Goal: Task Accomplishment & Management: Manage account settings

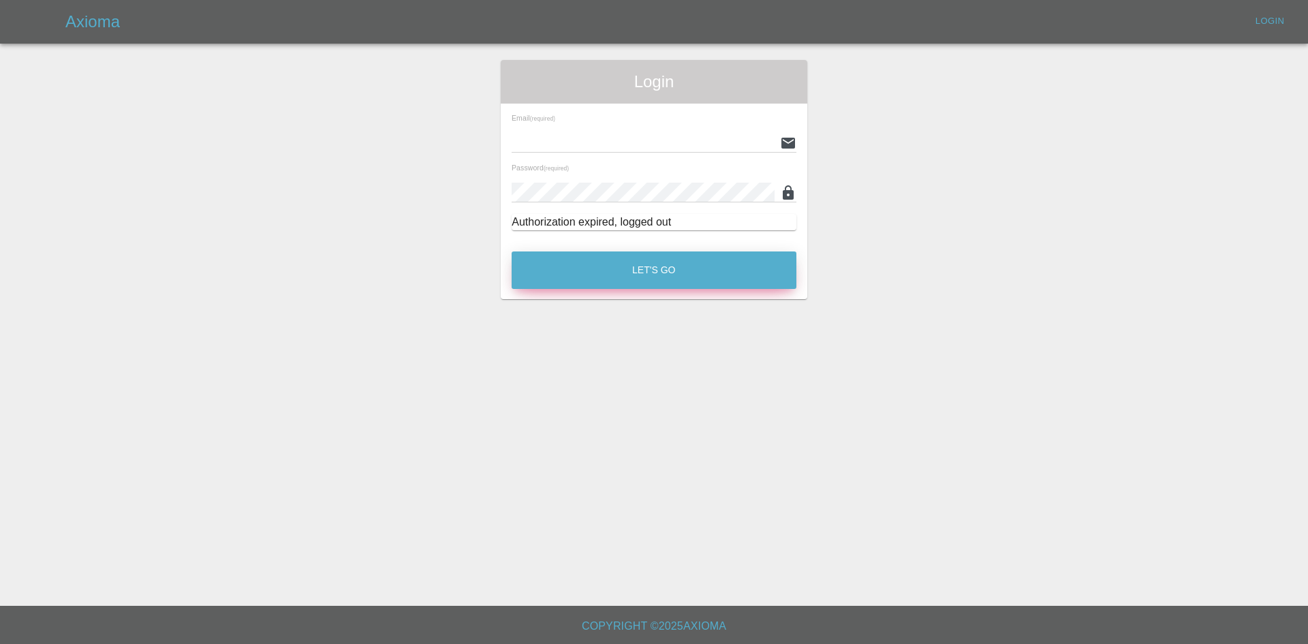
type input "alex.kennett@axioma.co.uk"
click at [679, 273] on button "Let's Go" at bounding box center [654, 269] width 285 height 37
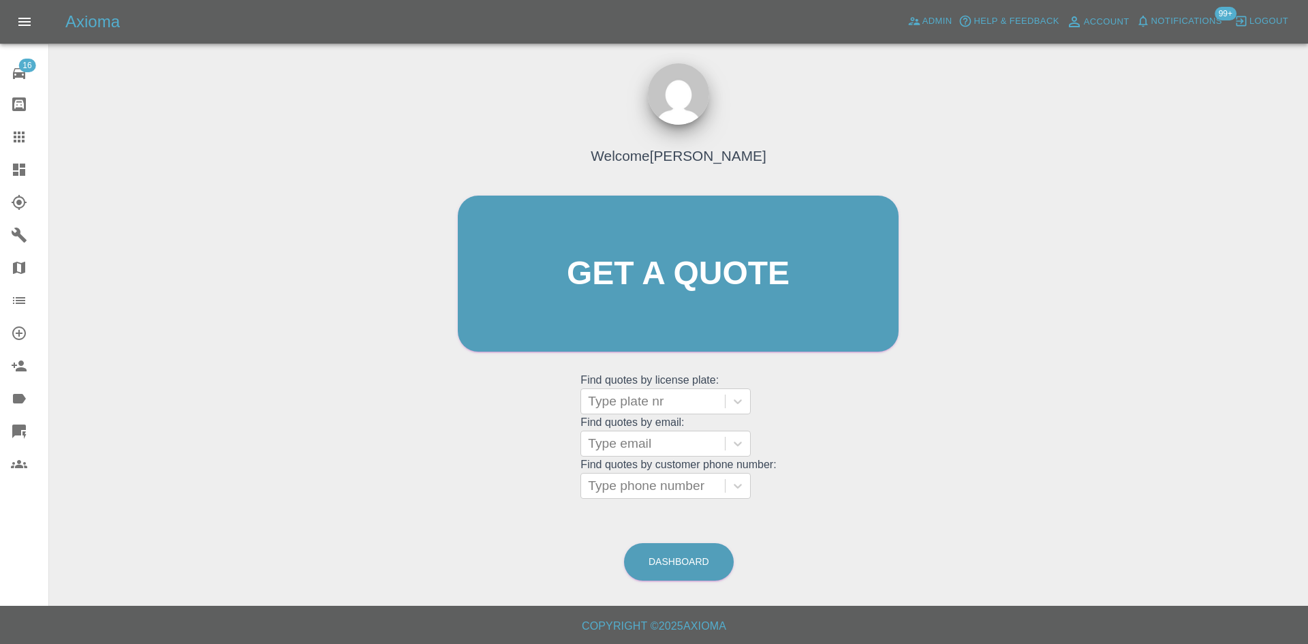
click at [12, 165] on icon at bounding box center [19, 169] width 16 height 16
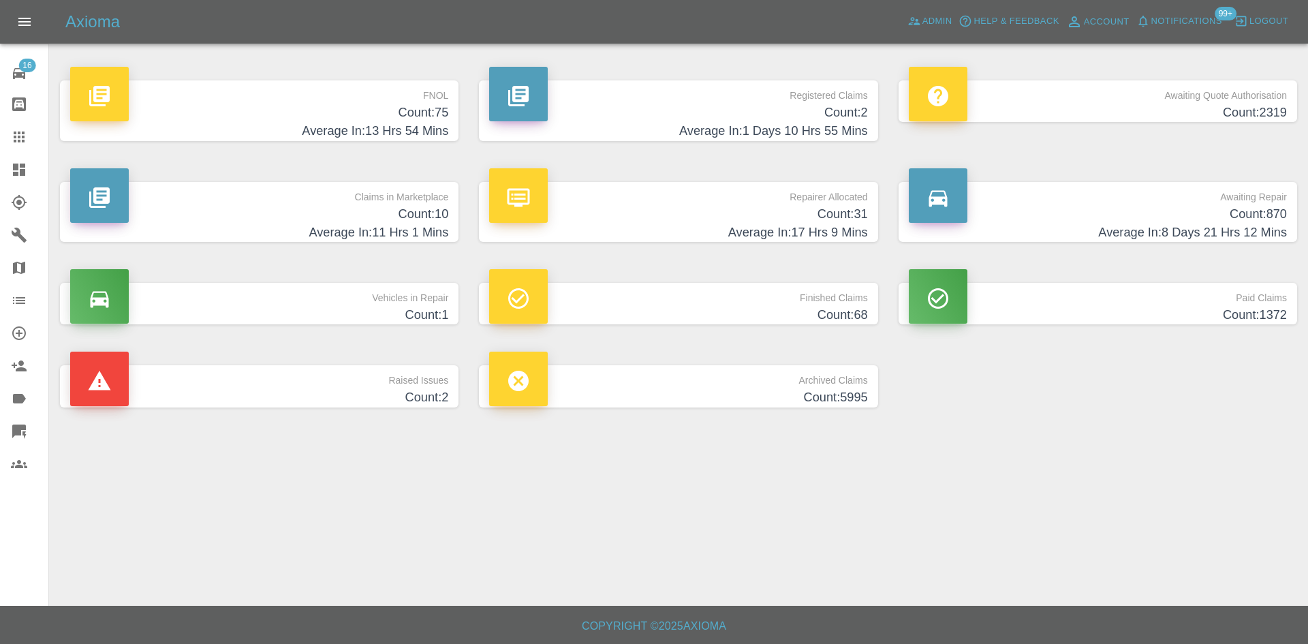
click at [435, 228] on h4 "Average In: 11 Hrs 1 Mins" at bounding box center [259, 232] width 378 height 18
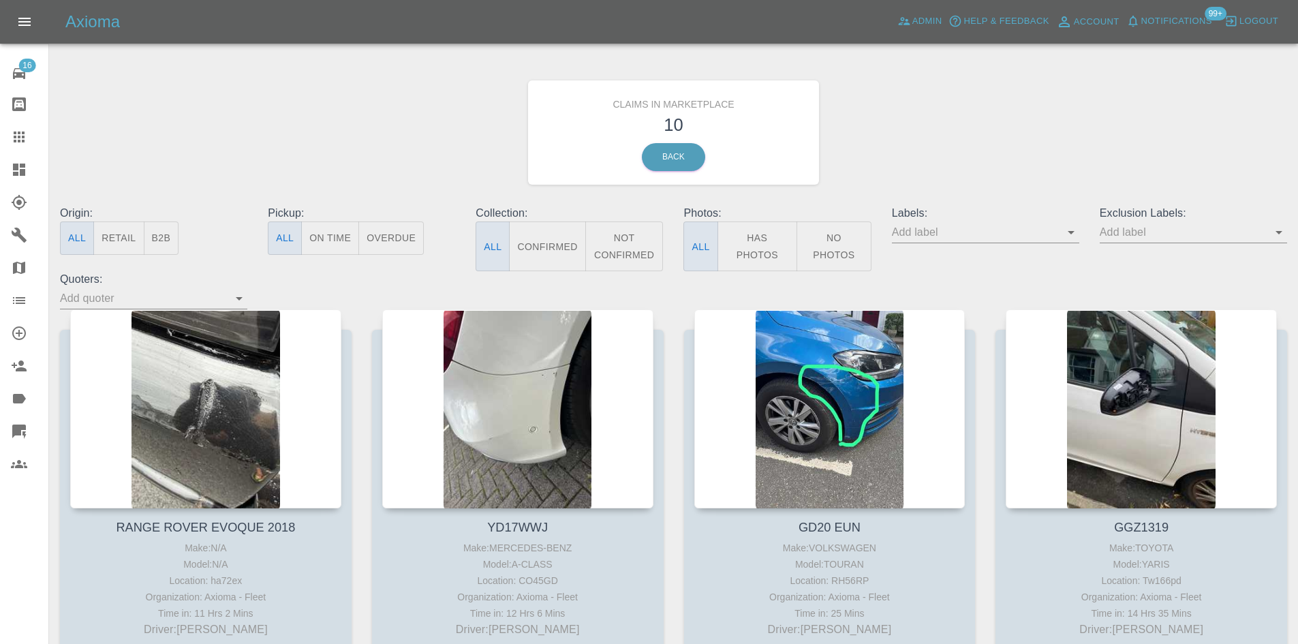
click at [1070, 236] on icon "Open" at bounding box center [1071, 232] width 16 height 16
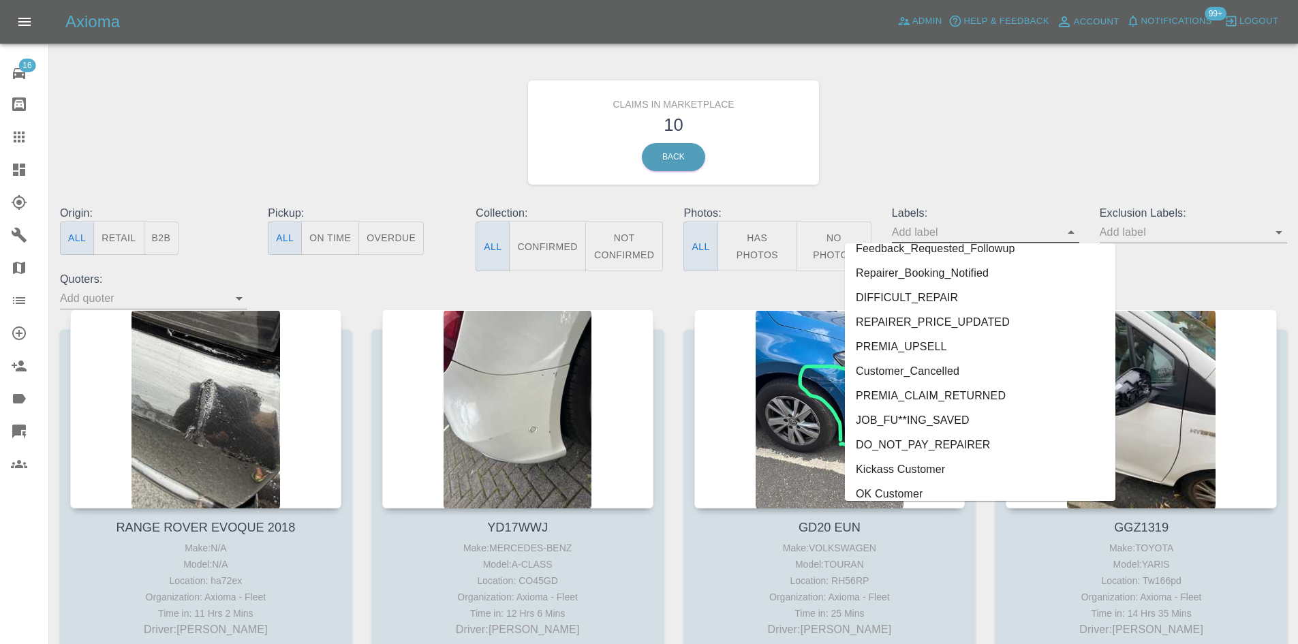
scroll to position [2966, 0]
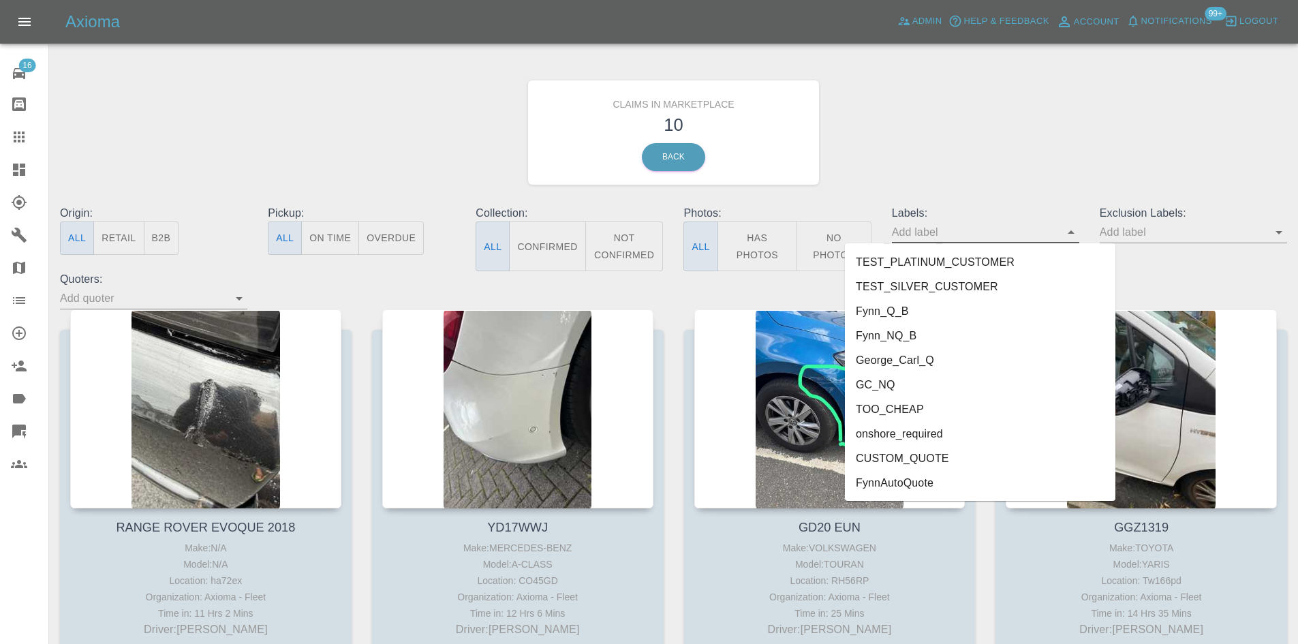
click at [934, 484] on li "FynnAutoQuote" at bounding box center [980, 483] width 270 height 25
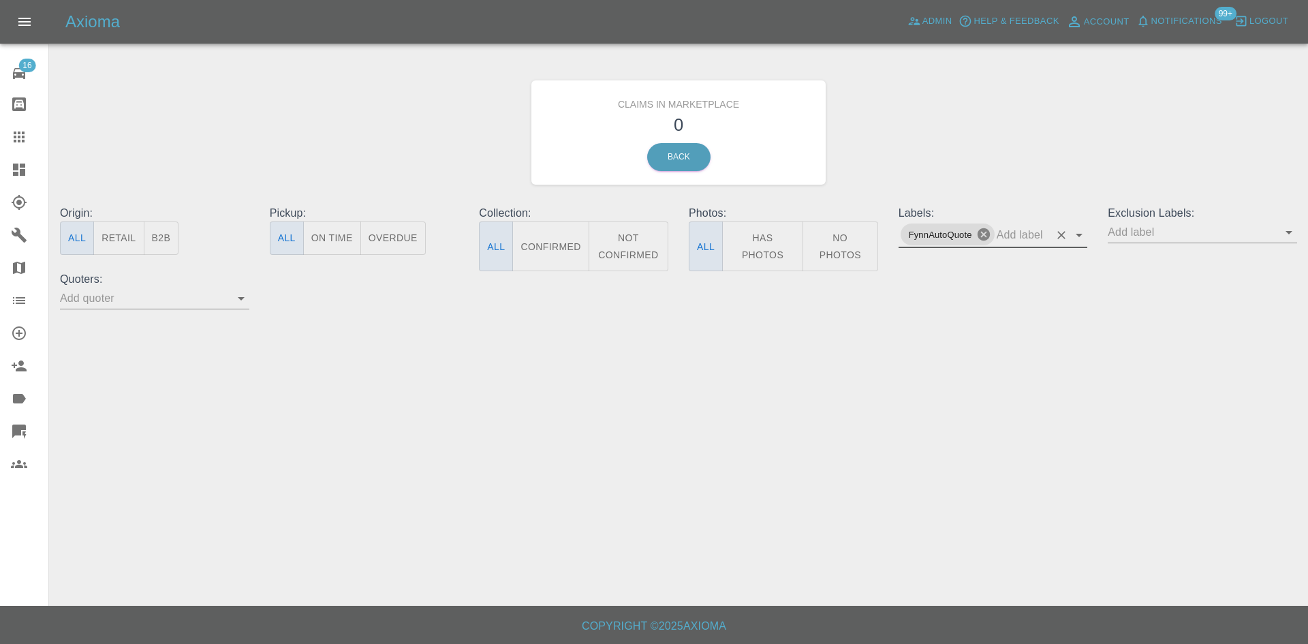
click at [989, 236] on icon at bounding box center [983, 234] width 12 height 12
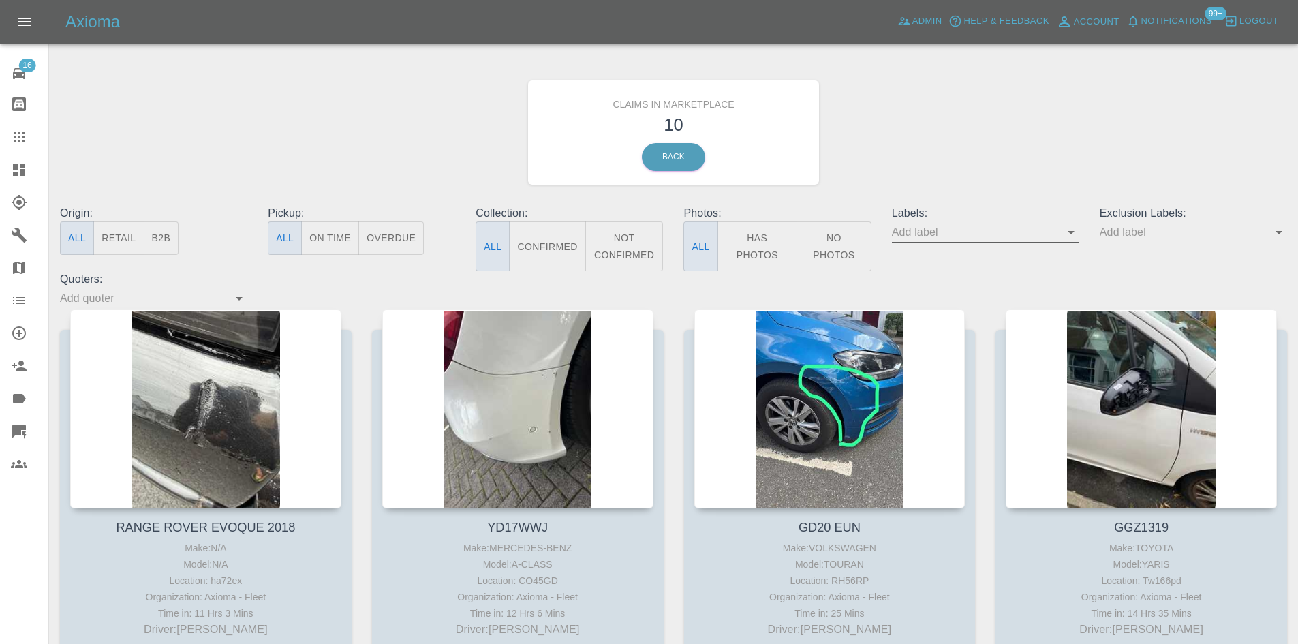
click at [14, 166] on icon at bounding box center [19, 170] width 12 height 12
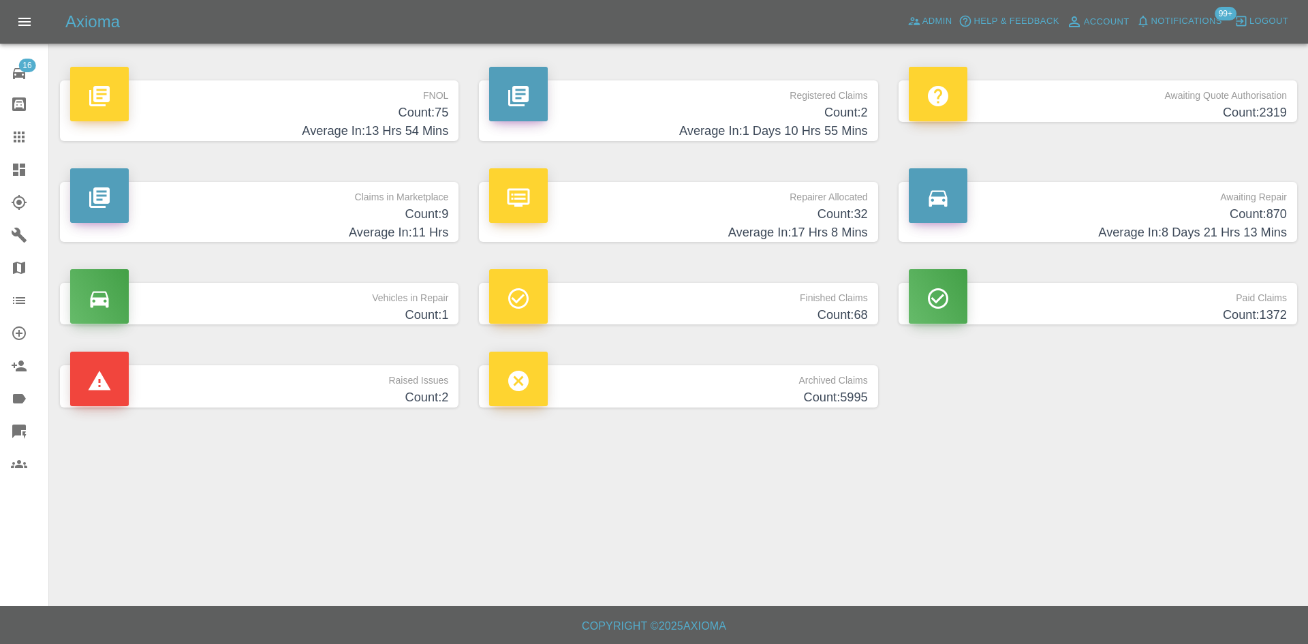
click at [712, 193] on p "Repairer Allocated" at bounding box center [678, 193] width 378 height 23
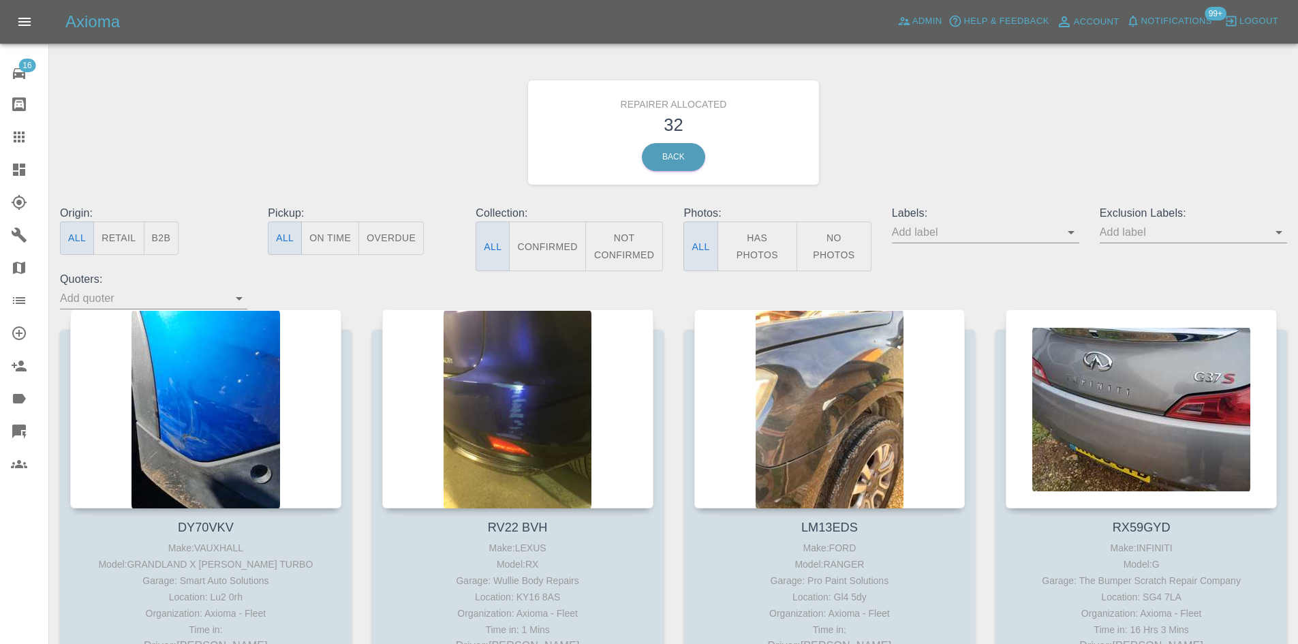
click at [1074, 235] on icon "Open" at bounding box center [1071, 232] width 16 height 16
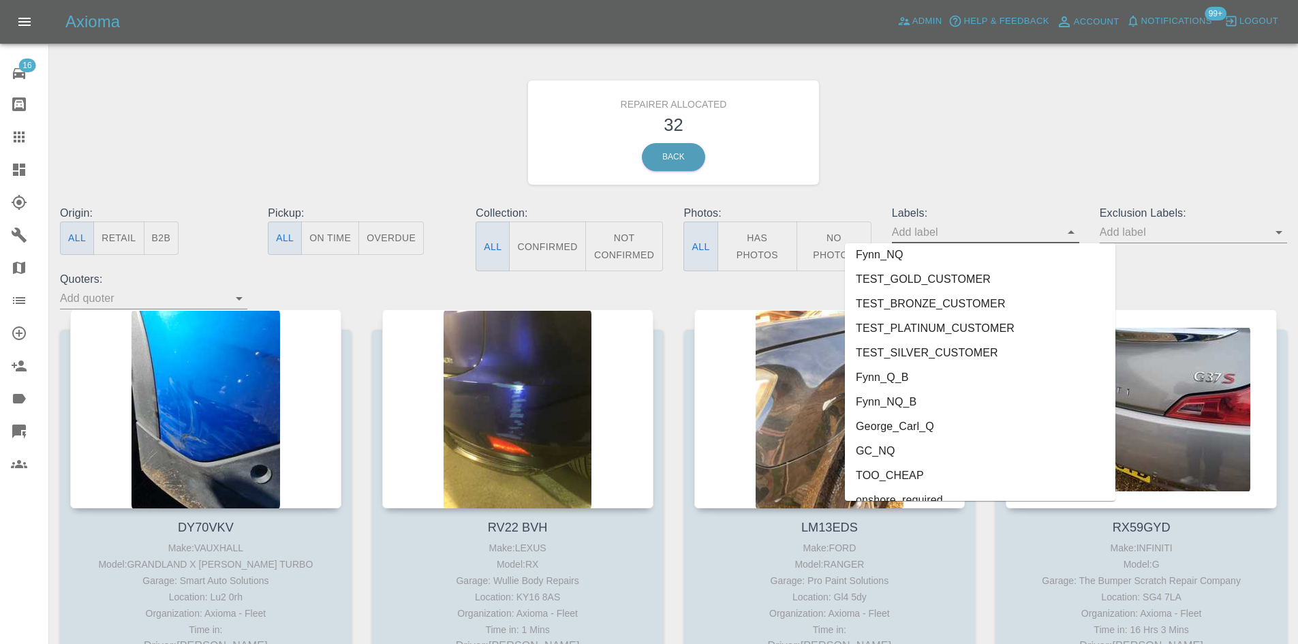
scroll to position [2966, 0]
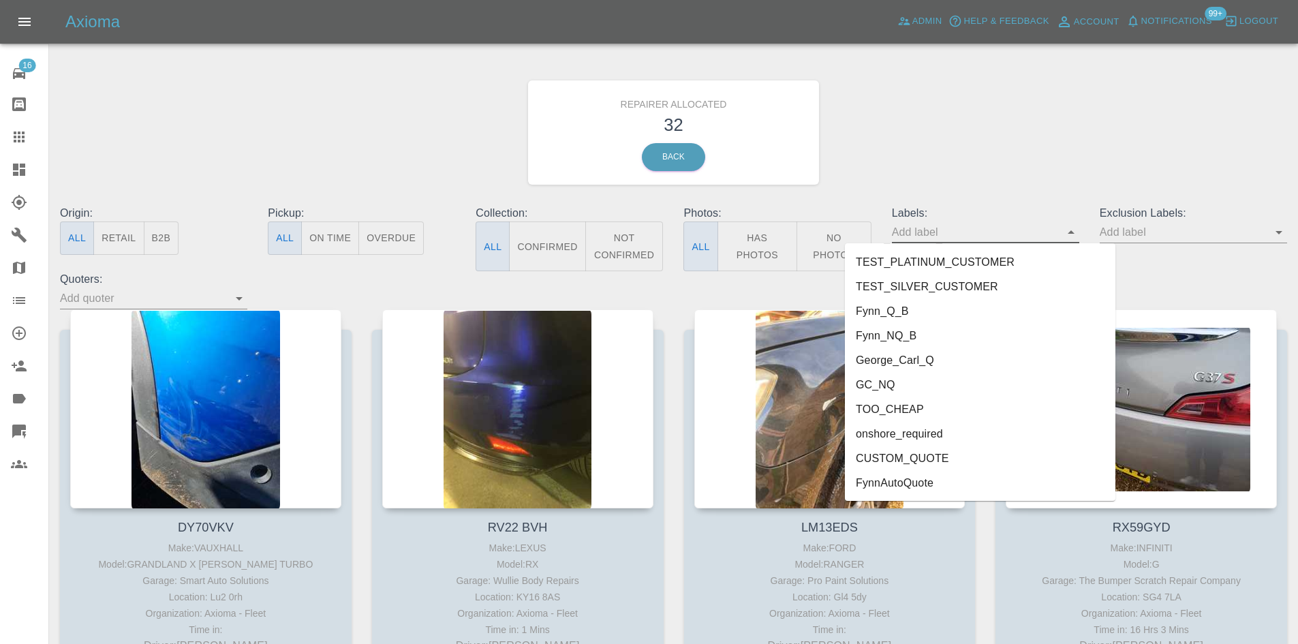
click at [940, 480] on li "FynnAutoQuote" at bounding box center [980, 483] width 270 height 25
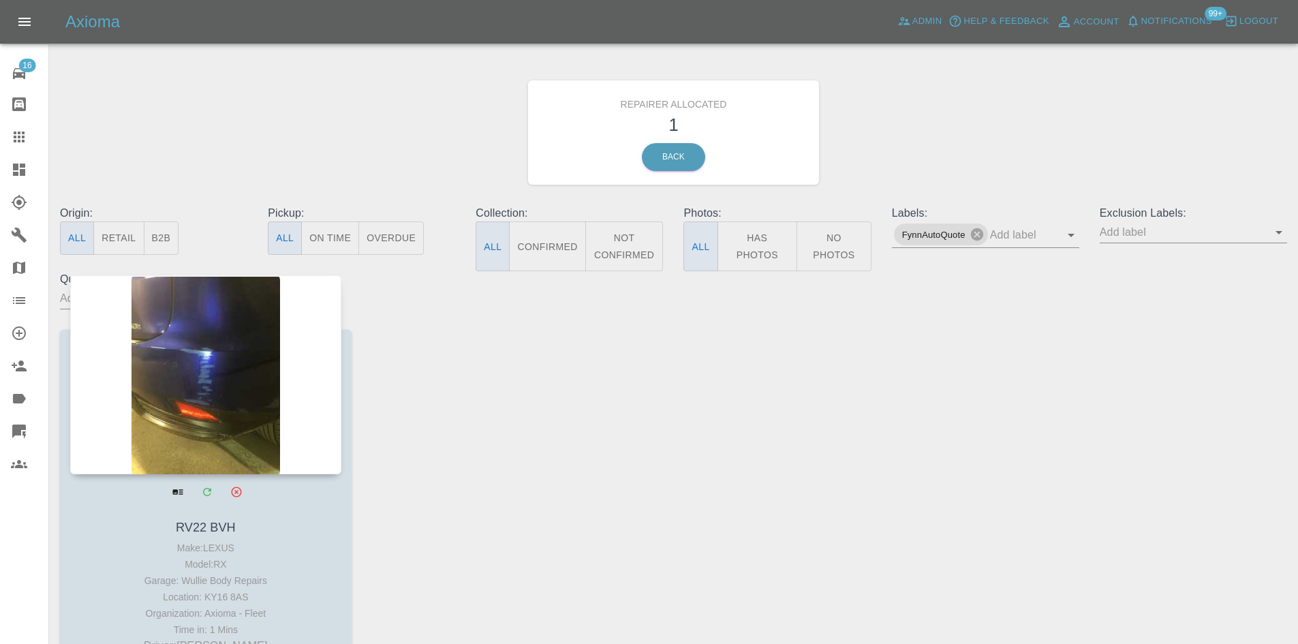
click at [232, 393] on div at bounding box center [205, 374] width 271 height 199
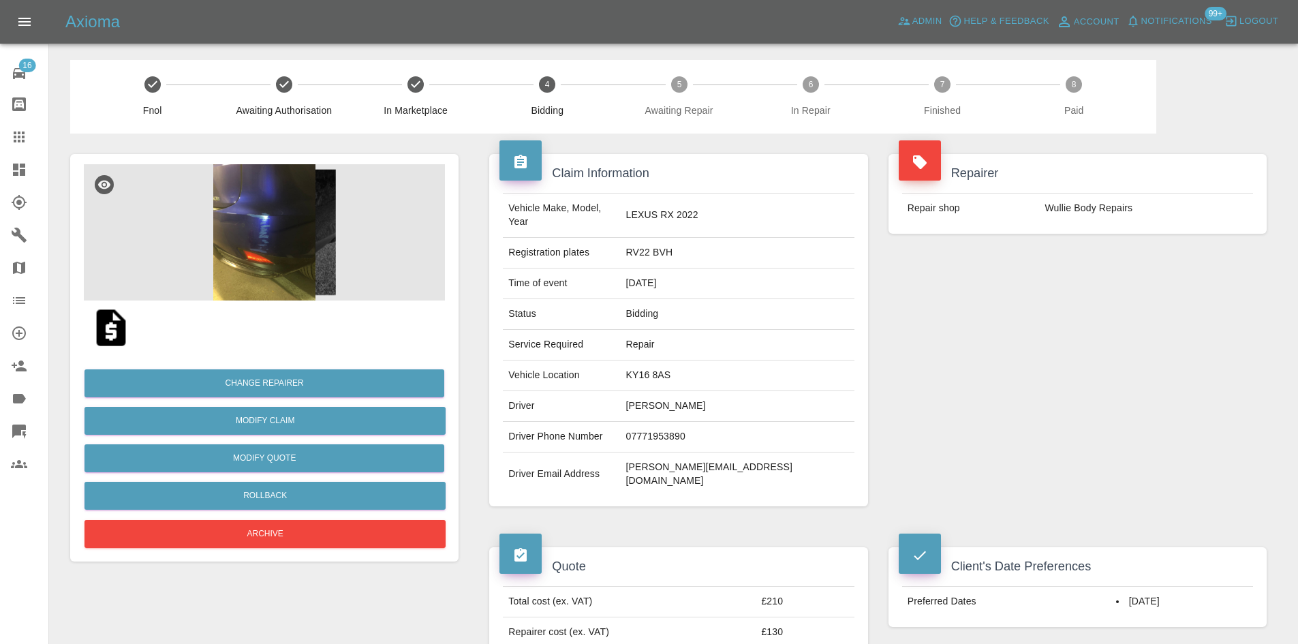
click at [305, 251] on img at bounding box center [264, 232] width 361 height 136
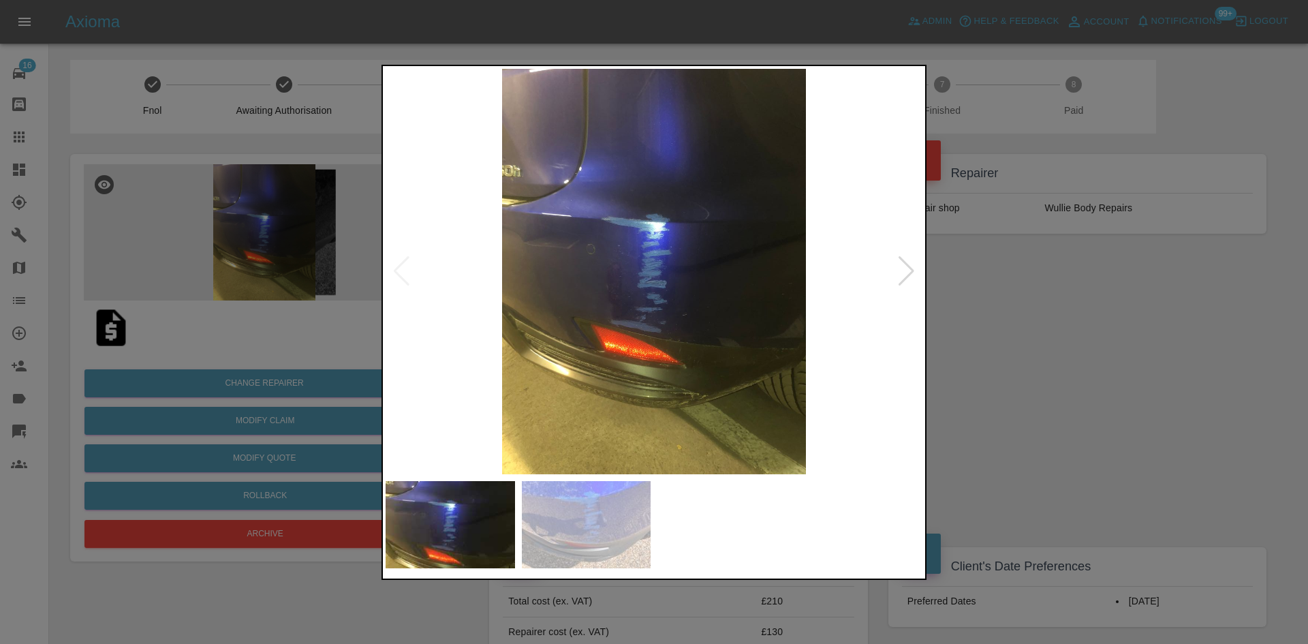
click at [910, 269] on div at bounding box center [906, 271] width 18 height 30
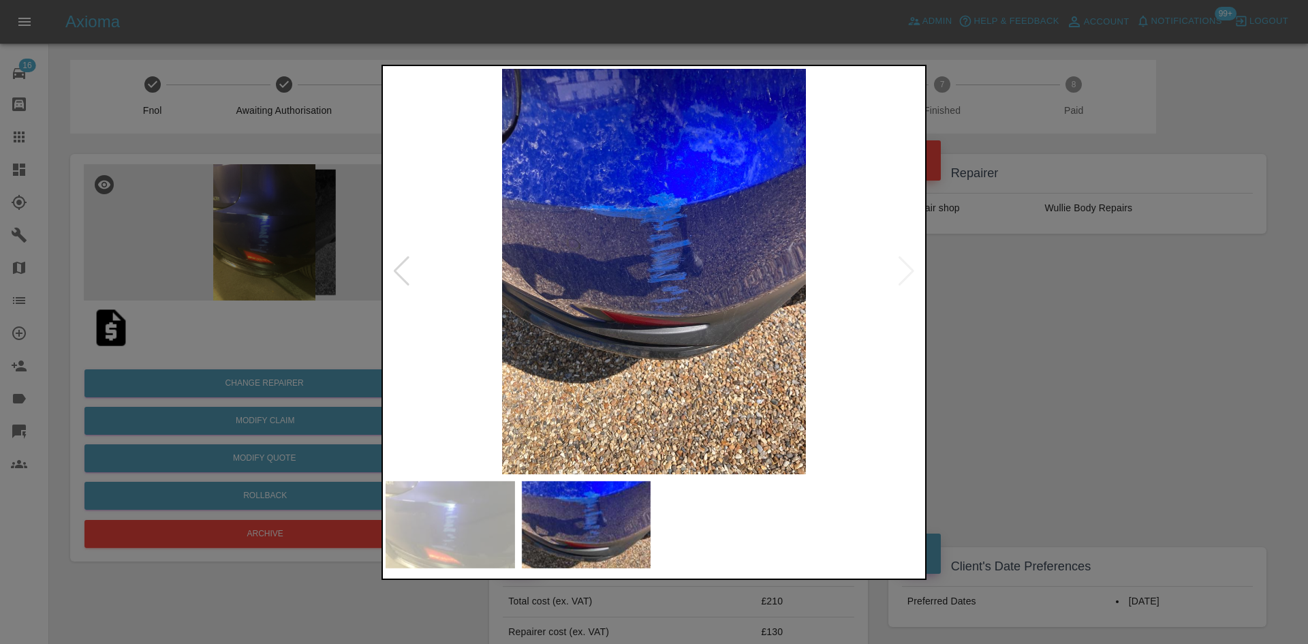
click at [1054, 341] on div at bounding box center [654, 322] width 1308 height 644
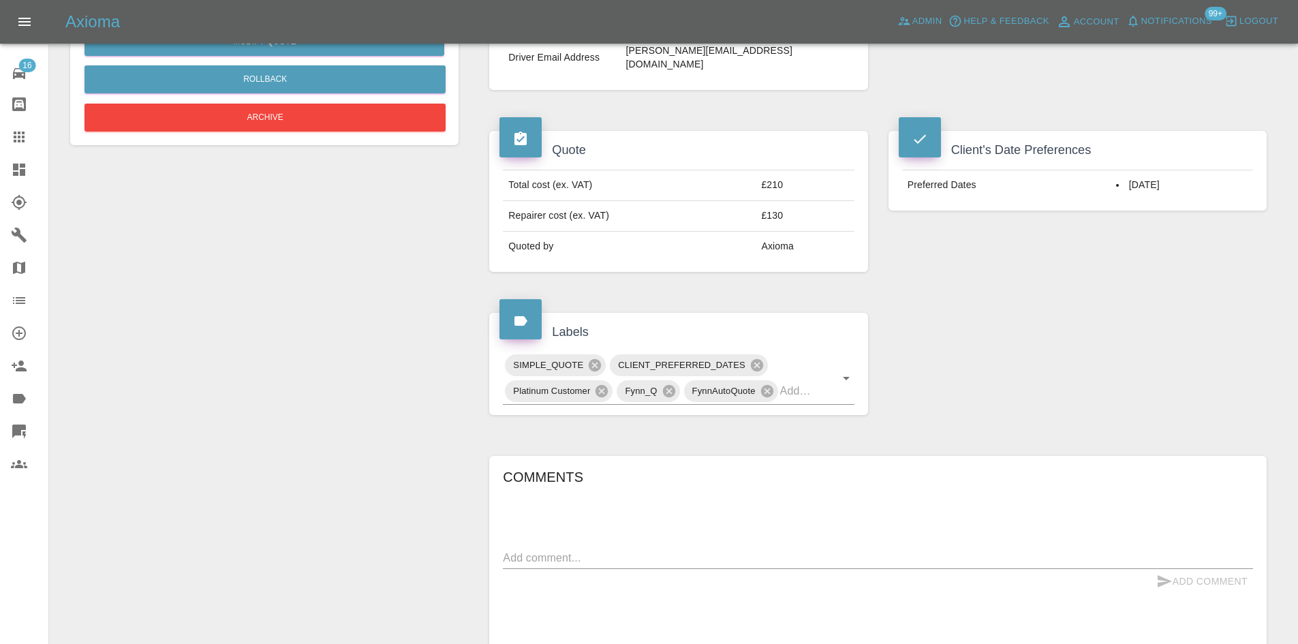
scroll to position [252, 0]
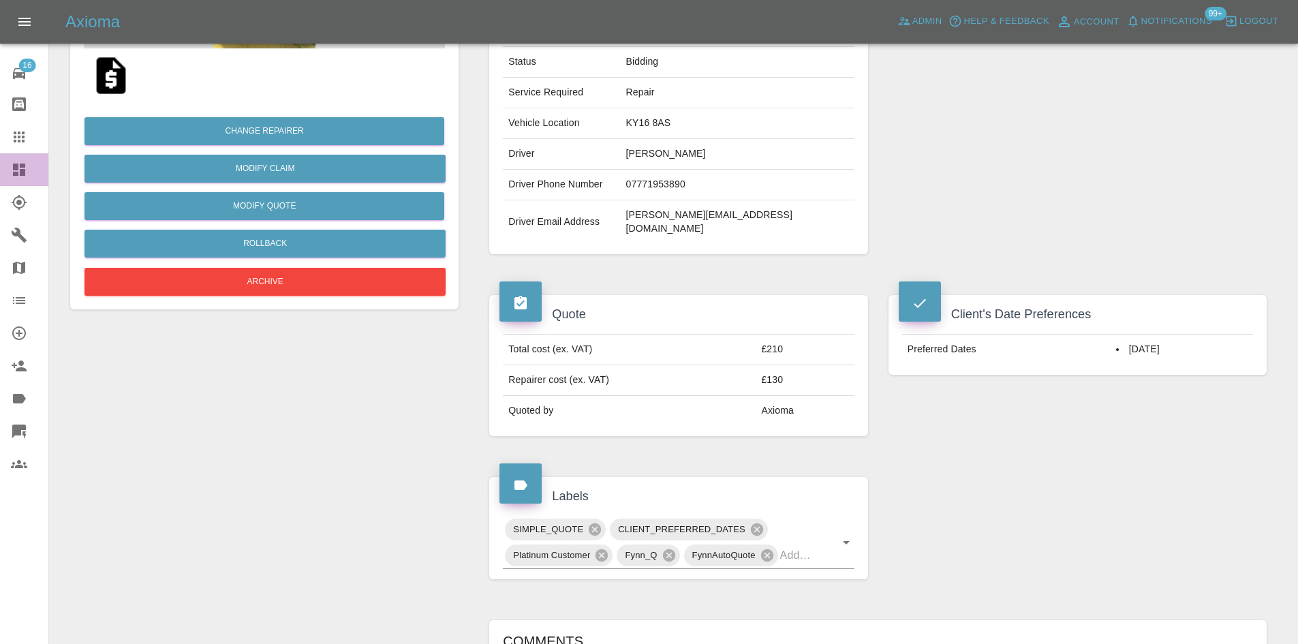
click at [6, 181] on link "Dashboard" at bounding box center [24, 169] width 48 height 33
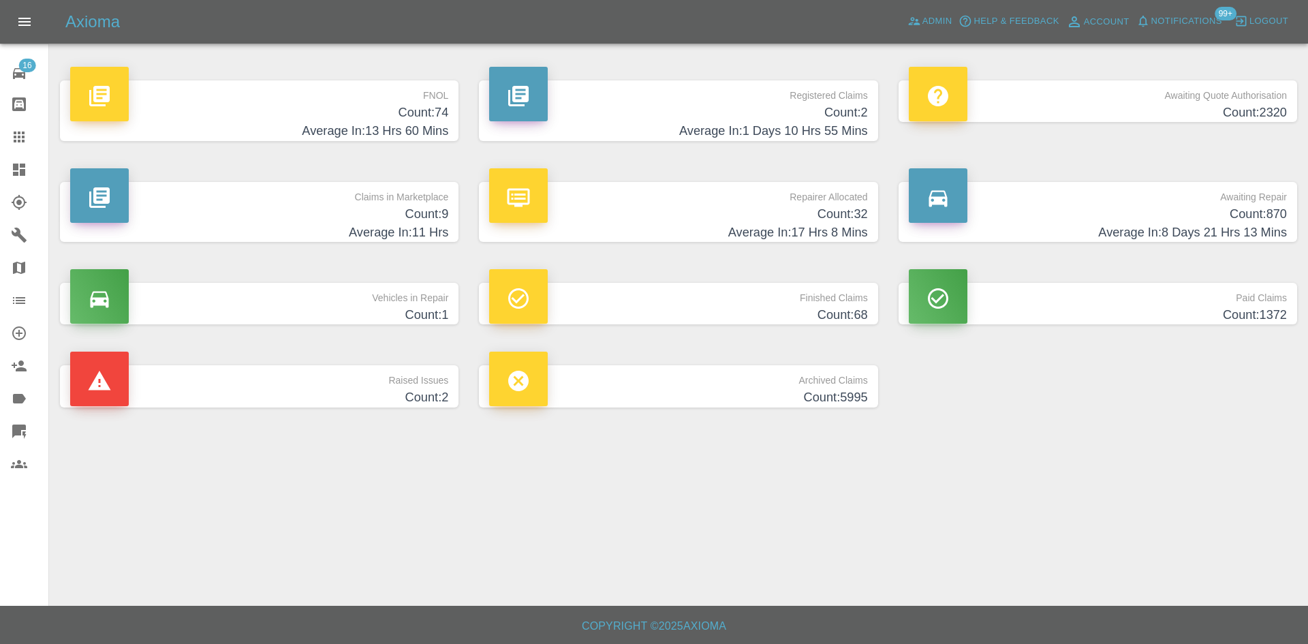
click at [390, 230] on h4 "Average In: 11 Hrs" at bounding box center [259, 232] width 378 height 18
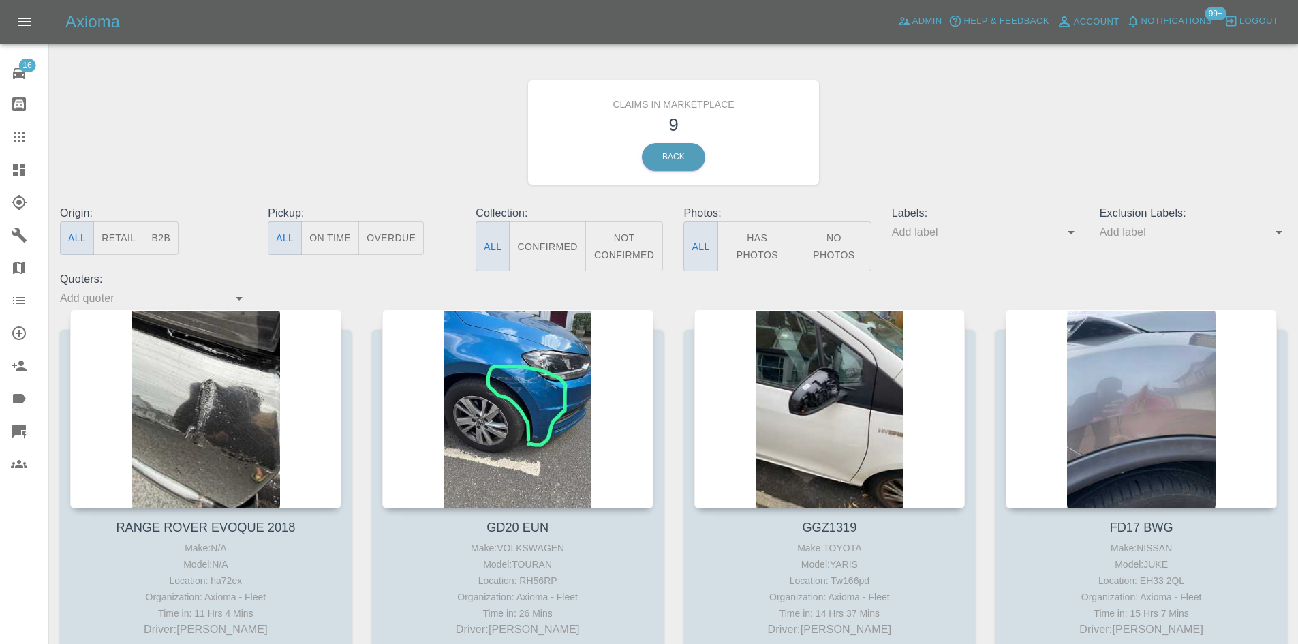
click at [2, 166] on link "Dashboard" at bounding box center [24, 169] width 48 height 33
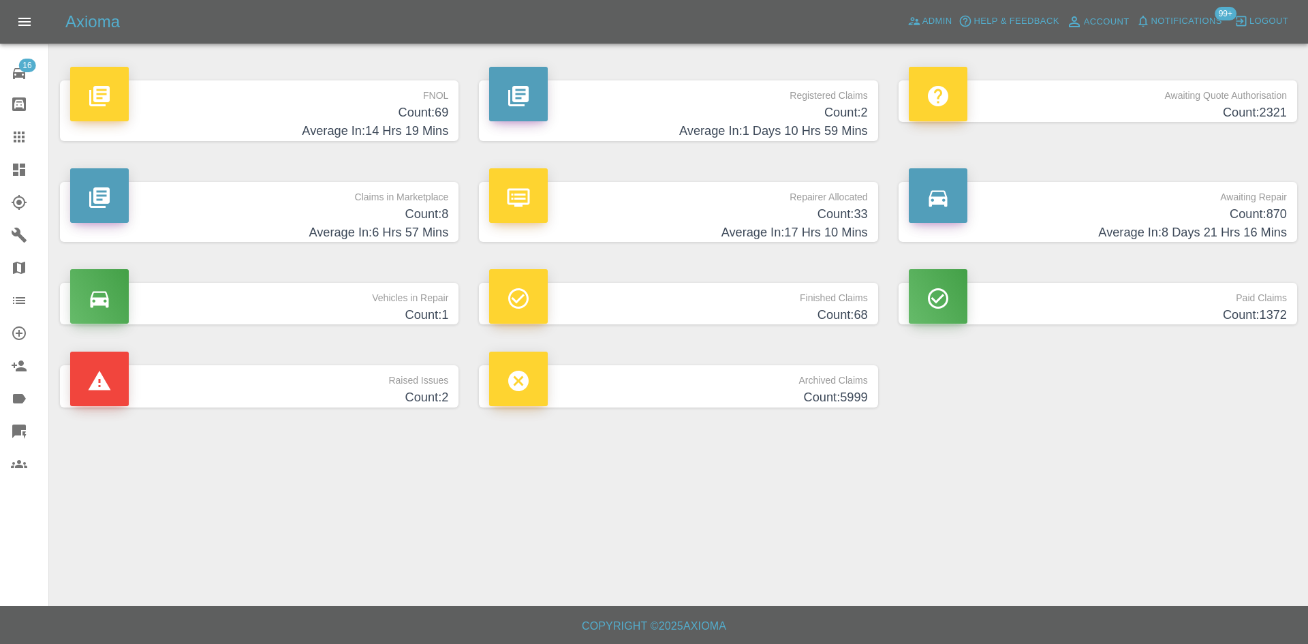
click at [416, 216] on h4 "Count: 8" at bounding box center [259, 214] width 378 height 18
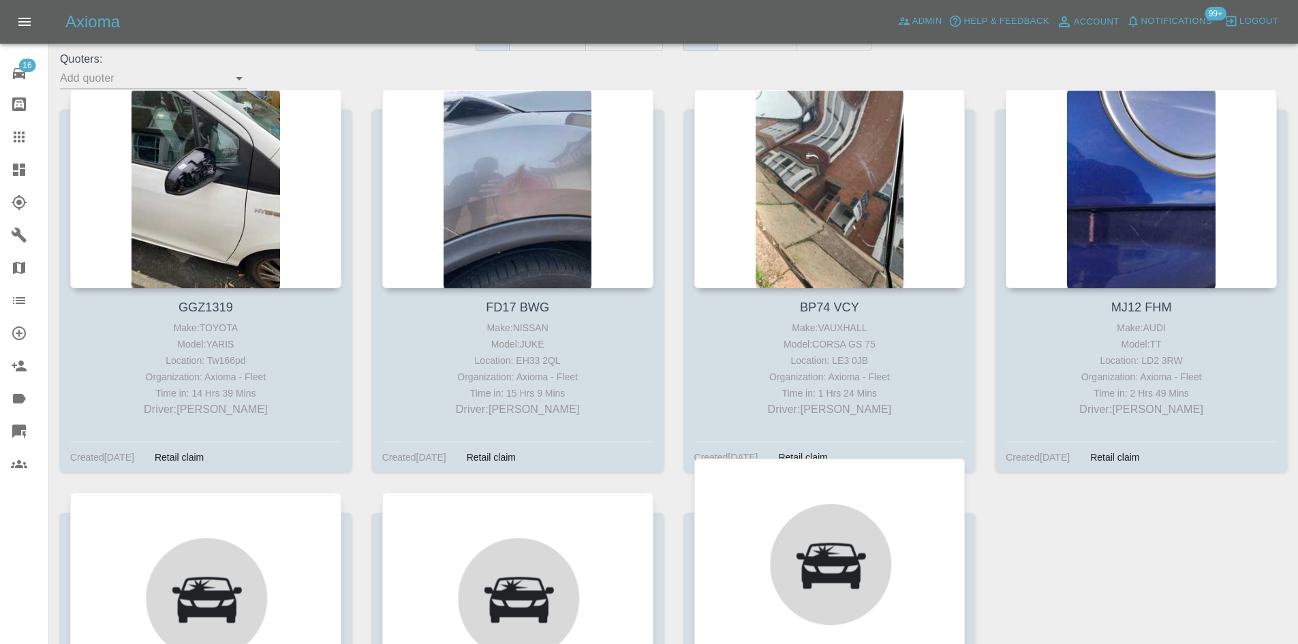
scroll to position [526, 0]
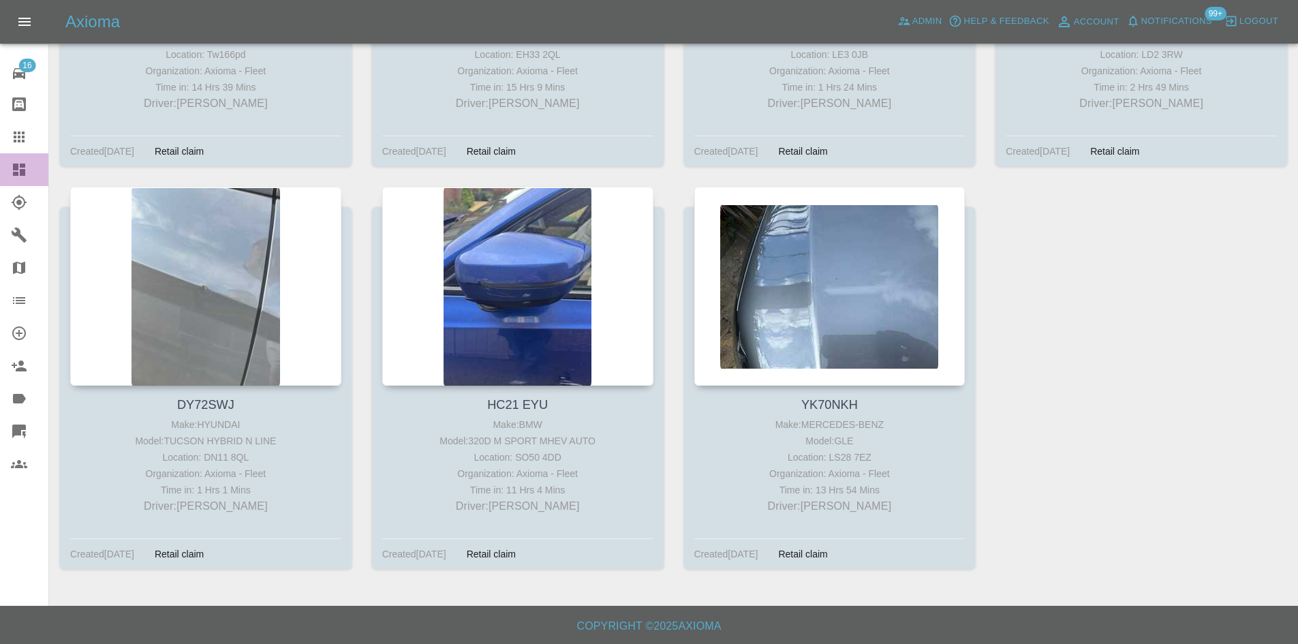
click at [9, 170] on link "Dashboard" at bounding box center [24, 169] width 48 height 33
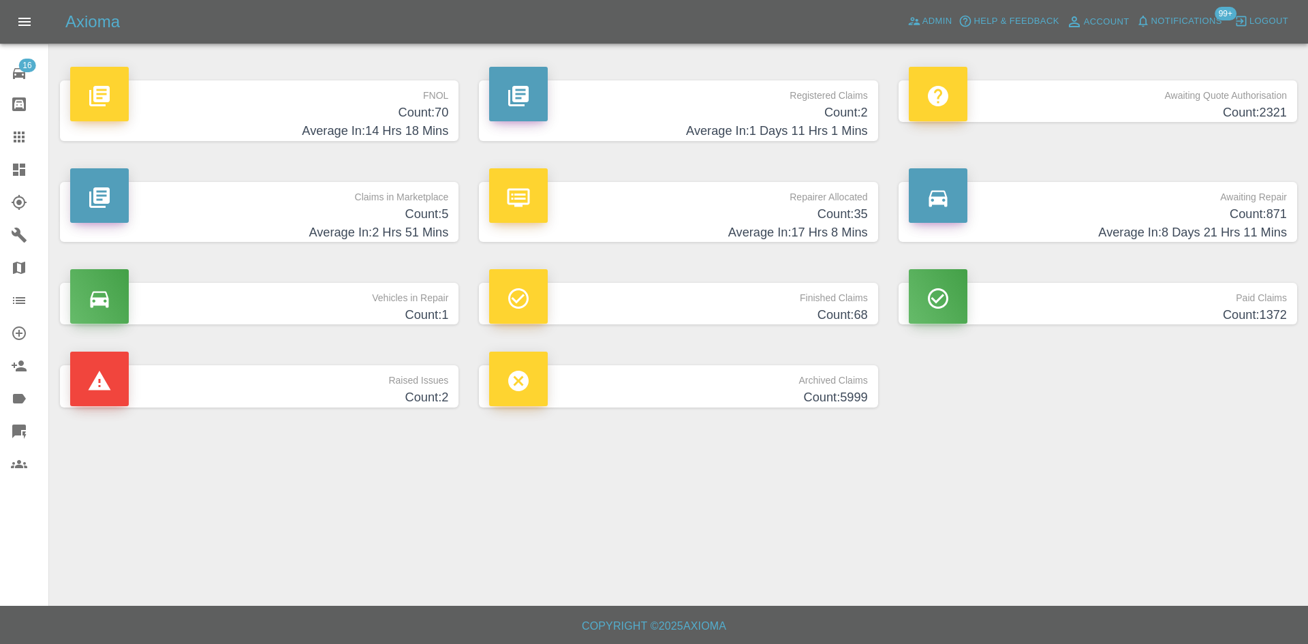
click at [697, 208] on h4 "Count: 35" at bounding box center [678, 214] width 378 height 18
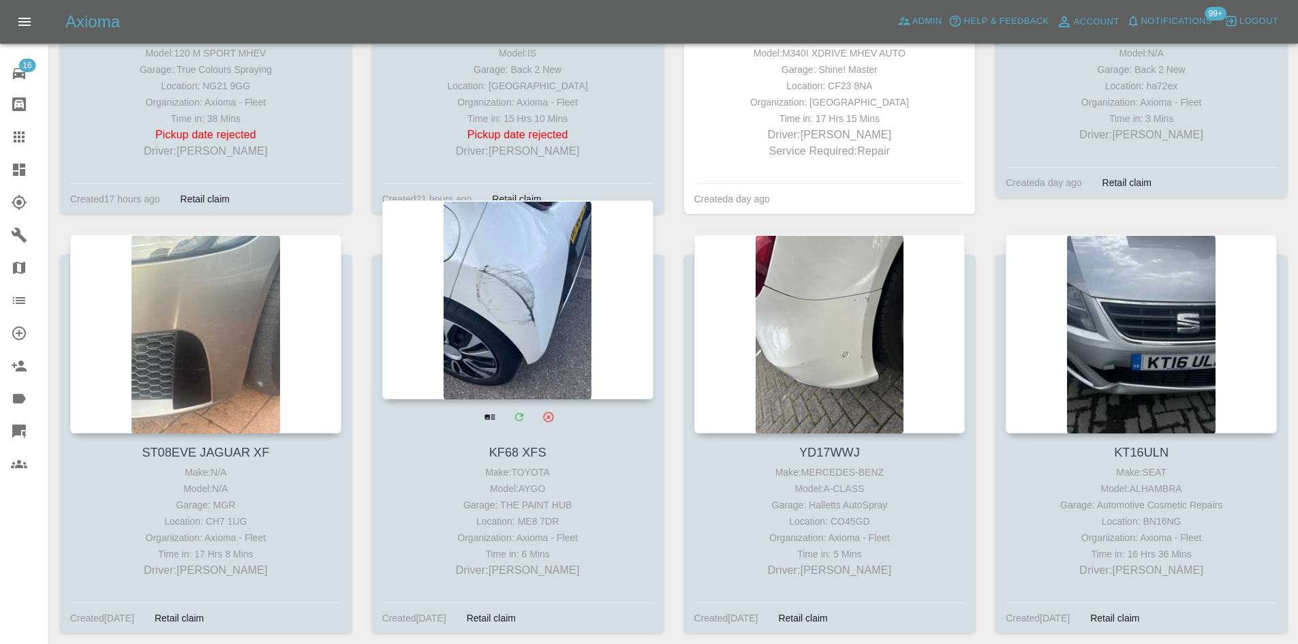
scroll to position [954, 0]
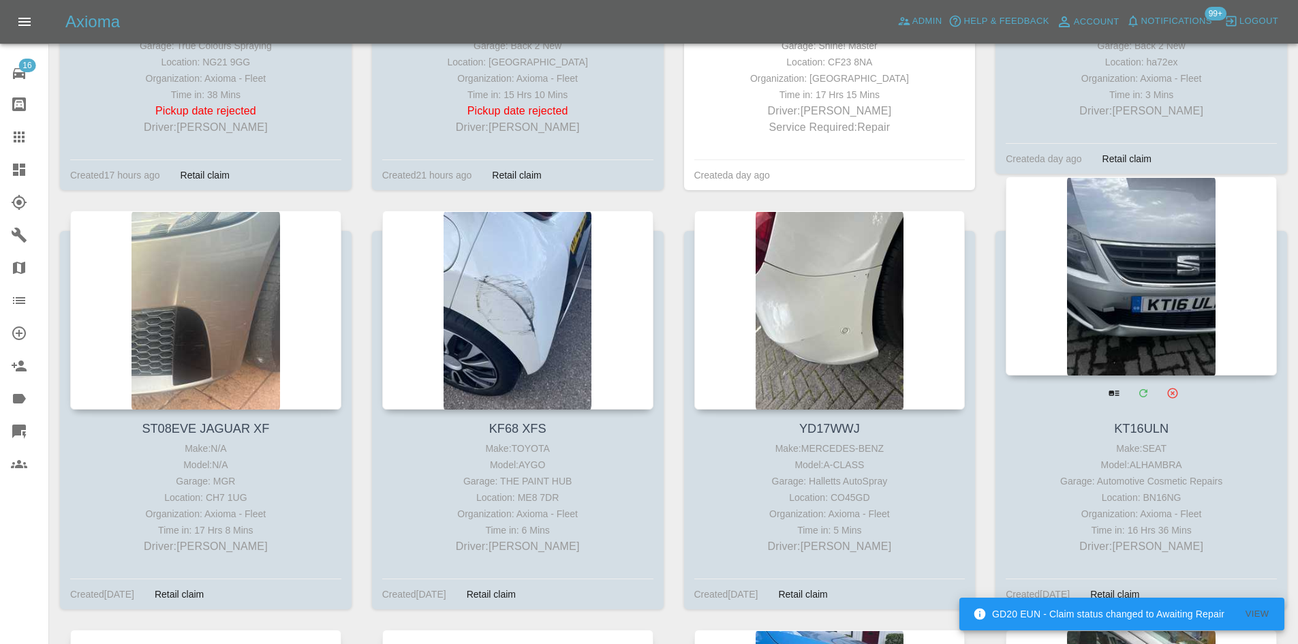
click at [1065, 301] on div at bounding box center [1141, 275] width 271 height 199
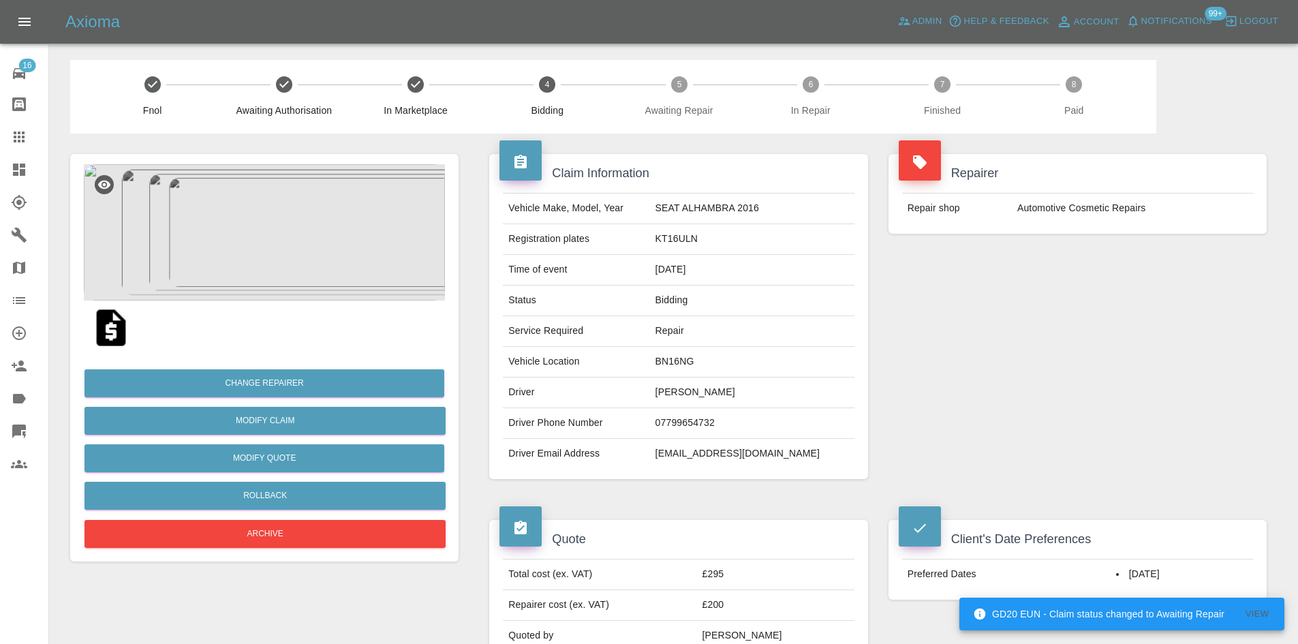
click at [339, 256] on img at bounding box center [264, 232] width 361 height 136
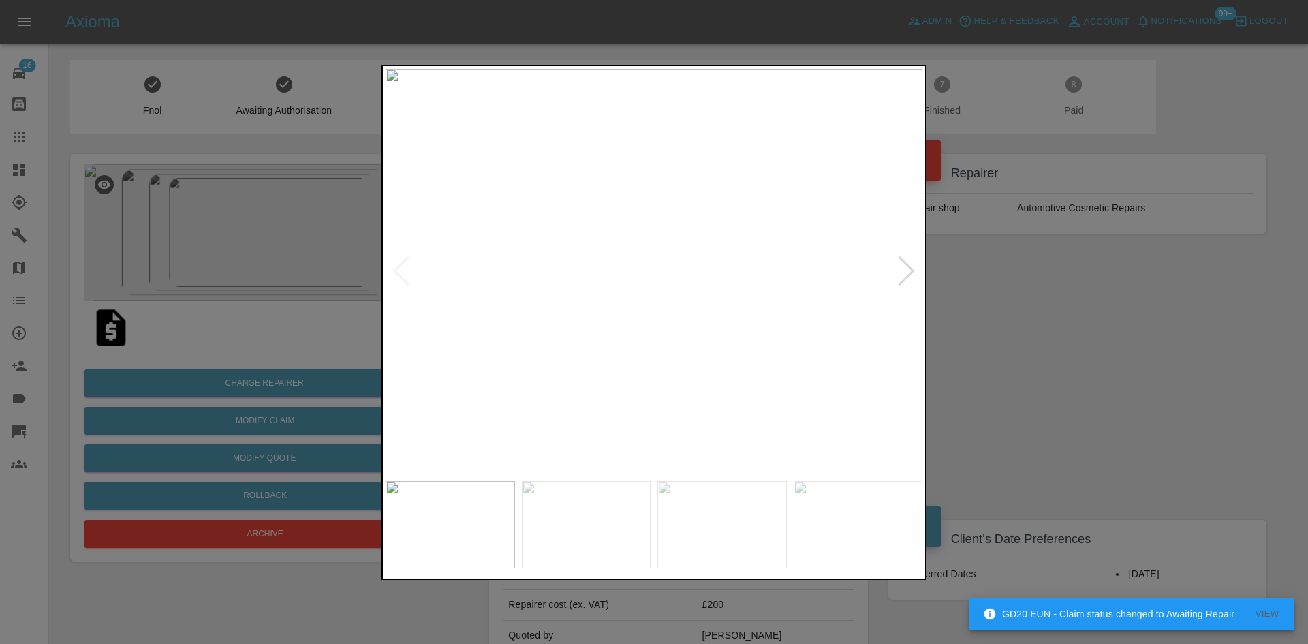
click at [901, 278] on div at bounding box center [906, 271] width 18 height 30
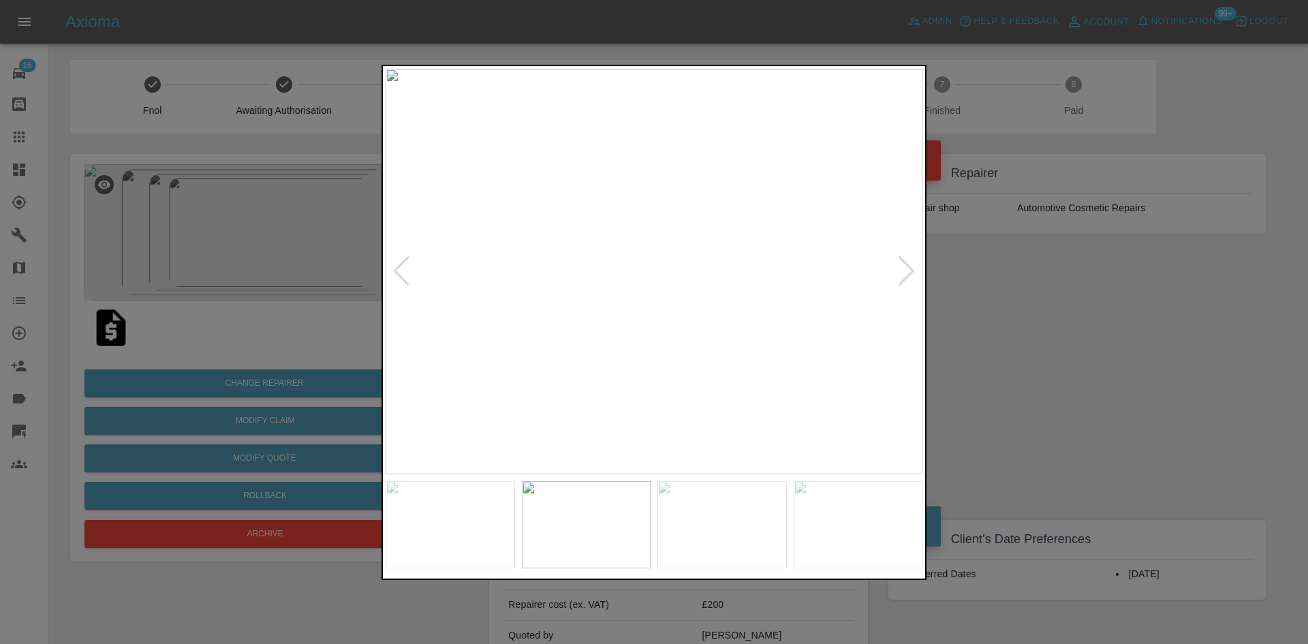
click at [914, 268] on div at bounding box center [906, 271] width 18 height 30
click at [616, 305] on img at bounding box center [654, 271] width 537 height 405
click at [616, 306] on img at bounding box center [654, 271] width 537 height 405
click at [616, 306] on img at bounding box center [768, 167] width 1611 height 1217
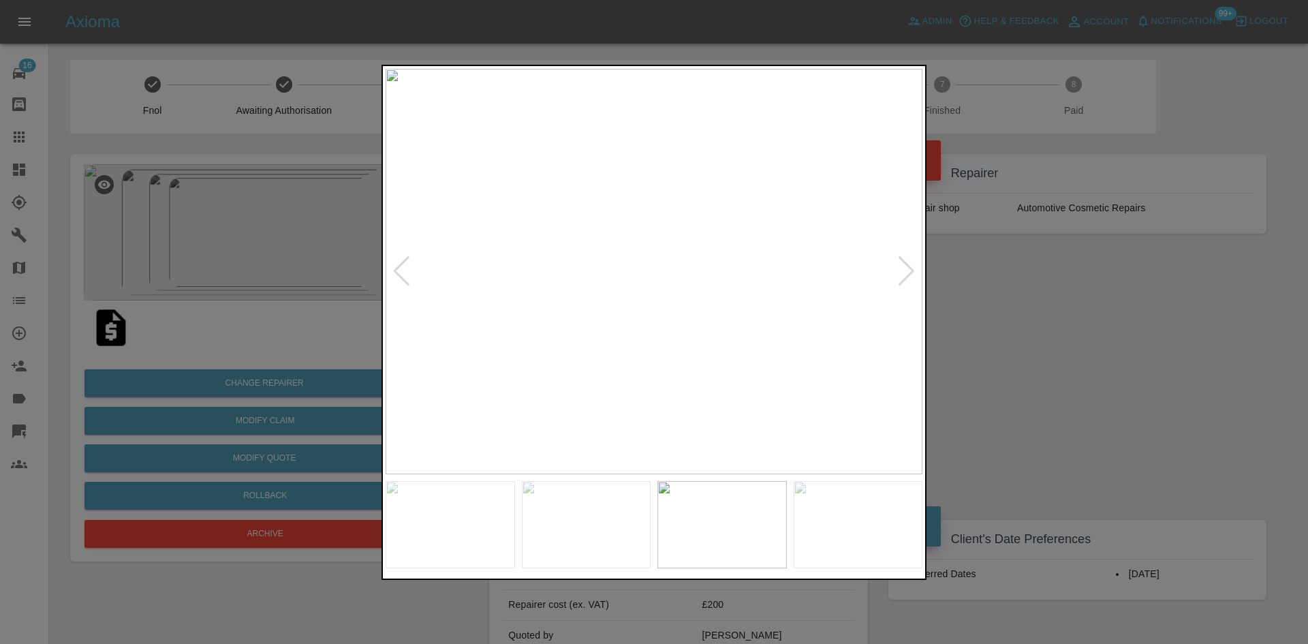
click at [1089, 270] on div at bounding box center [654, 322] width 1308 height 644
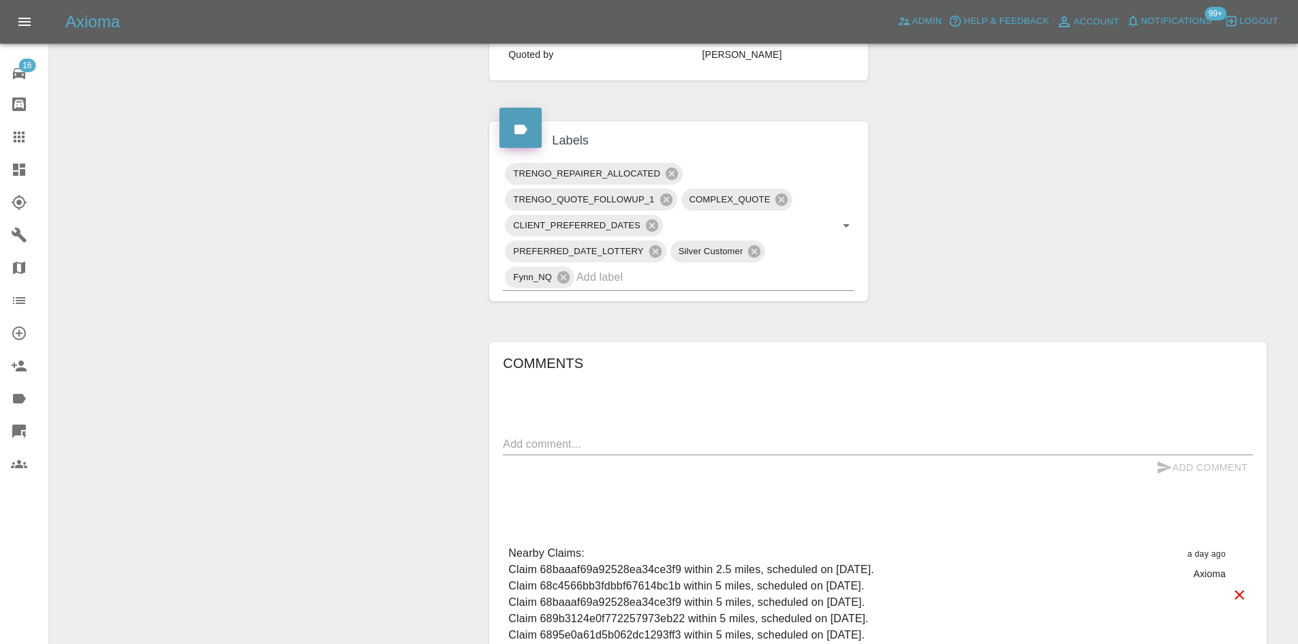
scroll to position [822, 0]
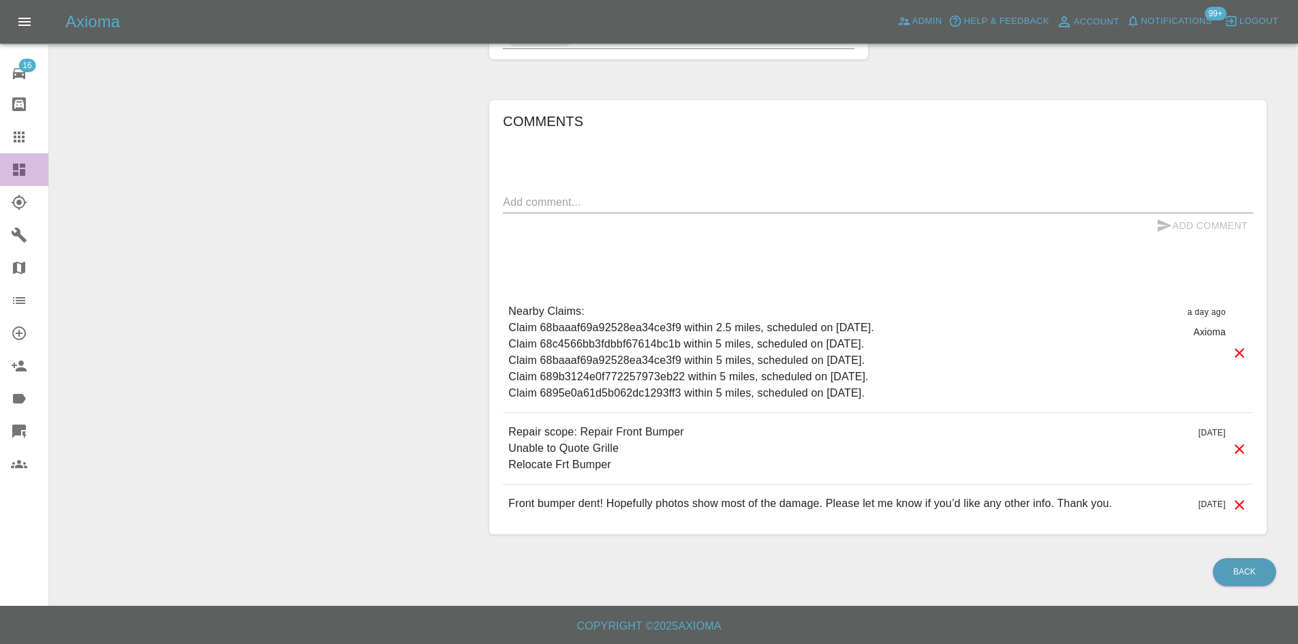
click at [5, 175] on link "Dashboard" at bounding box center [24, 169] width 48 height 33
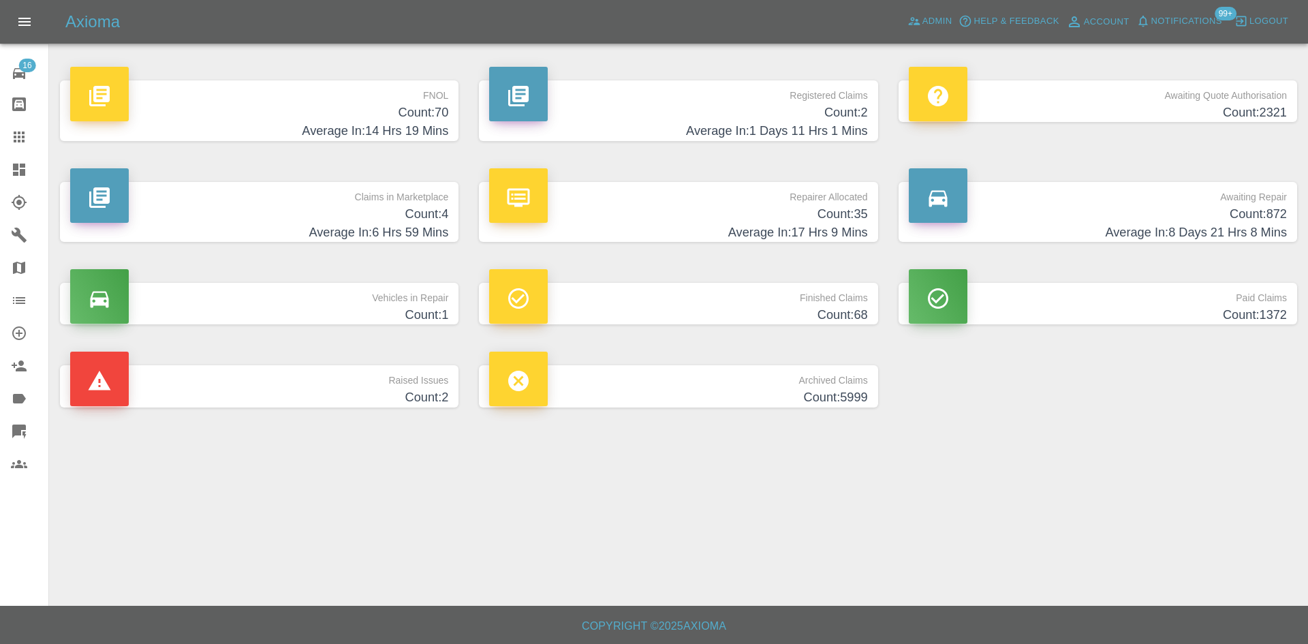
click at [687, 134] on h4 "Average In: 1 Days 11 Hrs 1 Mins" at bounding box center [678, 131] width 378 height 18
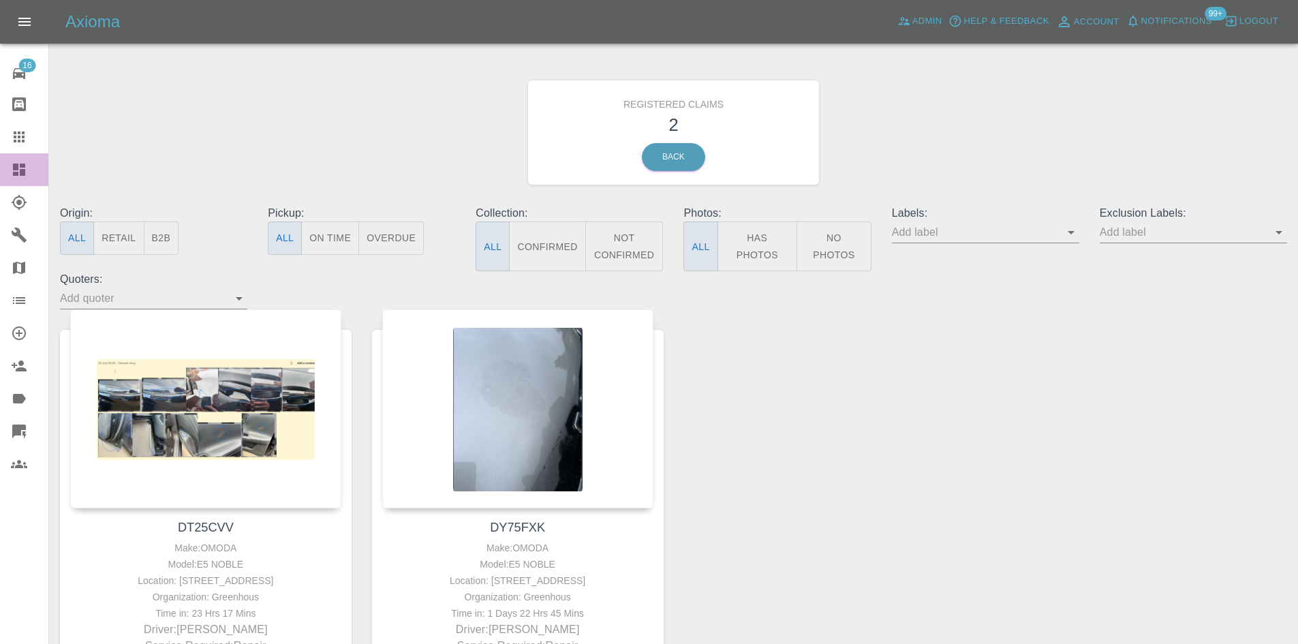
click at [30, 172] on div at bounding box center [30, 169] width 38 height 16
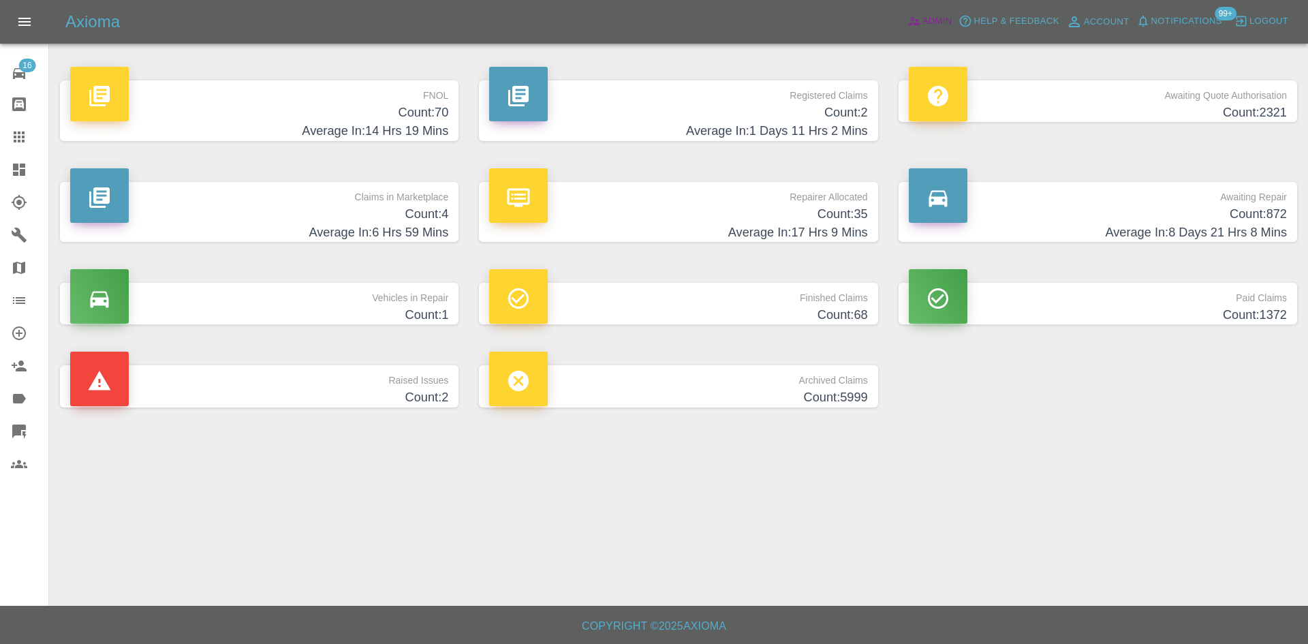
click at [931, 11] on link "Admin" at bounding box center [930, 21] width 52 height 21
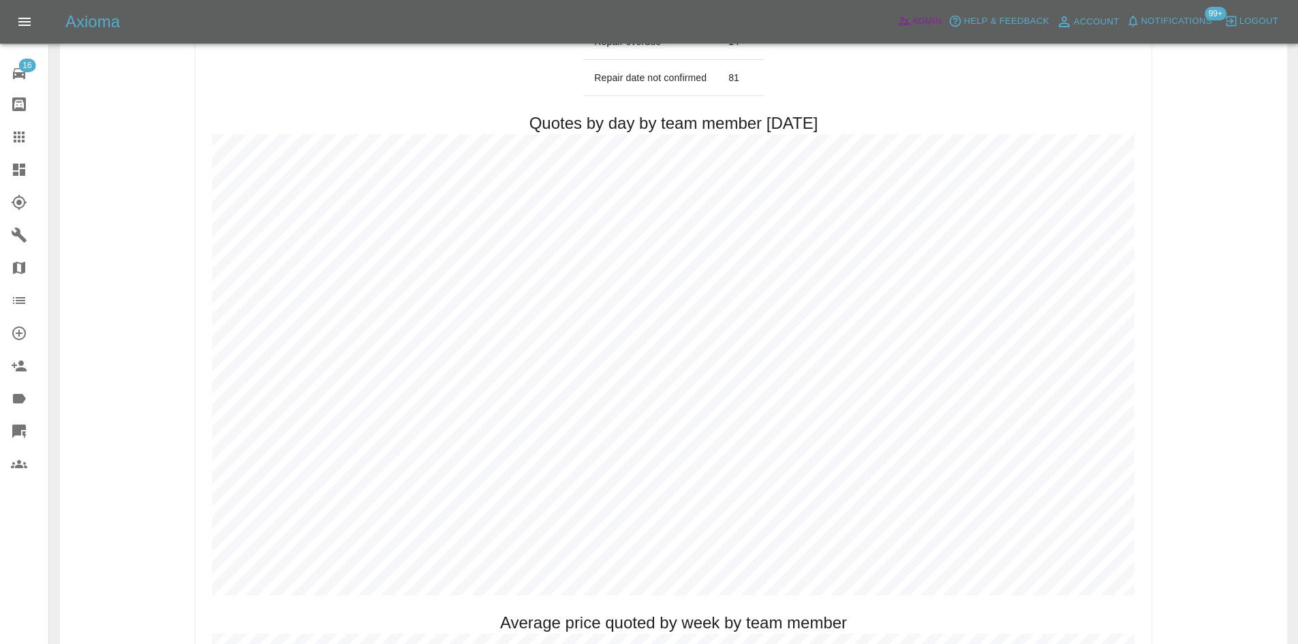
scroll to position [681, 0]
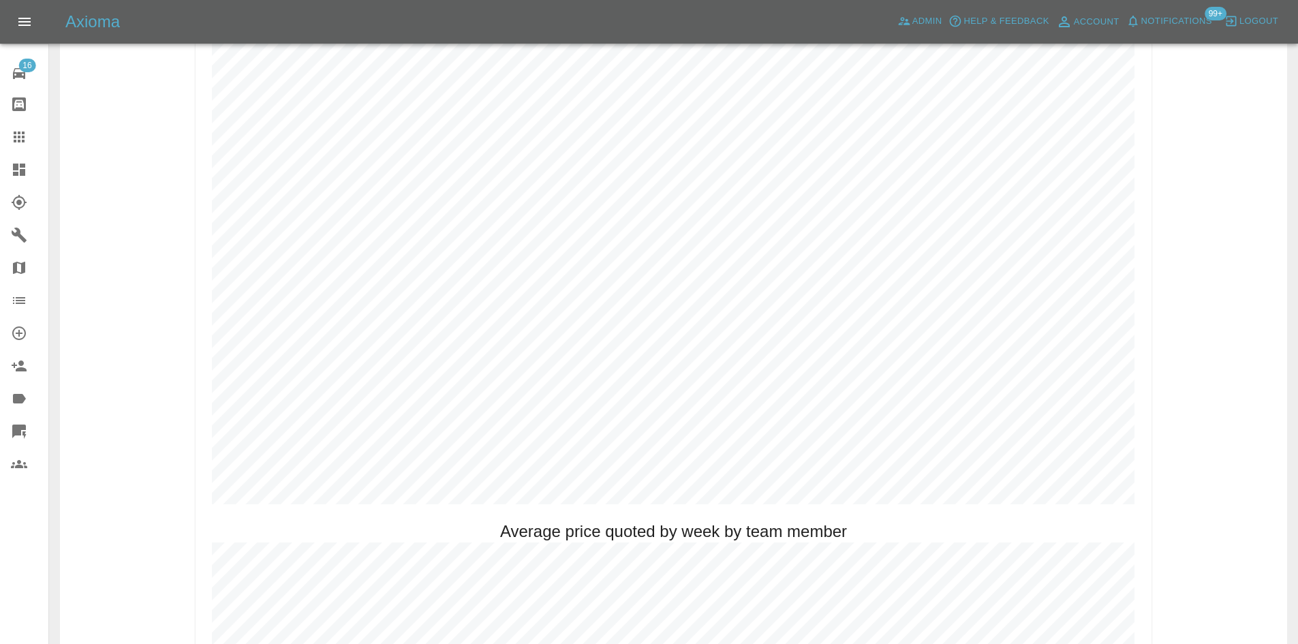
click at [21, 174] on icon at bounding box center [19, 170] width 12 height 12
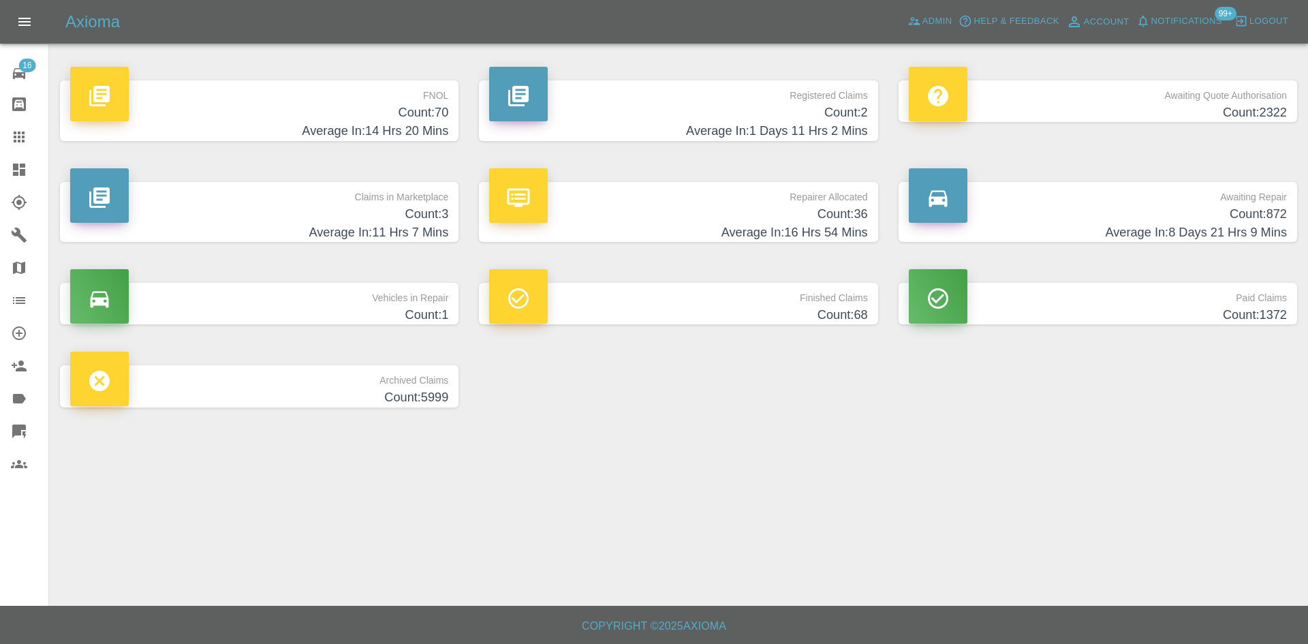
click at [345, 125] on h4 "Average In: 14 Hrs 20 Mins" at bounding box center [259, 131] width 378 height 18
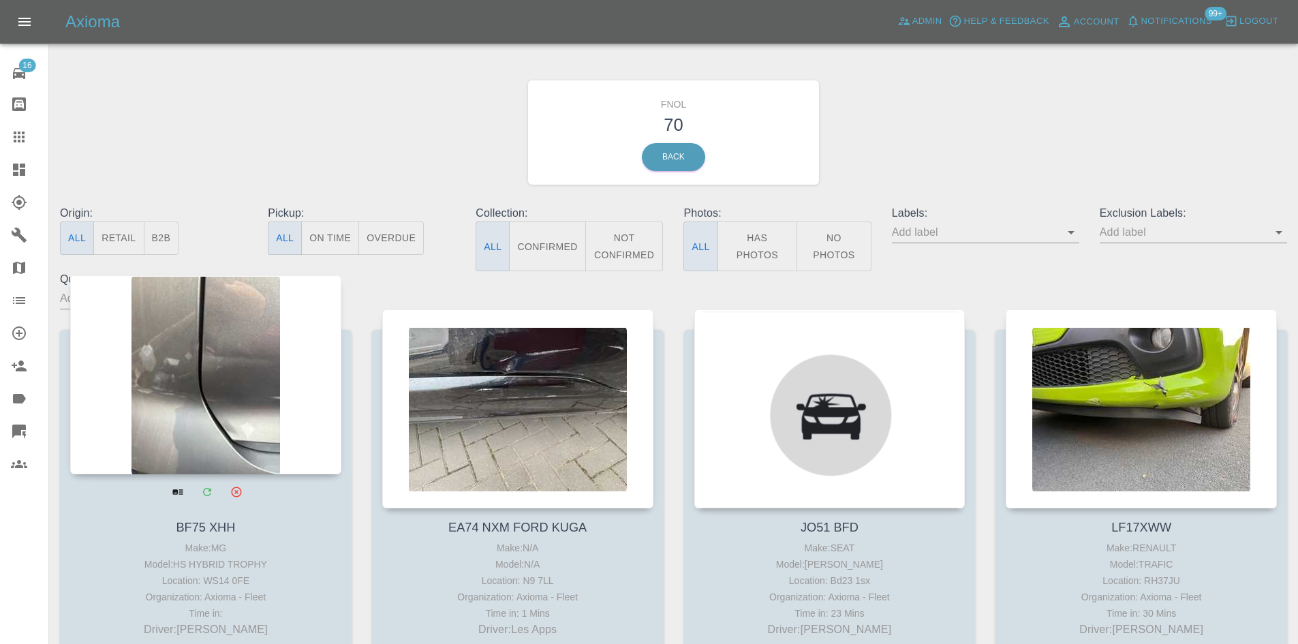
click at [245, 345] on div at bounding box center [205, 374] width 271 height 199
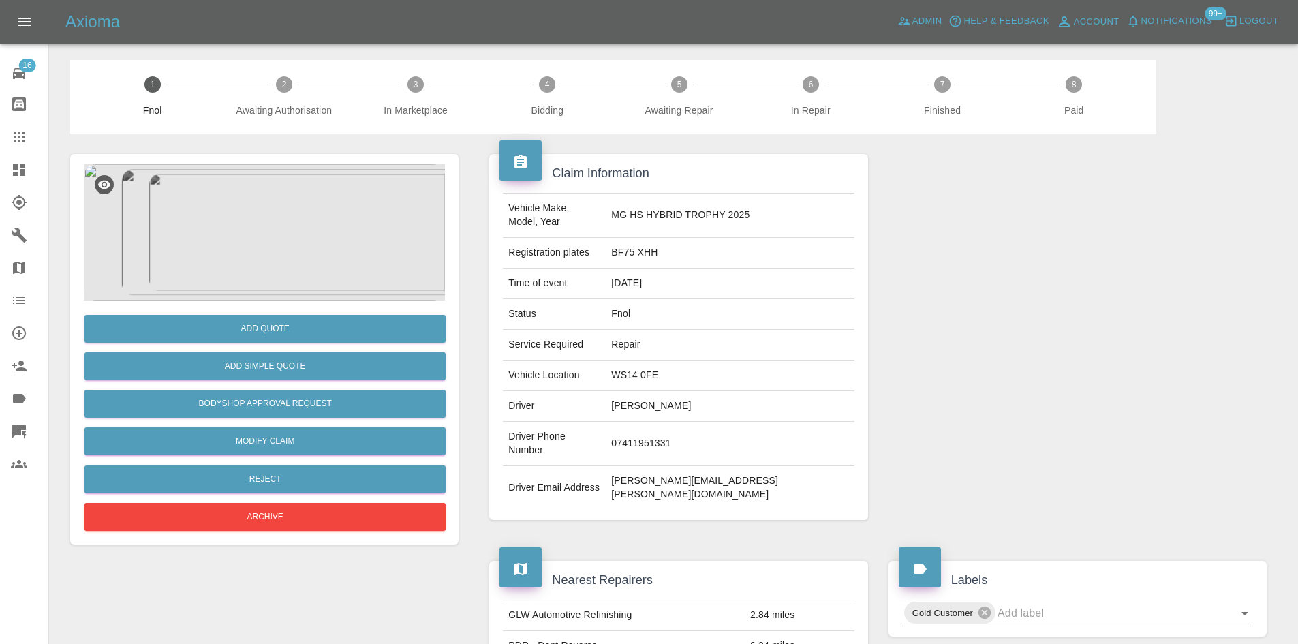
click at [341, 292] on img at bounding box center [264, 232] width 361 height 136
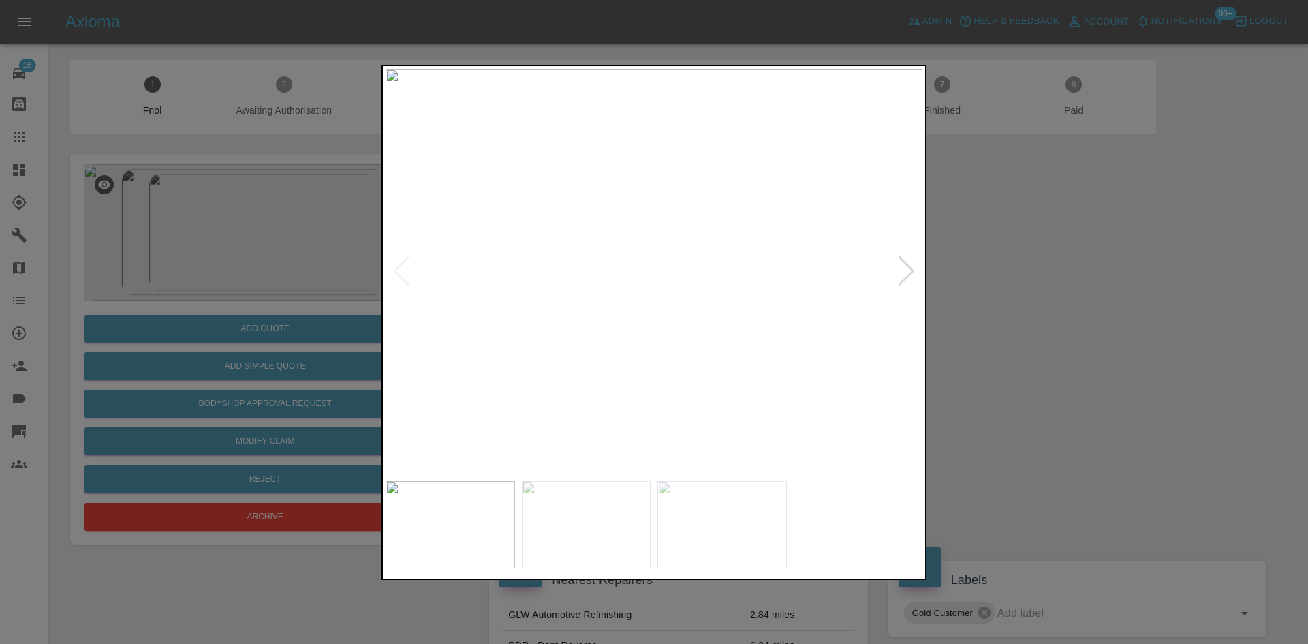
click at [900, 288] on img at bounding box center [654, 271] width 537 height 405
click at [905, 279] on div at bounding box center [906, 271] width 18 height 30
click at [1059, 276] on div at bounding box center [654, 322] width 1308 height 644
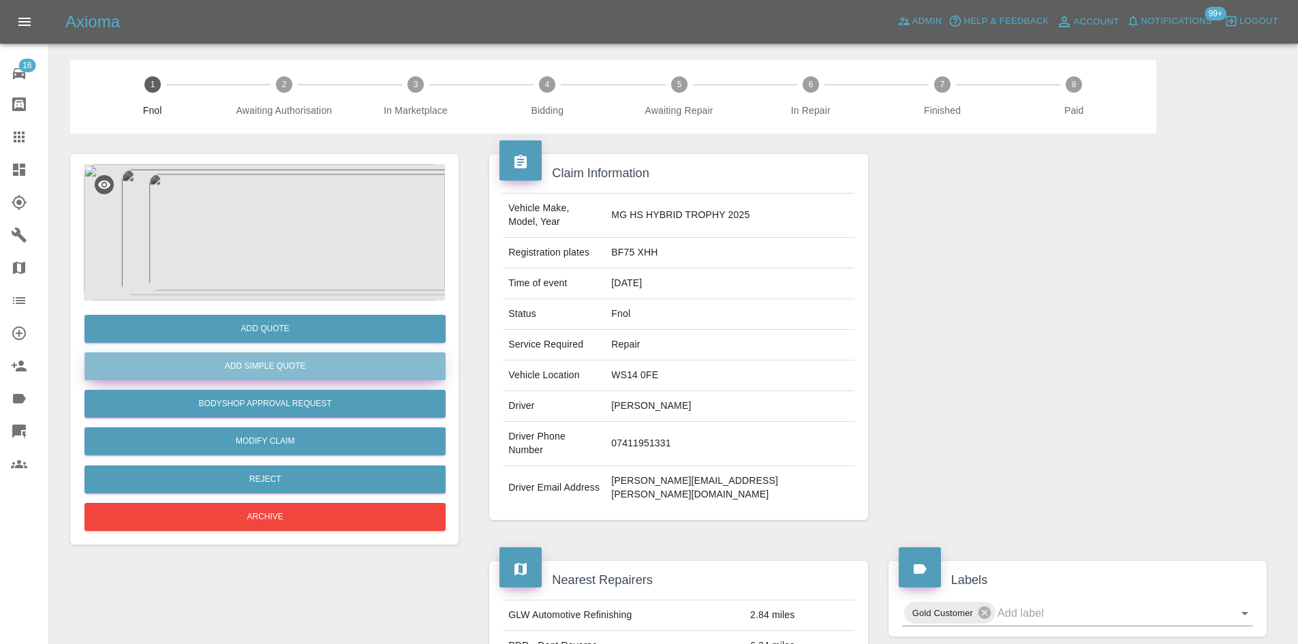
click at [261, 360] on button "Add Simple Quote" at bounding box center [264, 366] width 361 height 28
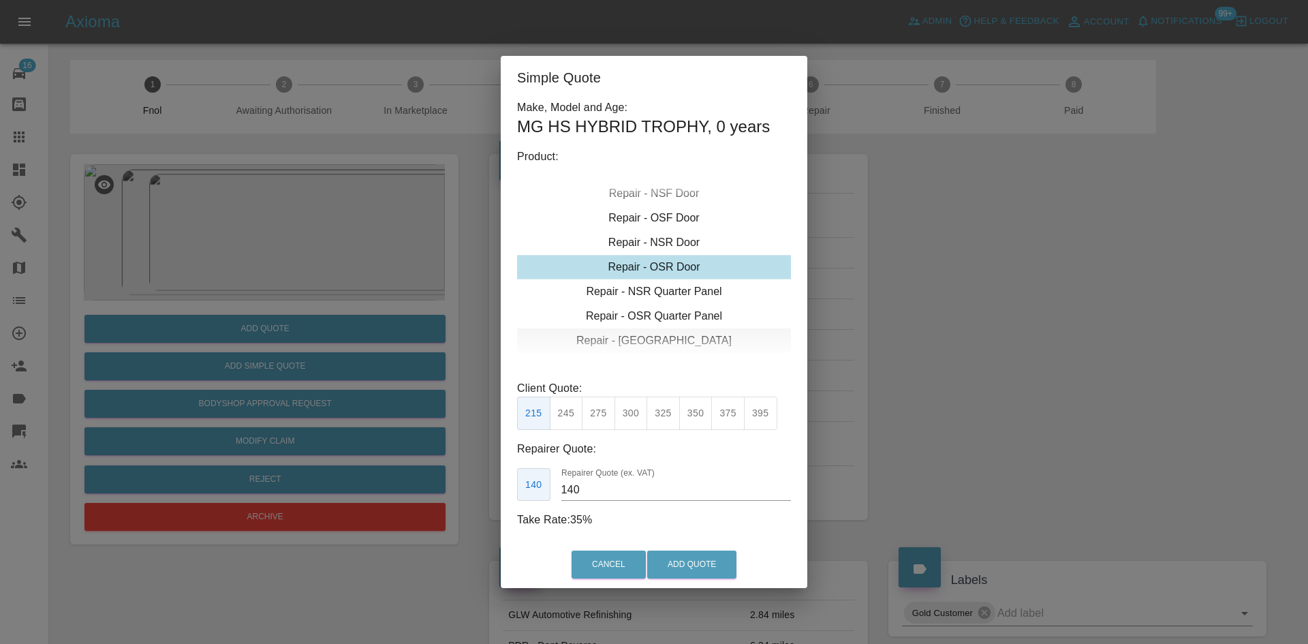
click at [627, 332] on div "Repair - Tailgate" at bounding box center [654, 340] width 274 height 25
click at [624, 400] on button "300" at bounding box center [631, 413] width 33 height 33
type input "190"
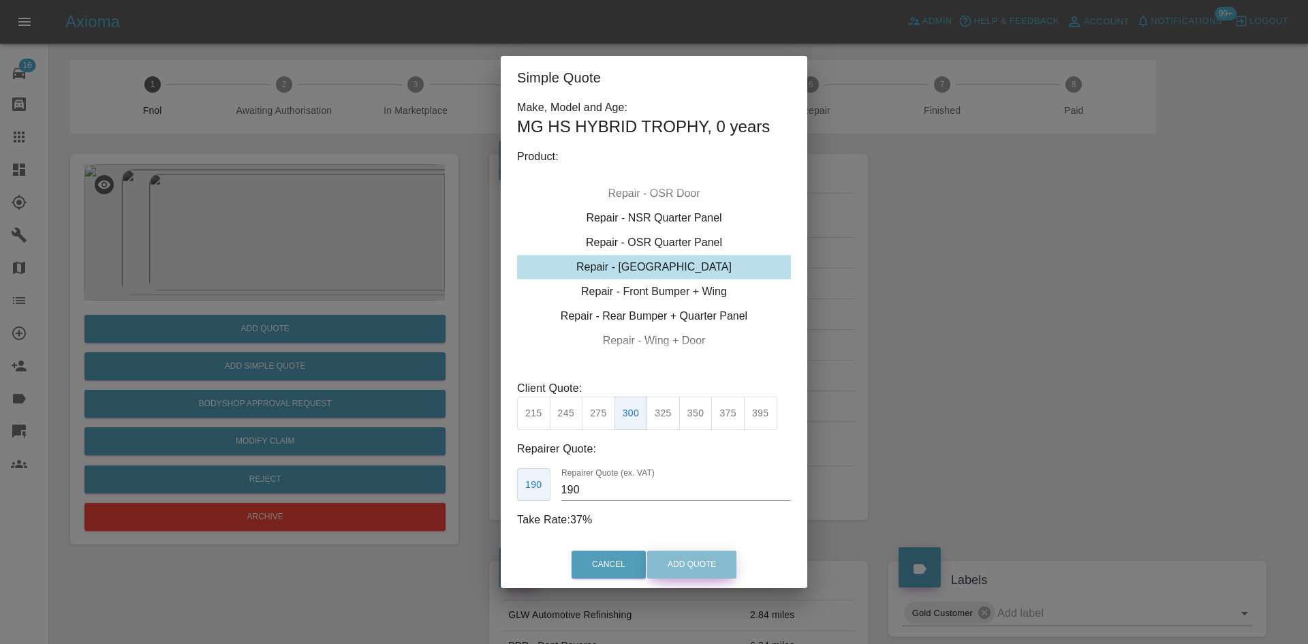
click at [704, 563] on button "Add Quote" at bounding box center [691, 564] width 89 height 28
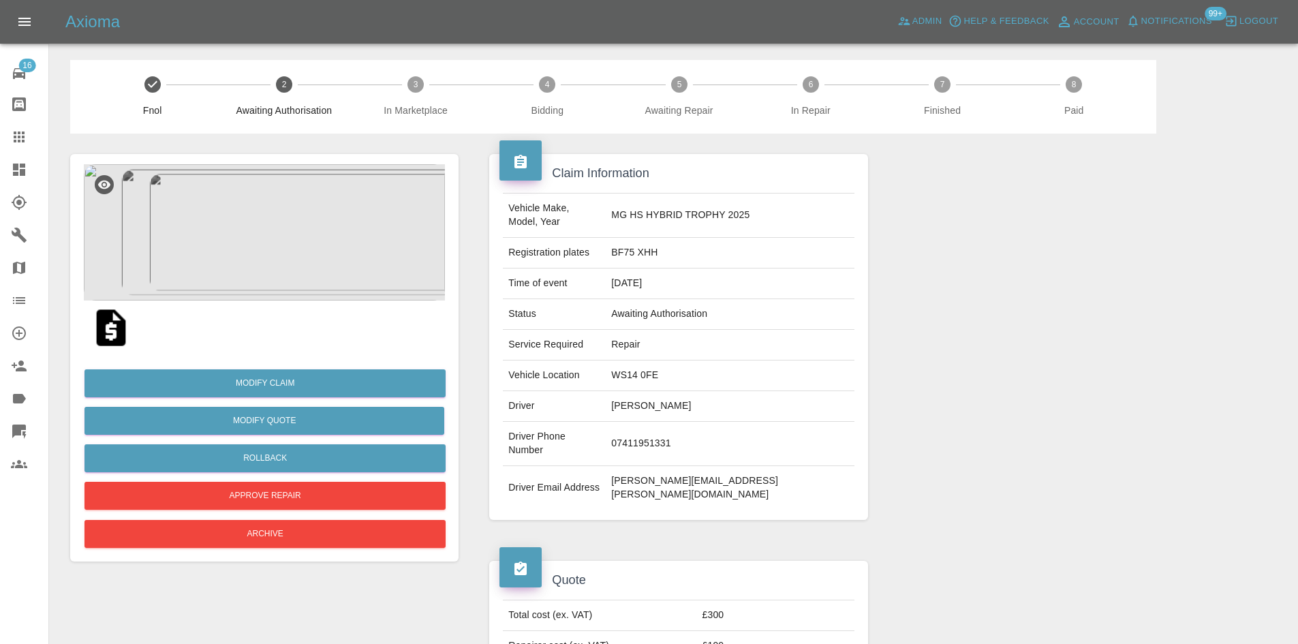
click at [10, 176] on link "Dashboard" at bounding box center [24, 169] width 48 height 33
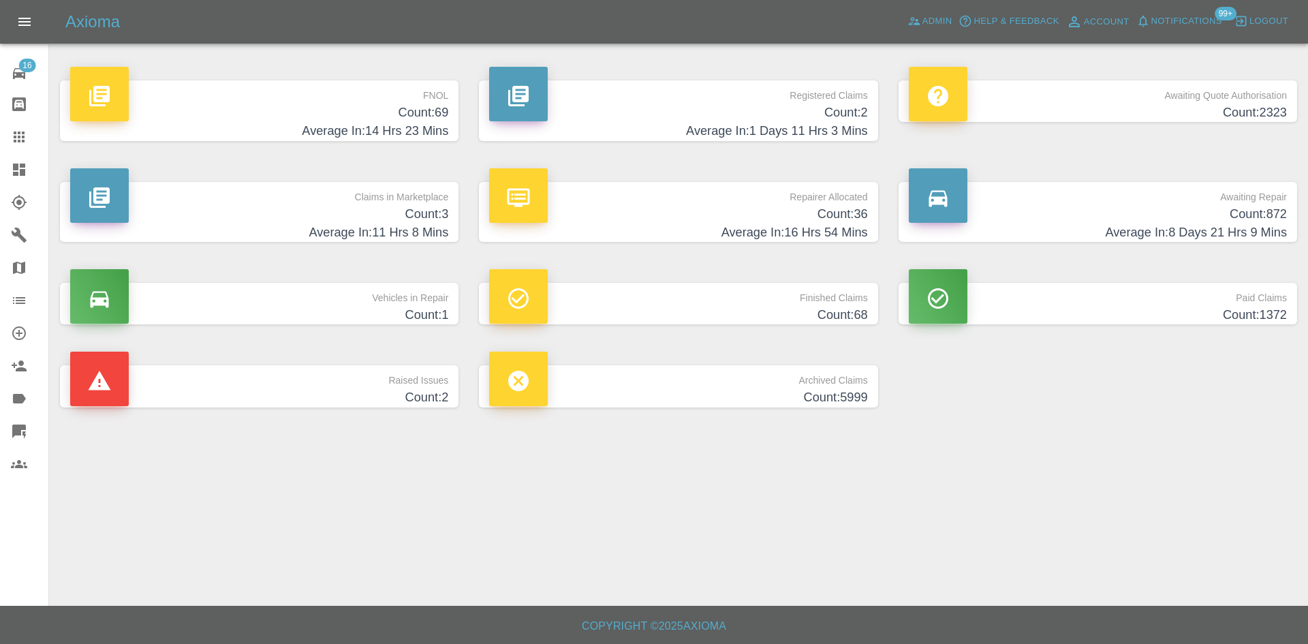
click at [304, 107] on h4 "Count: 69" at bounding box center [259, 113] width 378 height 18
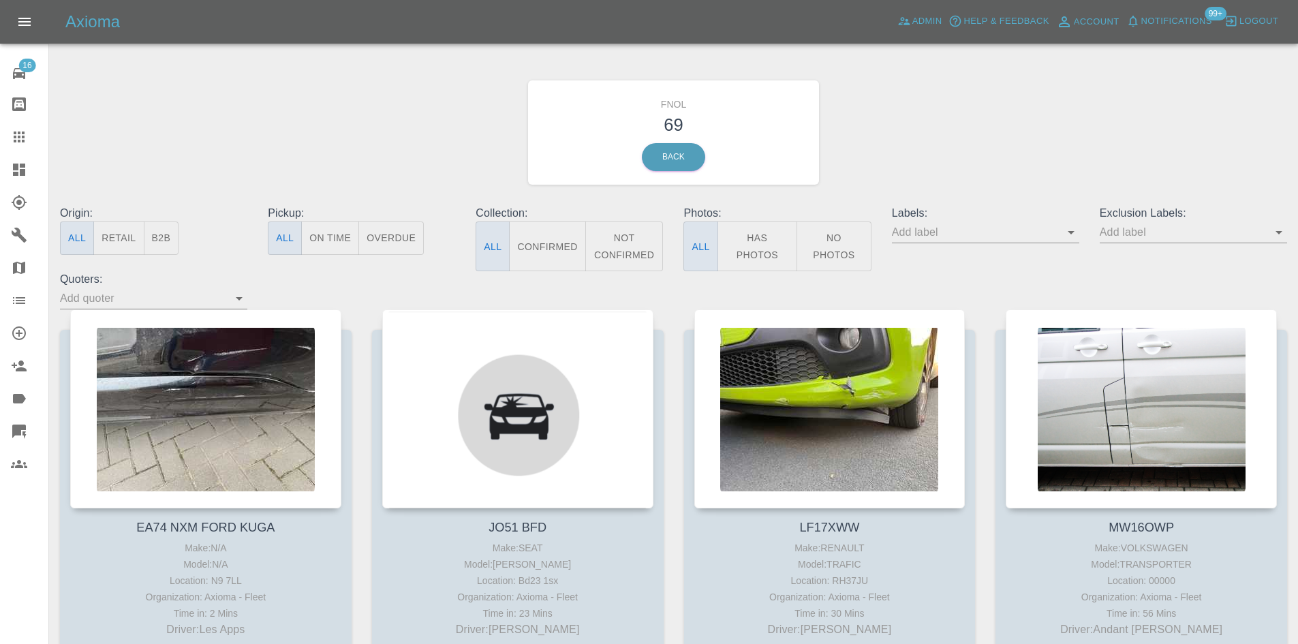
click at [1083, 242] on div "Labels:" at bounding box center [986, 238] width 208 height 66
click at [1080, 238] on div "Labels:" at bounding box center [986, 238] width 208 height 66
click at [1072, 230] on icon "Open" at bounding box center [1071, 232] width 16 height 16
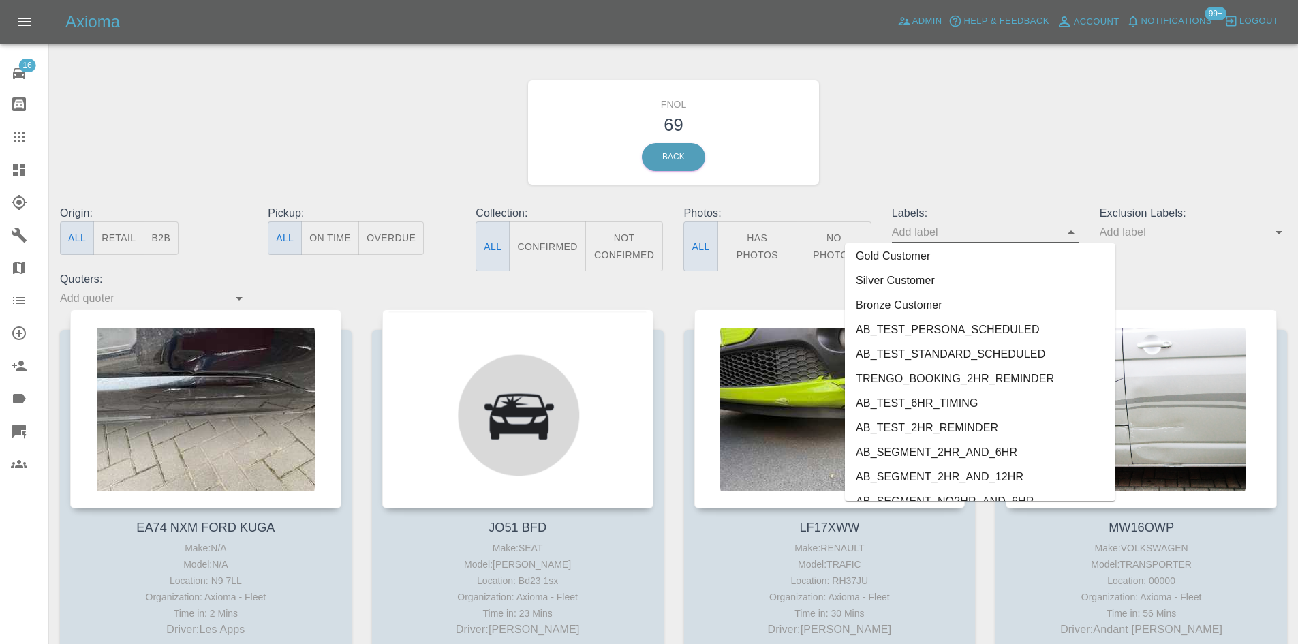
scroll to position [2966, 0]
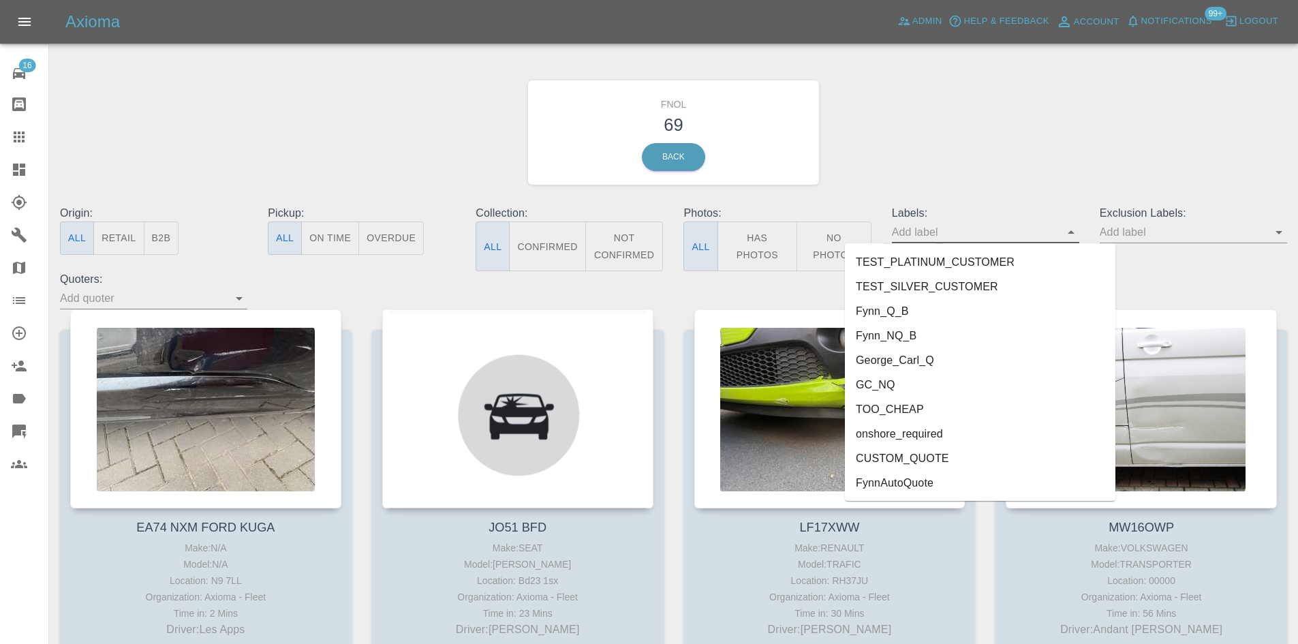
click at [956, 361] on li "George_Carl_Q" at bounding box center [980, 360] width 270 height 25
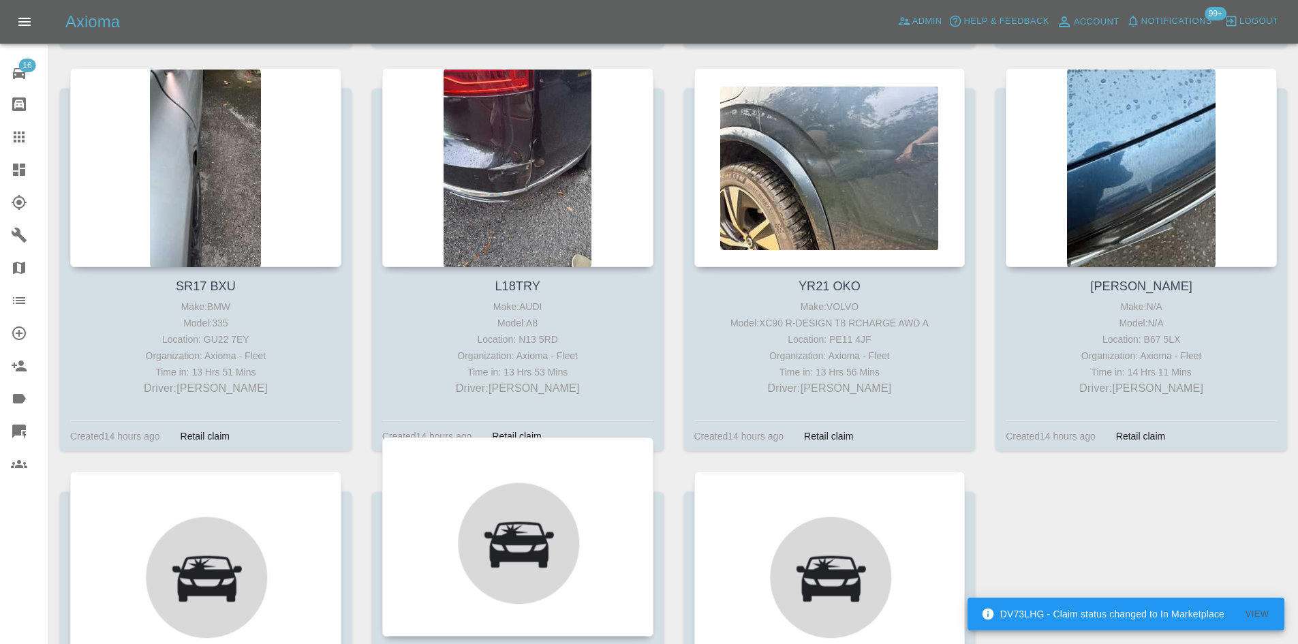
scroll to position [1735, 0]
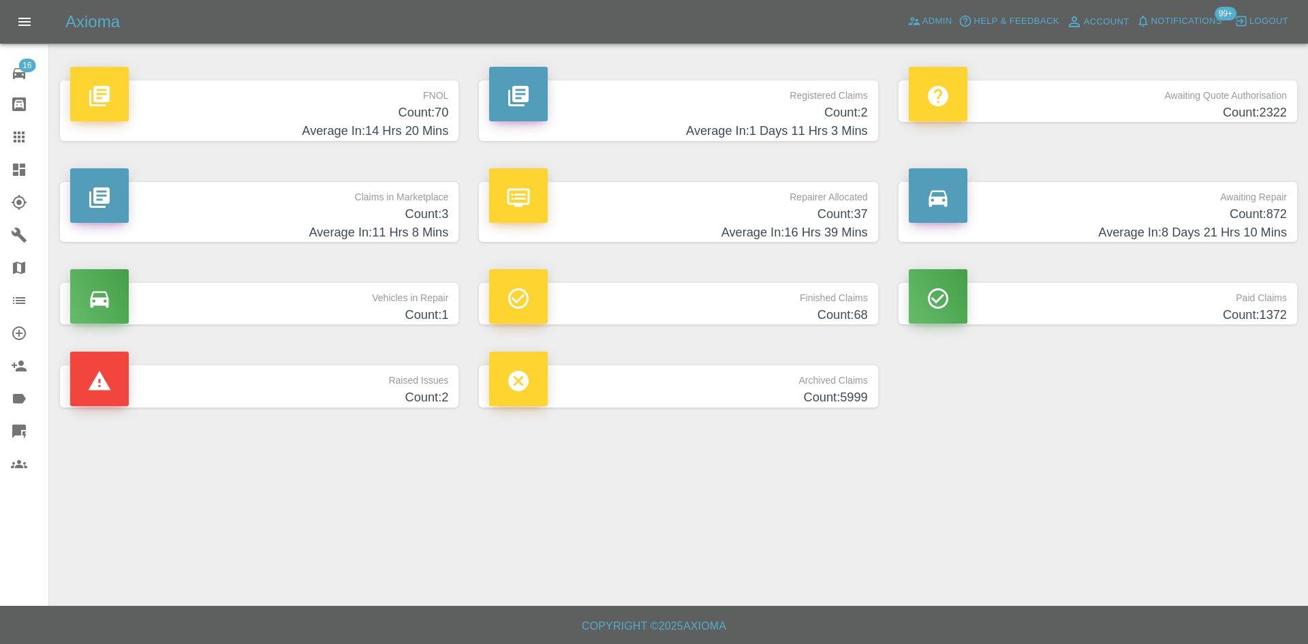
click at [724, 198] on p "Repairer Allocated" at bounding box center [678, 193] width 378 height 23
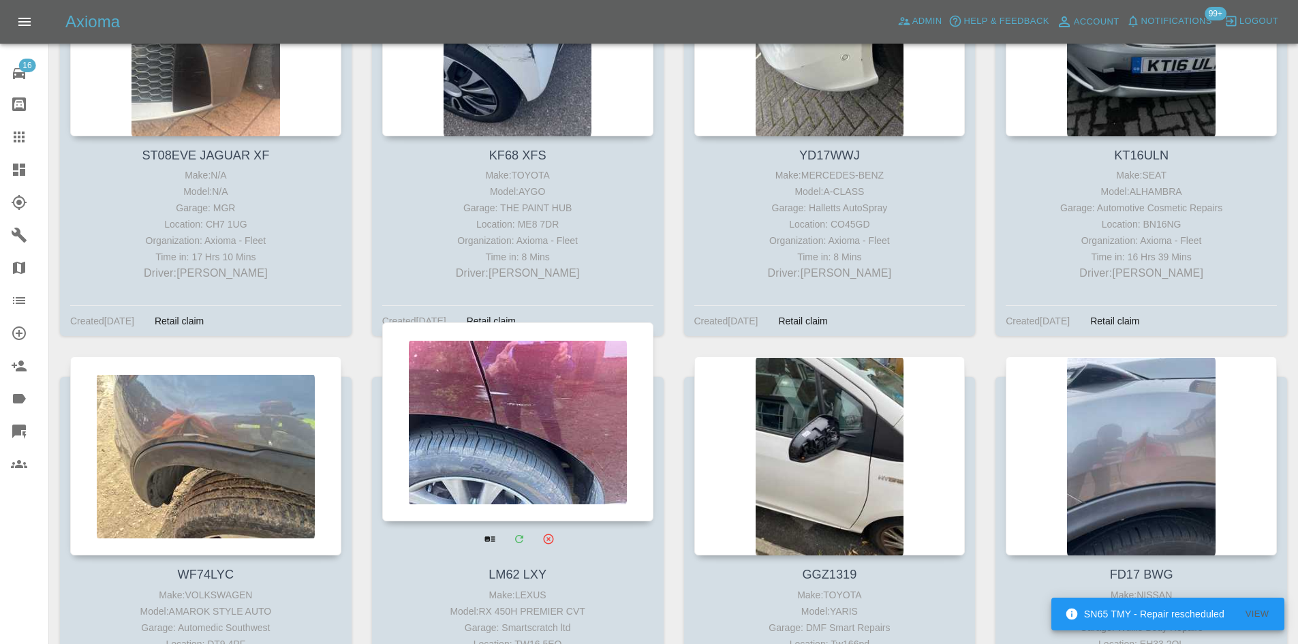
scroll to position [1158, 0]
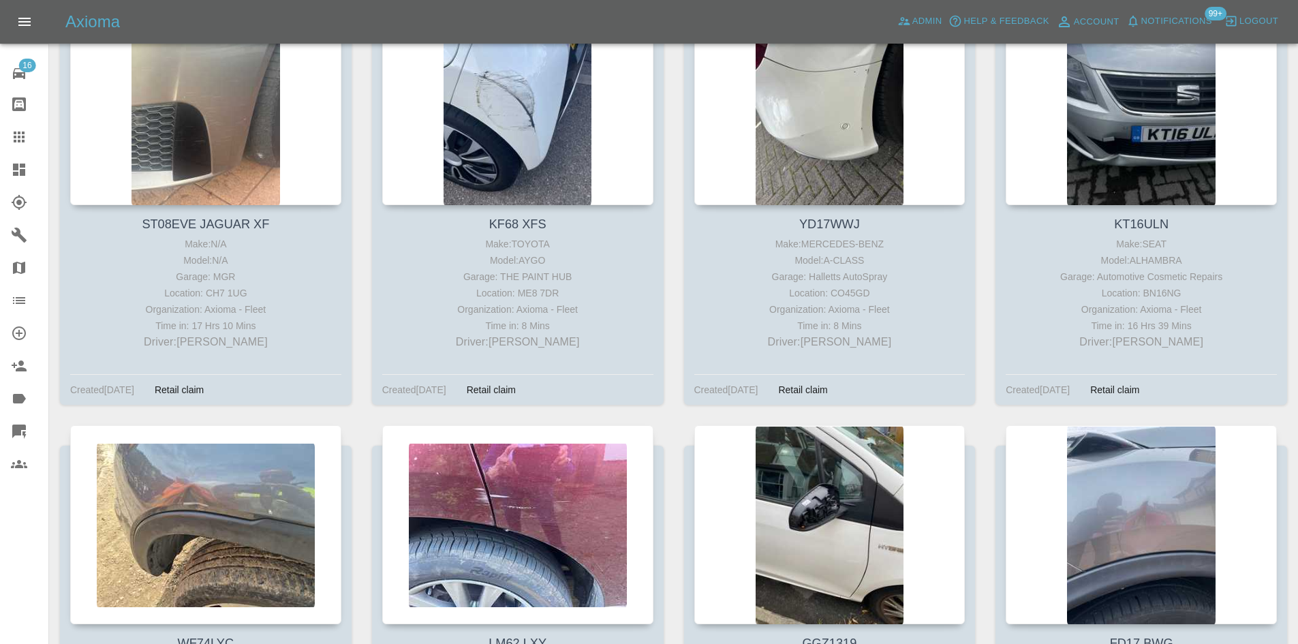
click at [3, 180] on link "Dashboard" at bounding box center [24, 169] width 48 height 33
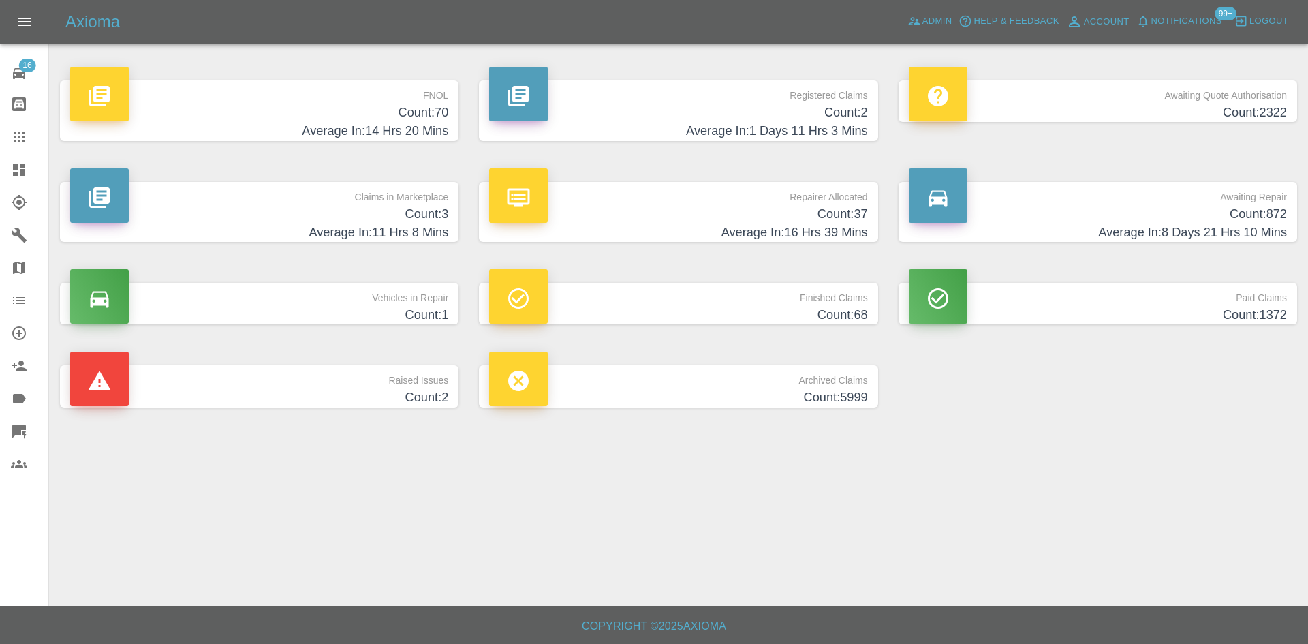
click at [1083, 210] on h4 "Count: 872" at bounding box center [1098, 214] width 378 height 18
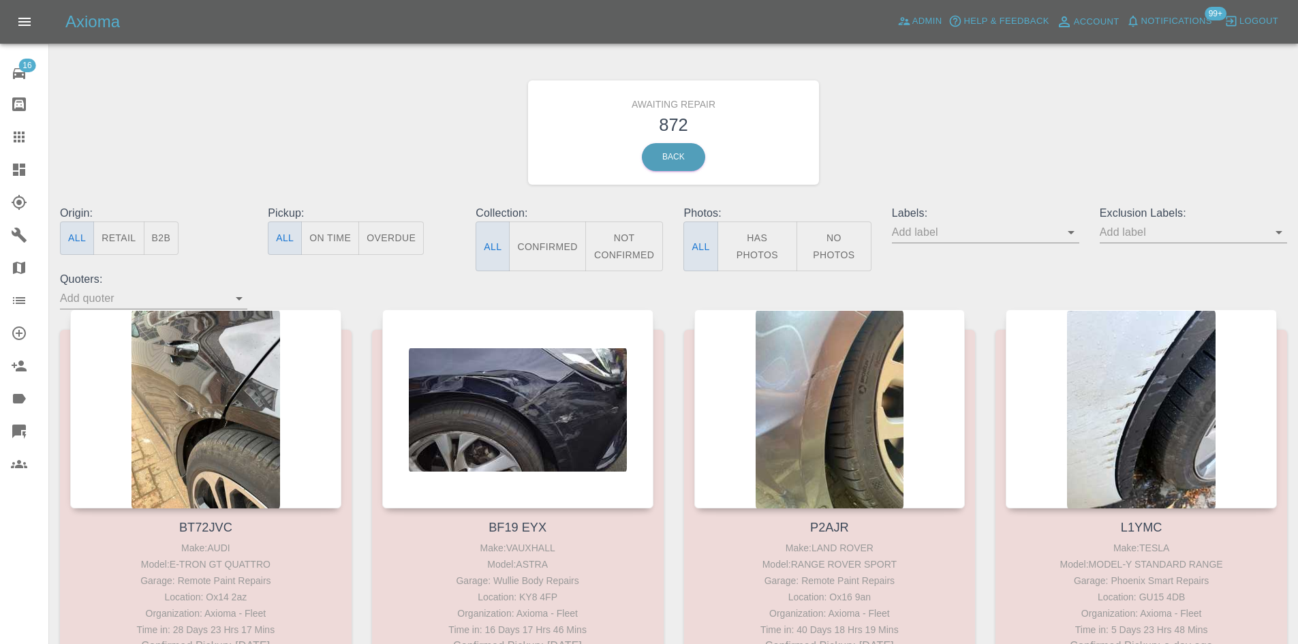
click at [627, 246] on button "Not Confirmed" at bounding box center [624, 246] width 78 height 50
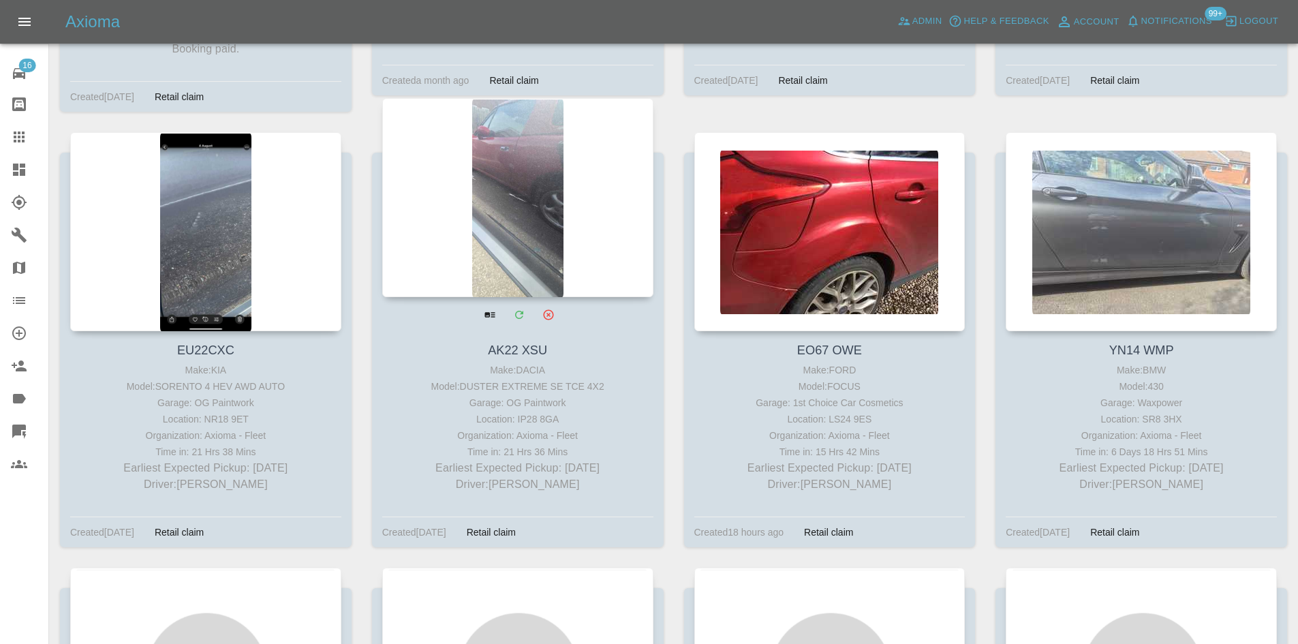
scroll to position [6404, 0]
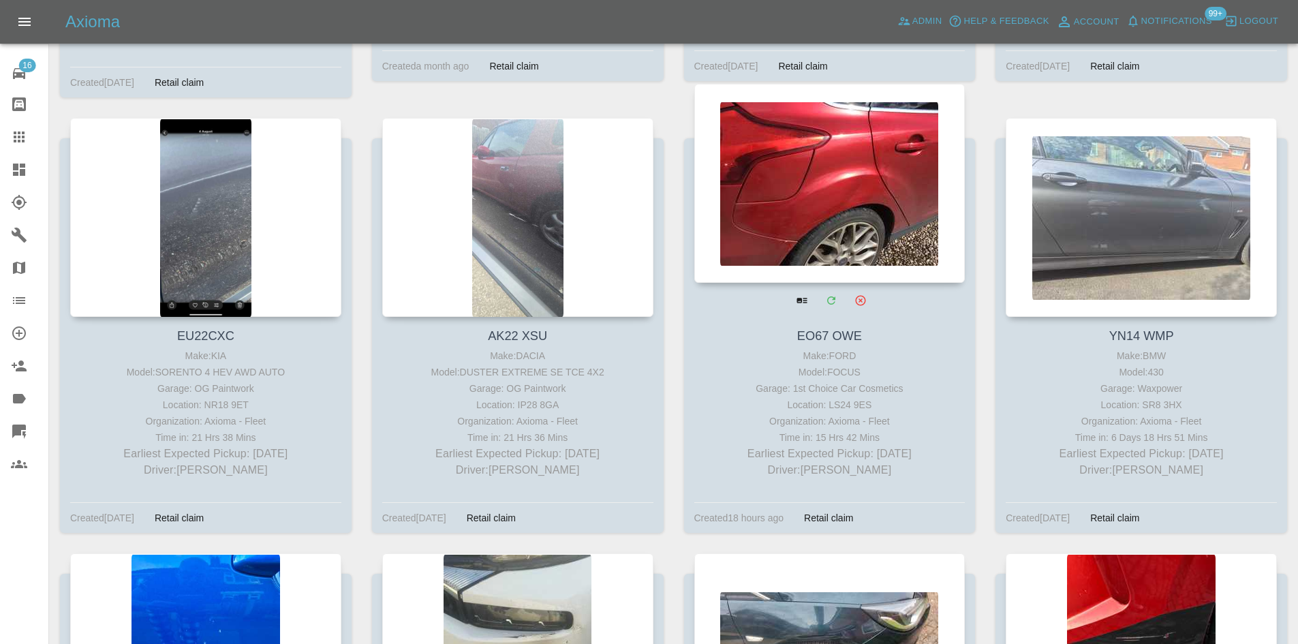
click at [756, 211] on div at bounding box center [829, 183] width 271 height 199
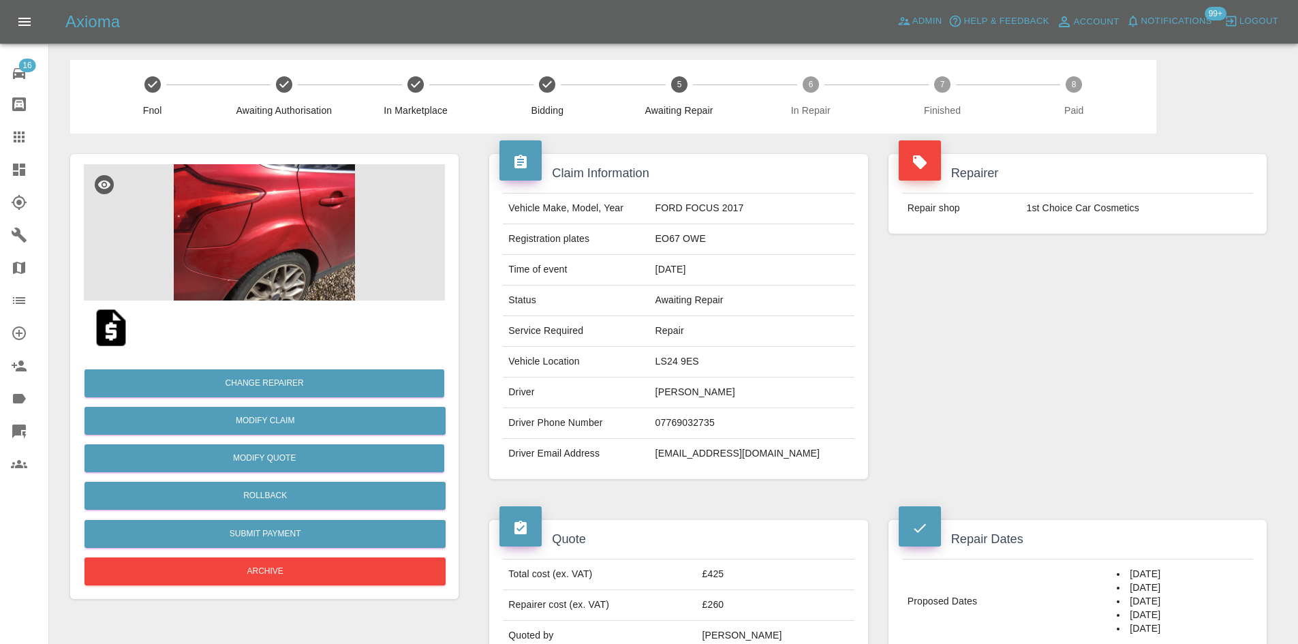
scroll to position [68, 0]
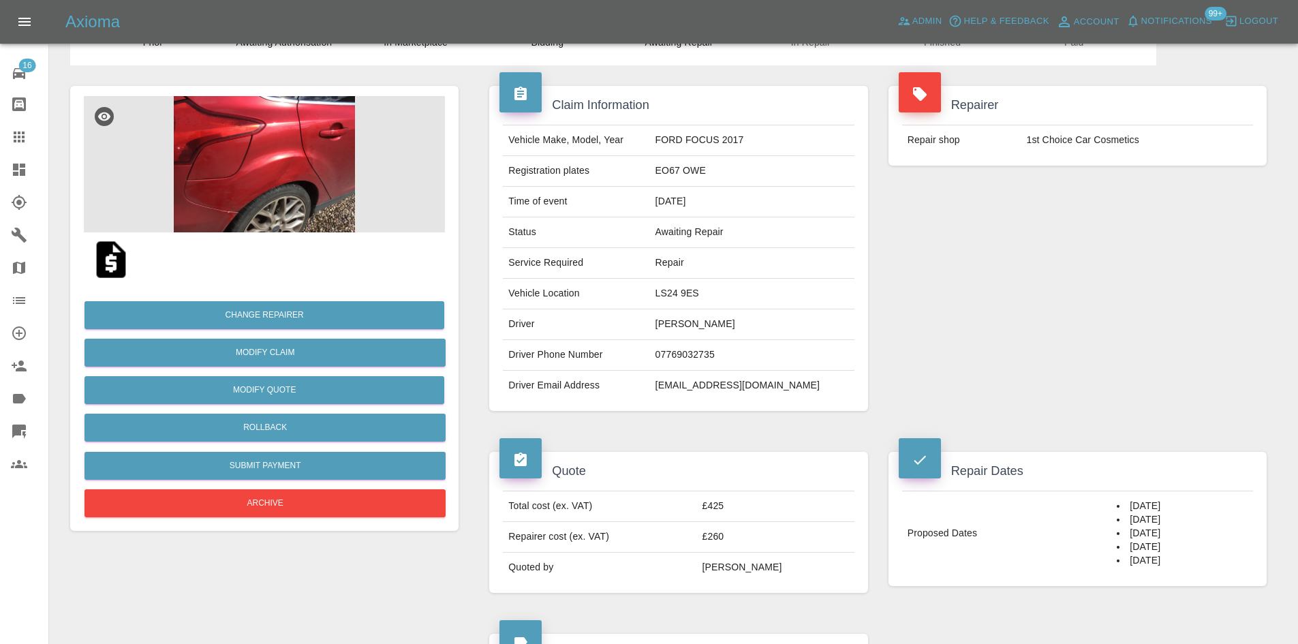
click at [324, 183] on img at bounding box center [264, 164] width 361 height 136
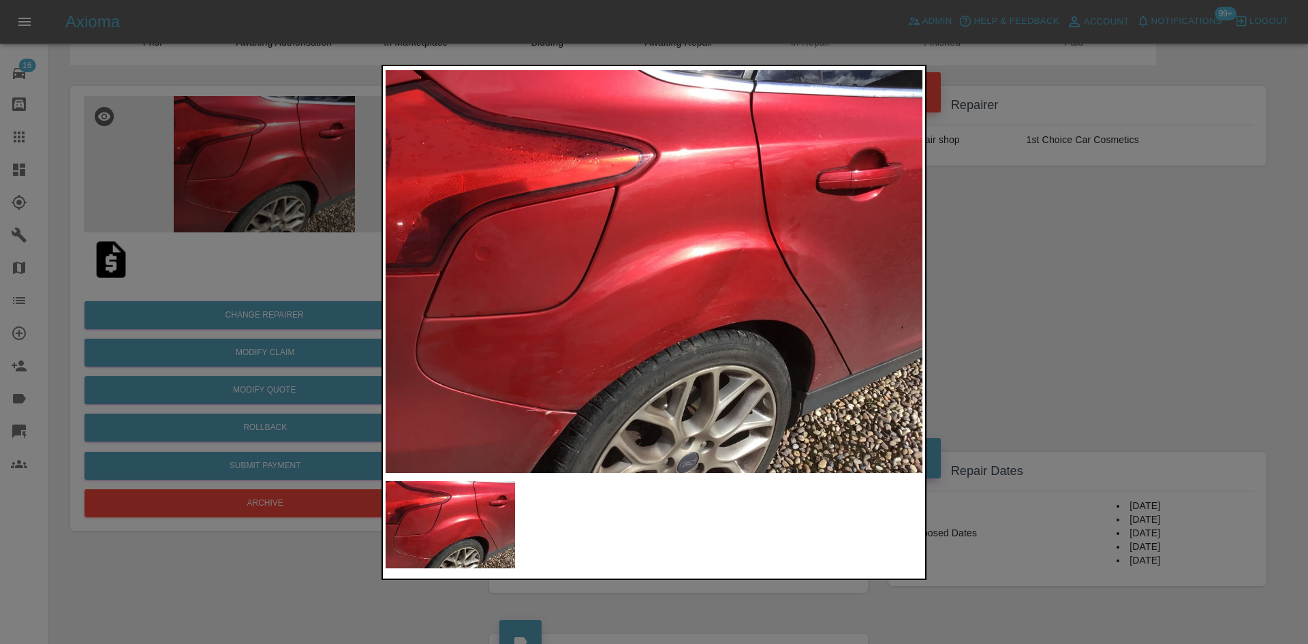
click at [1000, 275] on div at bounding box center [654, 322] width 1308 height 644
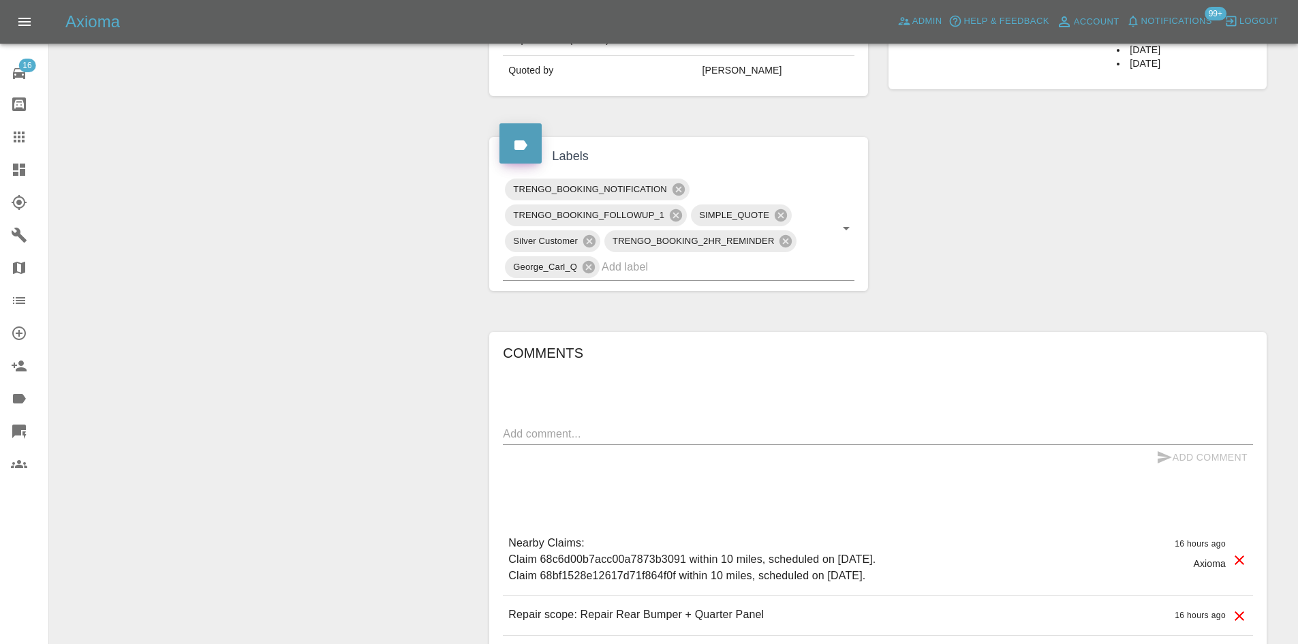
scroll to position [613, 0]
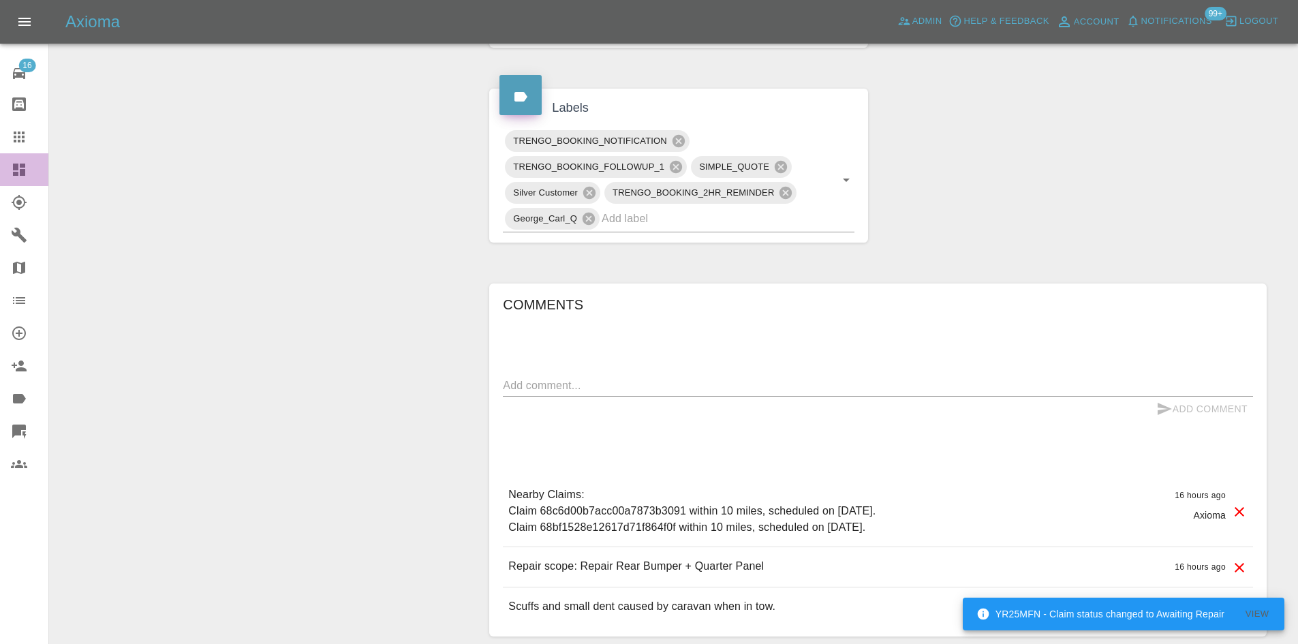
click at [16, 157] on link "Dashboard" at bounding box center [24, 169] width 48 height 33
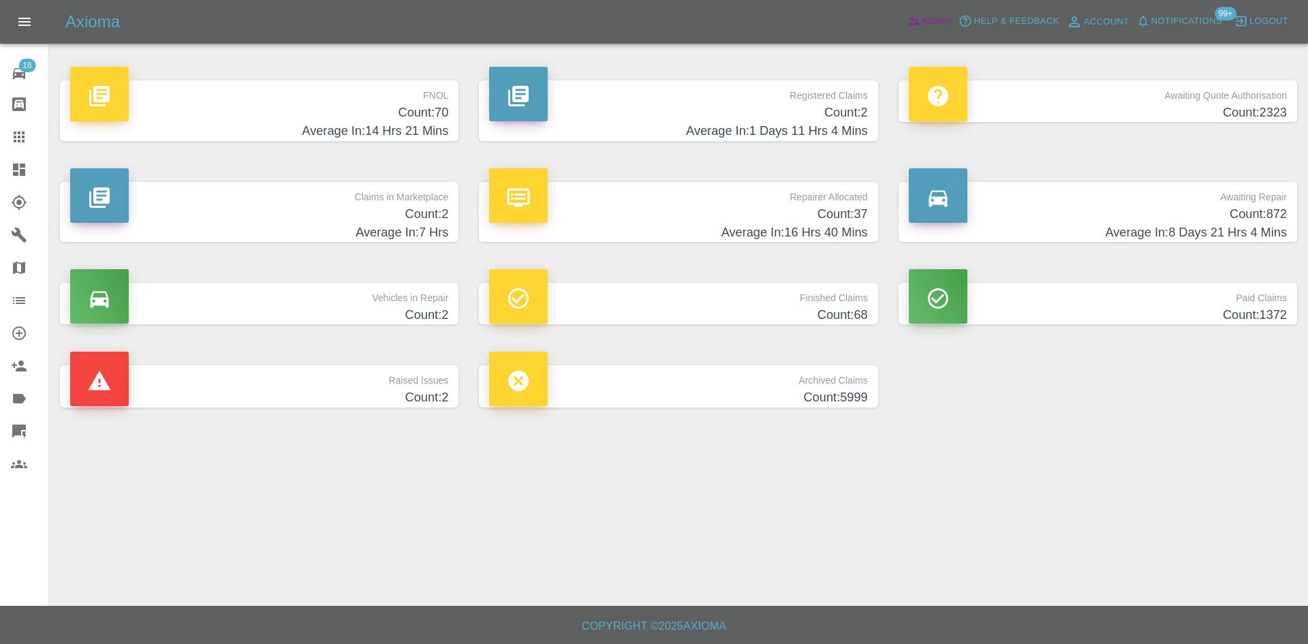
click at [931, 29] on link "Admin" at bounding box center [930, 21] width 52 height 21
click at [931, 21] on span "Admin" at bounding box center [937, 22] width 30 height 16
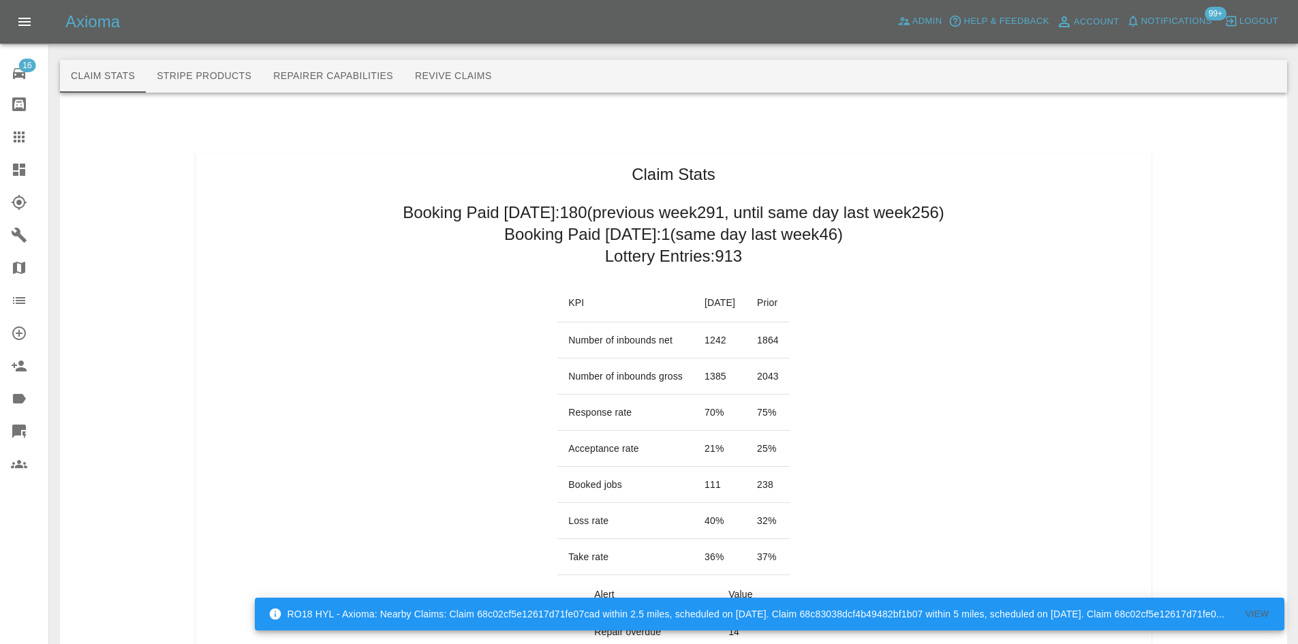
click at [2, 163] on link "Dashboard" at bounding box center [24, 169] width 48 height 33
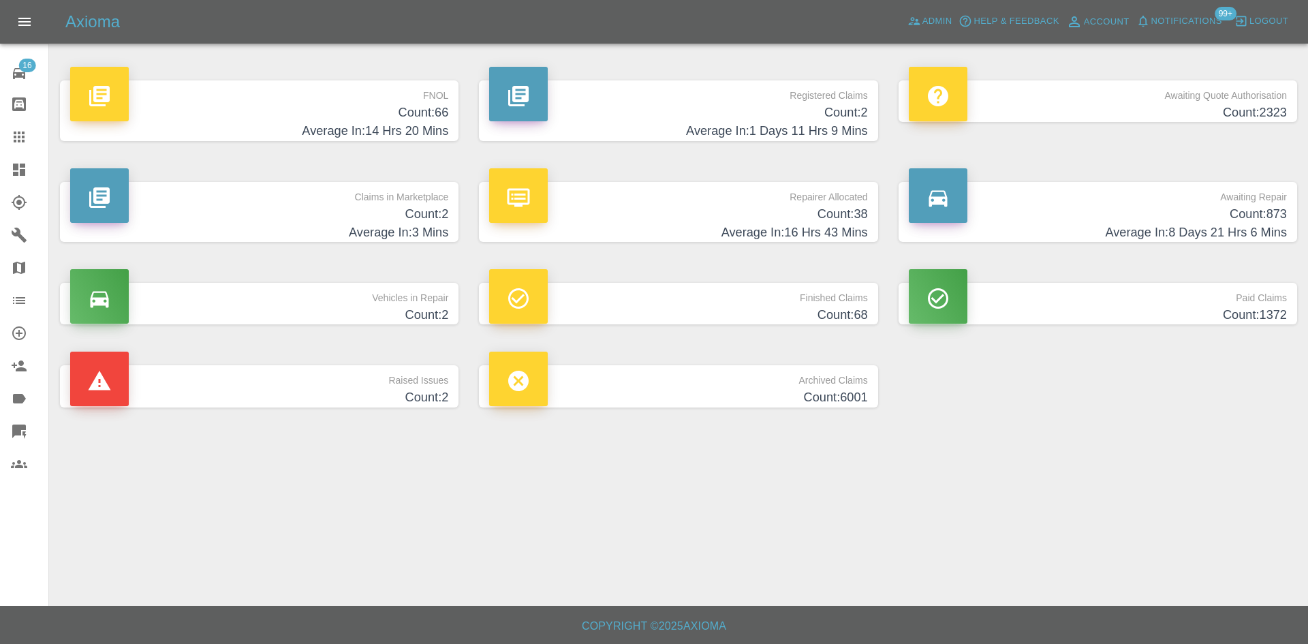
click at [1132, 113] on h4 "Count: 2323" at bounding box center [1098, 113] width 378 height 18
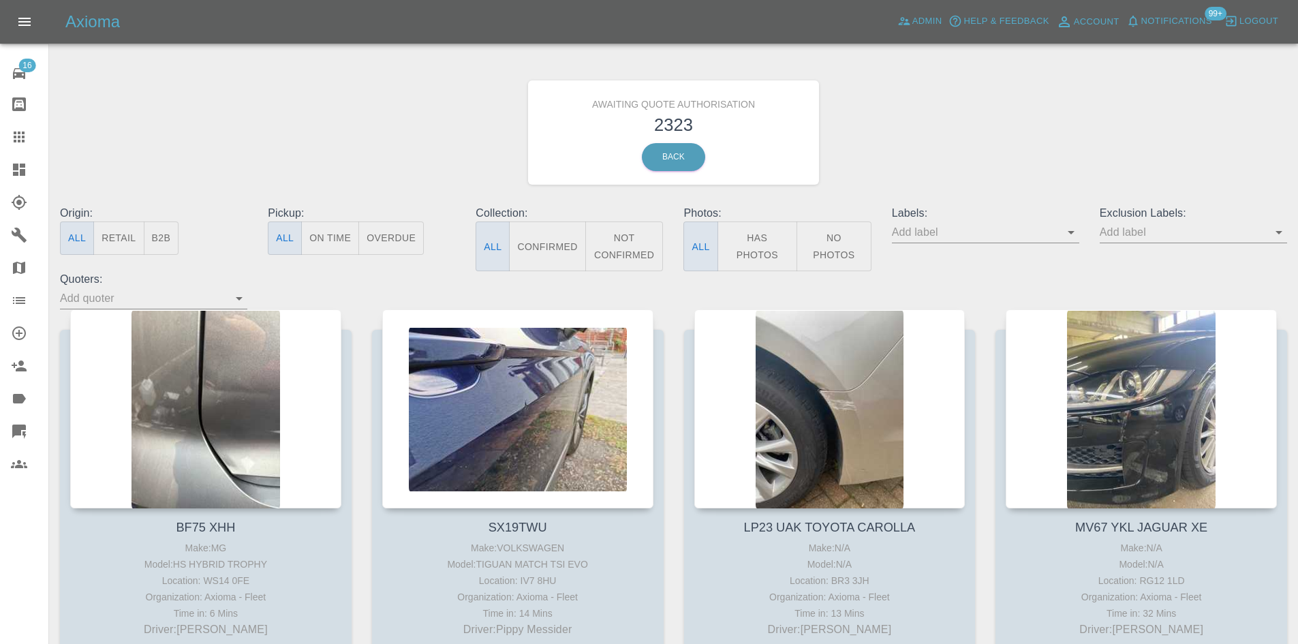
click at [1075, 234] on icon "Open" at bounding box center [1071, 232] width 16 height 16
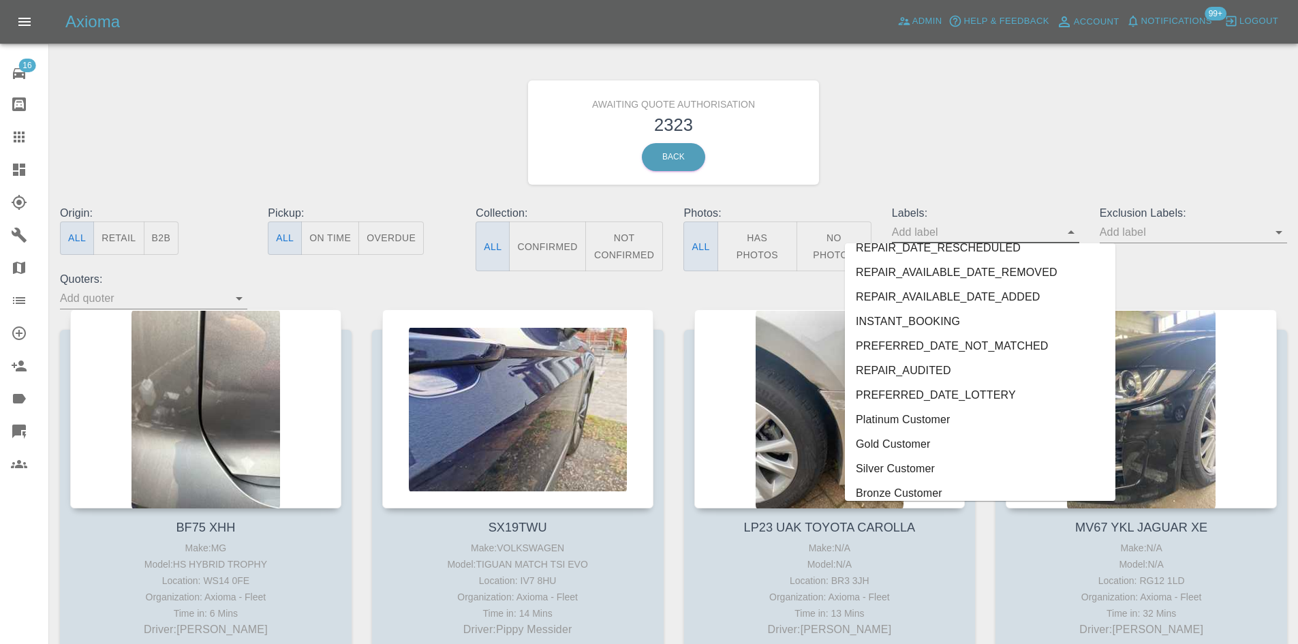
scroll to position [2966, 0]
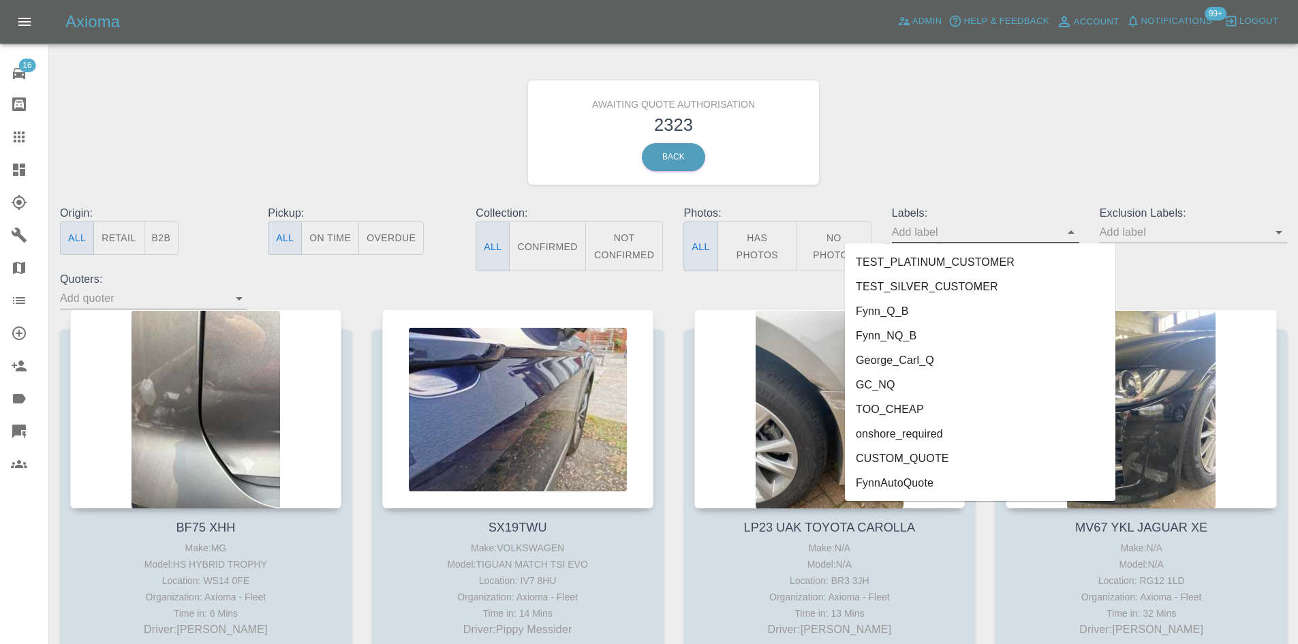
click at [946, 480] on li "FynnAutoQuote" at bounding box center [980, 483] width 270 height 25
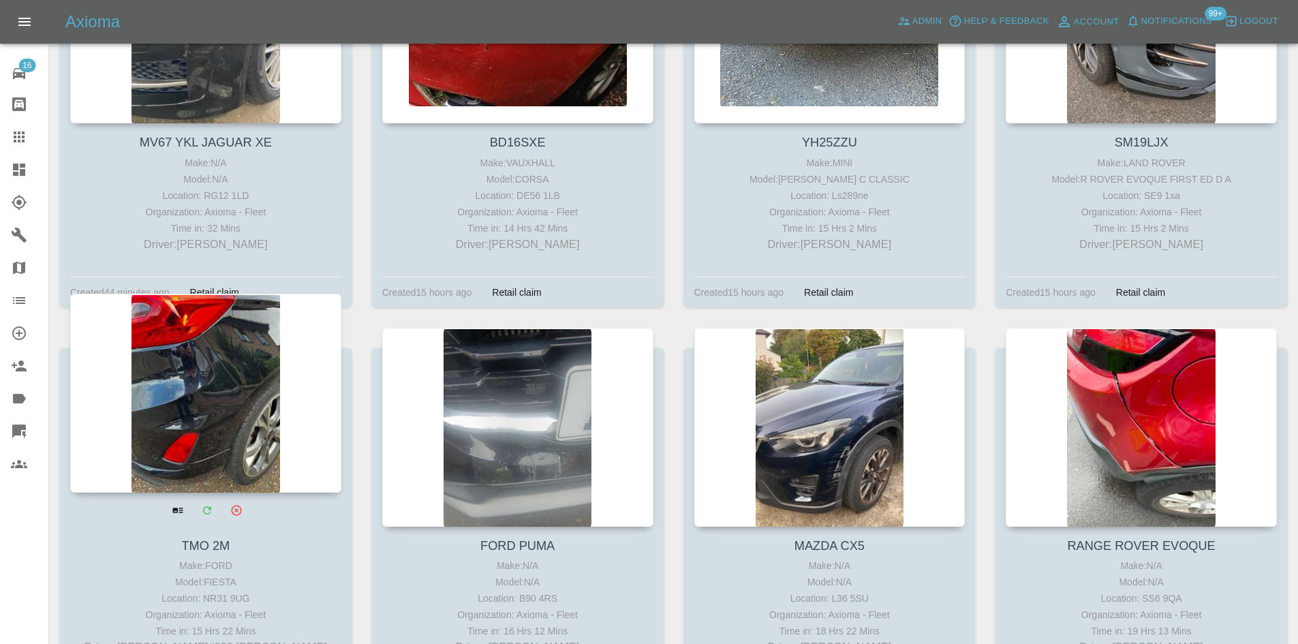
scroll to position [409, 0]
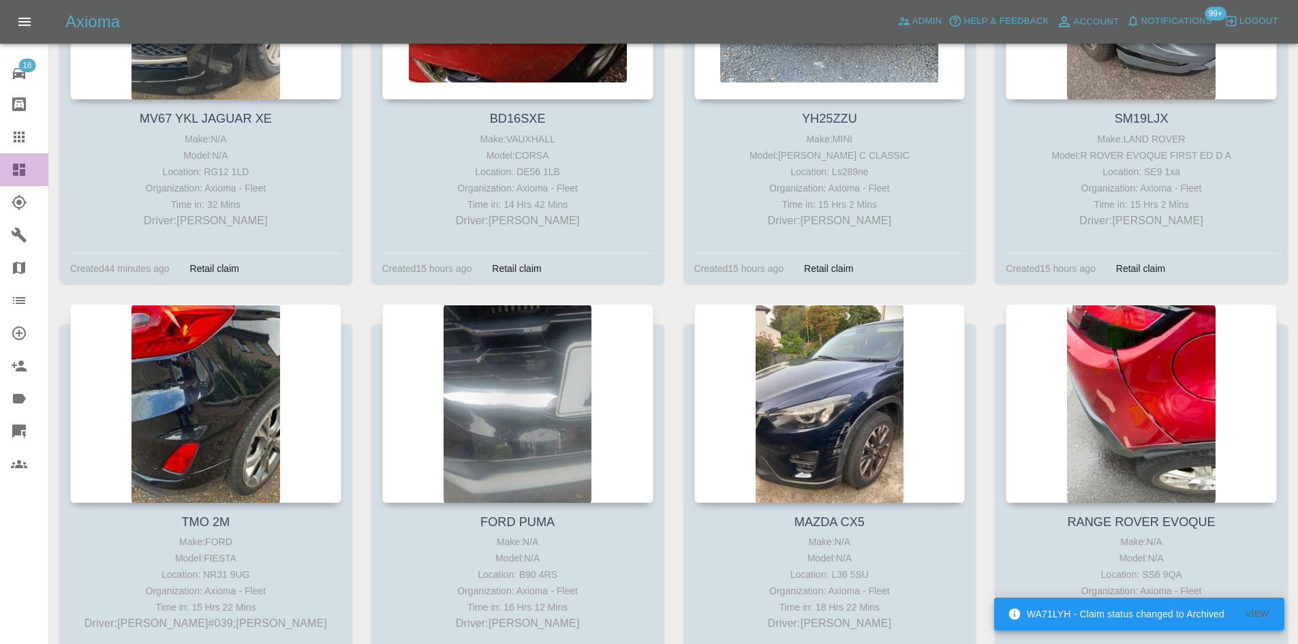
click at [0, 179] on link "Dashboard" at bounding box center [24, 169] width 48 height 33
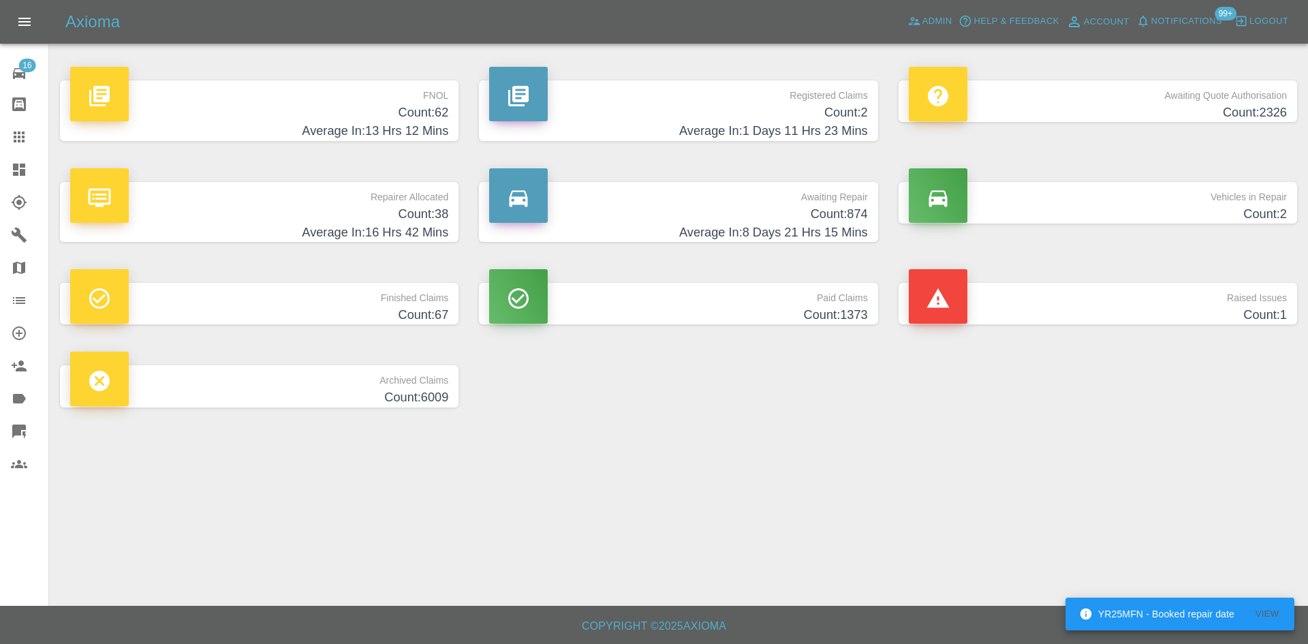
click at [626, 148] on div "Registered Claims Count: 2 Average In: 1 Days 11 Hrs 23 Mins" at bounding box center [678, 111] width 419 height 102
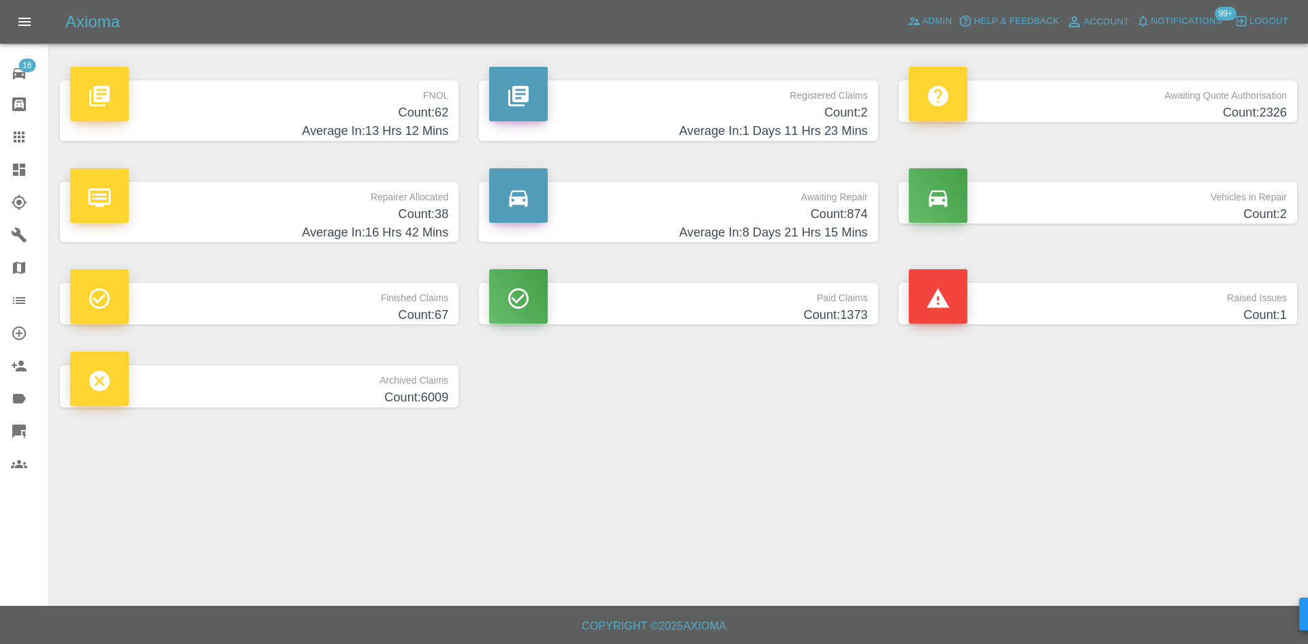
click at [655, 116] on h4 "Count: 2" at bounding box center [678, 113] width 378 height 18
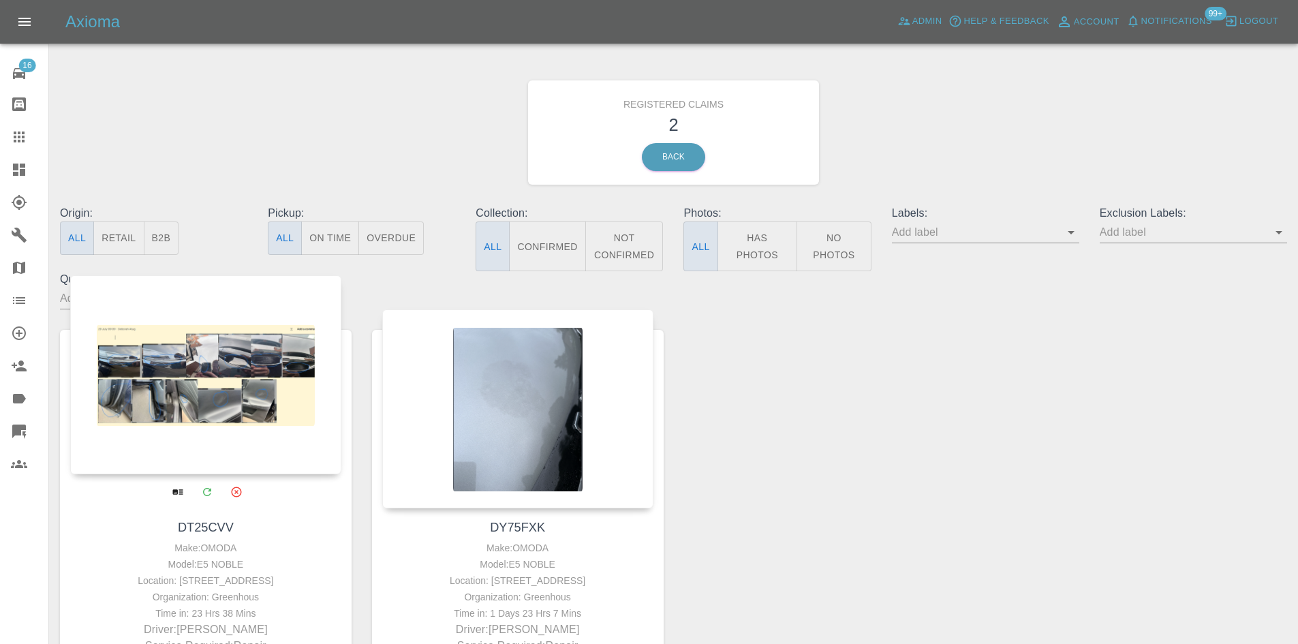
click at [170, 398] on div at bounding box center [205, 374] width 271 height 199
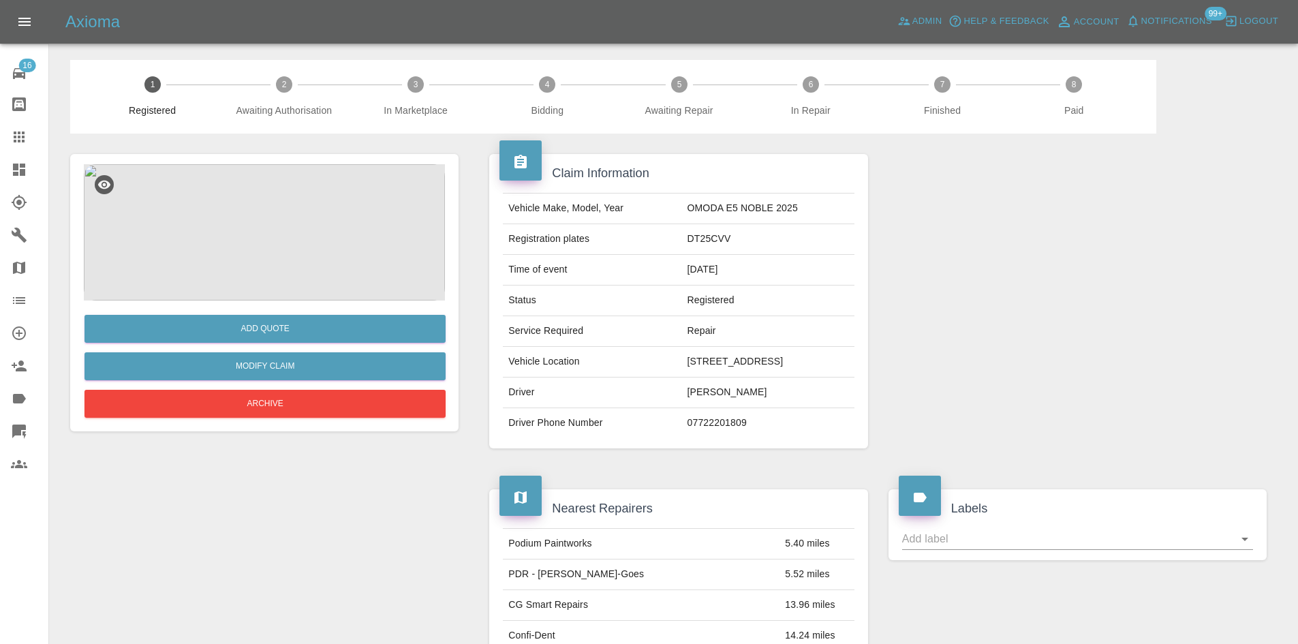
click at [292, 260] on img at bounding box center [264, 232] width 361 height 136
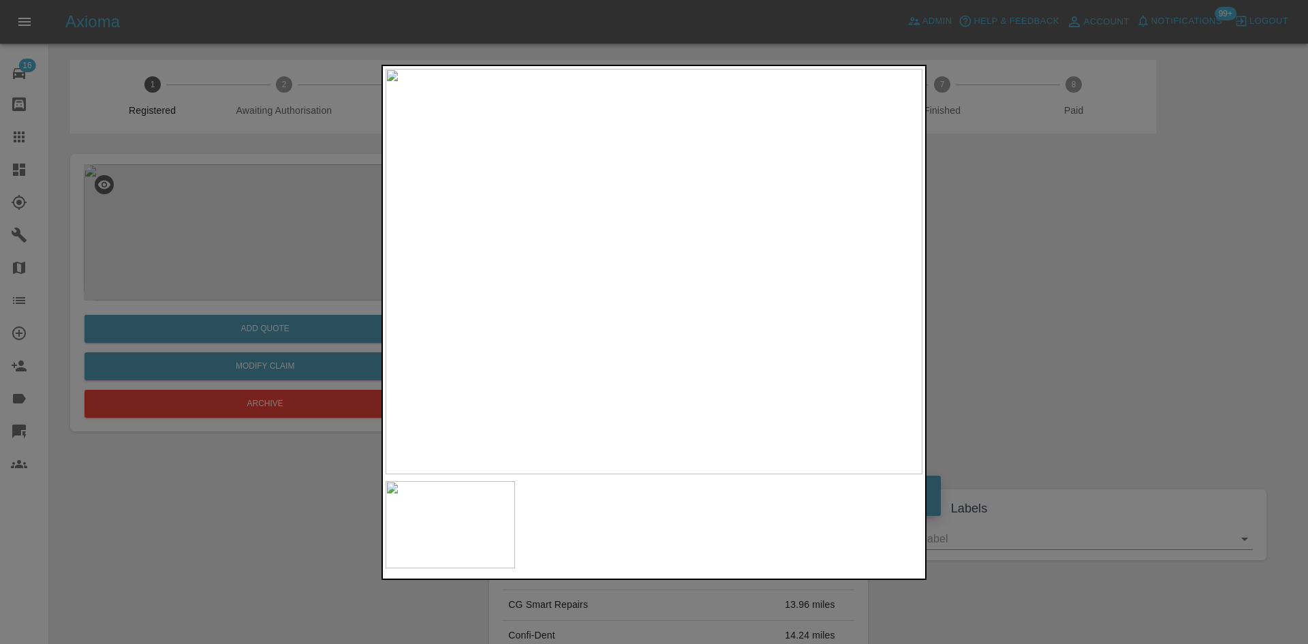
click at [997, 270] on div at bounding box center [654, 322] width 1308 height 644
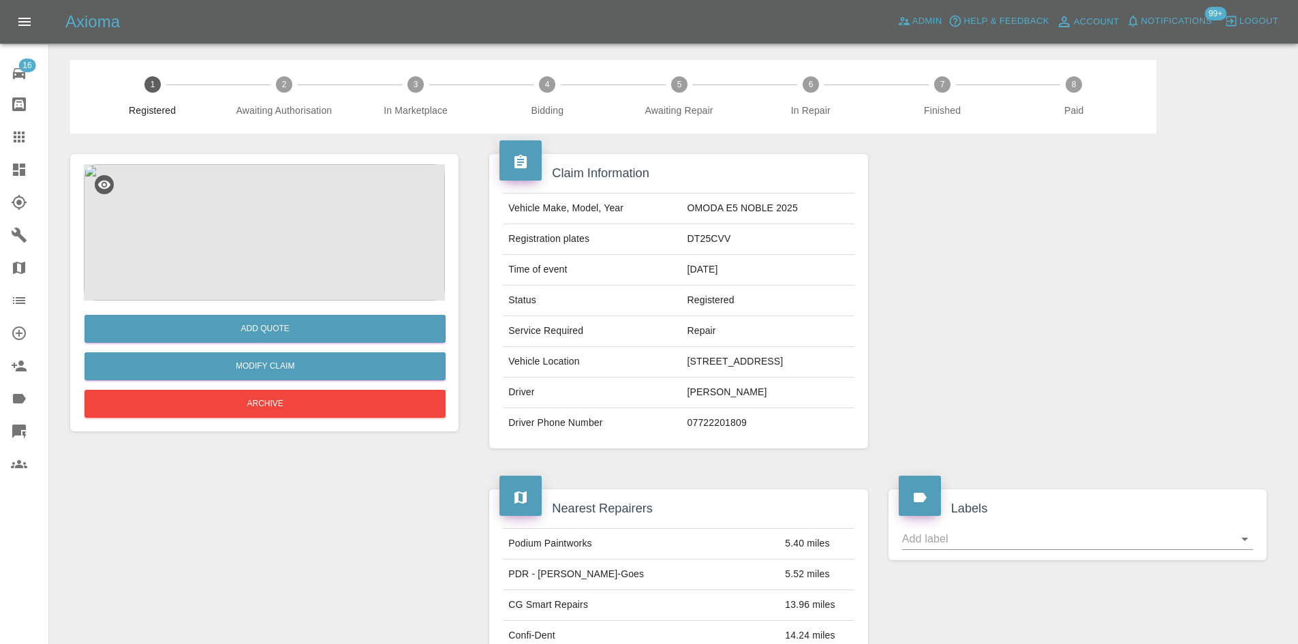
drag, startPoint x: 697, startPoint y: 465, endPoint x: 606, endPoint y: 452, distance: 92.1
click at [606, 438] on tr "Driver Phone Number 07722201809" at bounding box center [678, 423] width 351 height 30
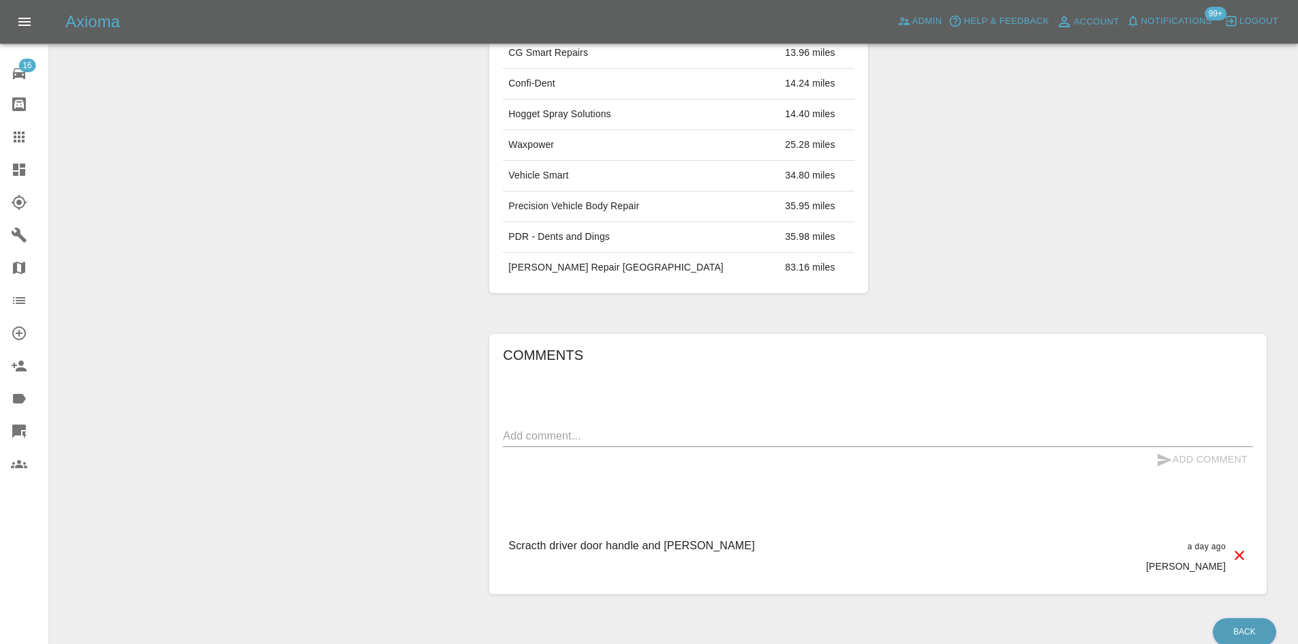
scroll to position [639, 0]
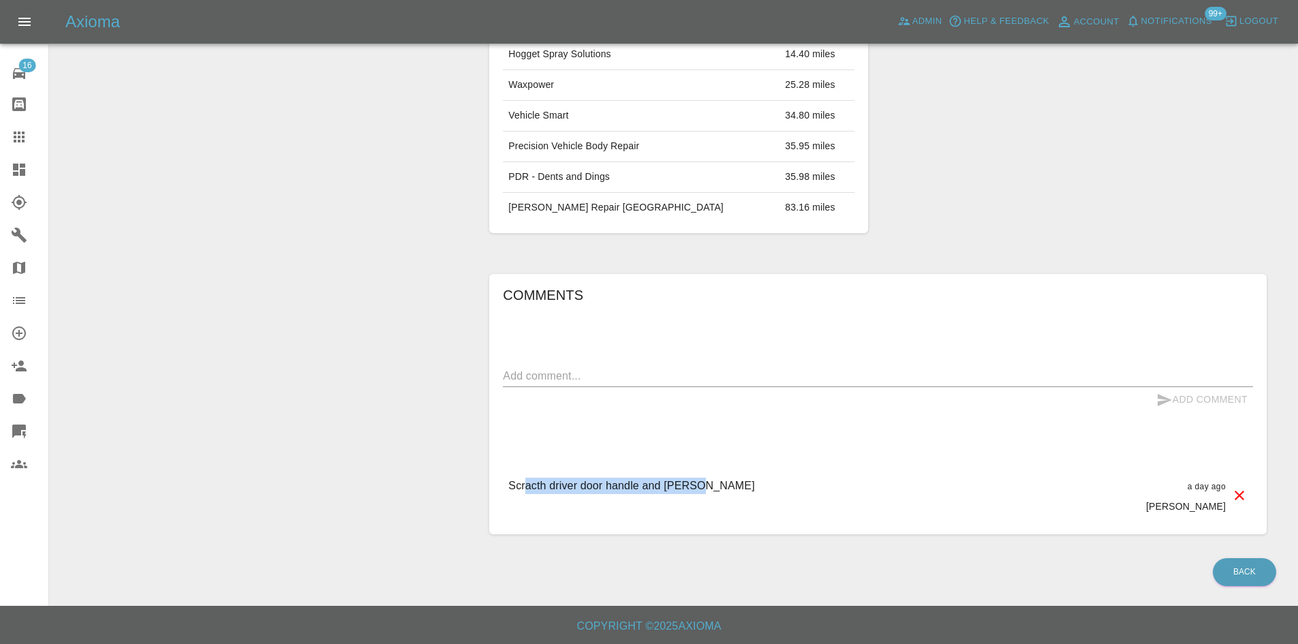
drag, startPoint x: 739, startPoint y: 499, endPoint x: 464, endPoint y: 479, distance: 276.0
click at [464, 479] on div "Add Quote Modify Claim Archive Claim Information Vehicle Make, Model, Year OMOD…" at bounding box center [673, 38] width 1227 height 1033
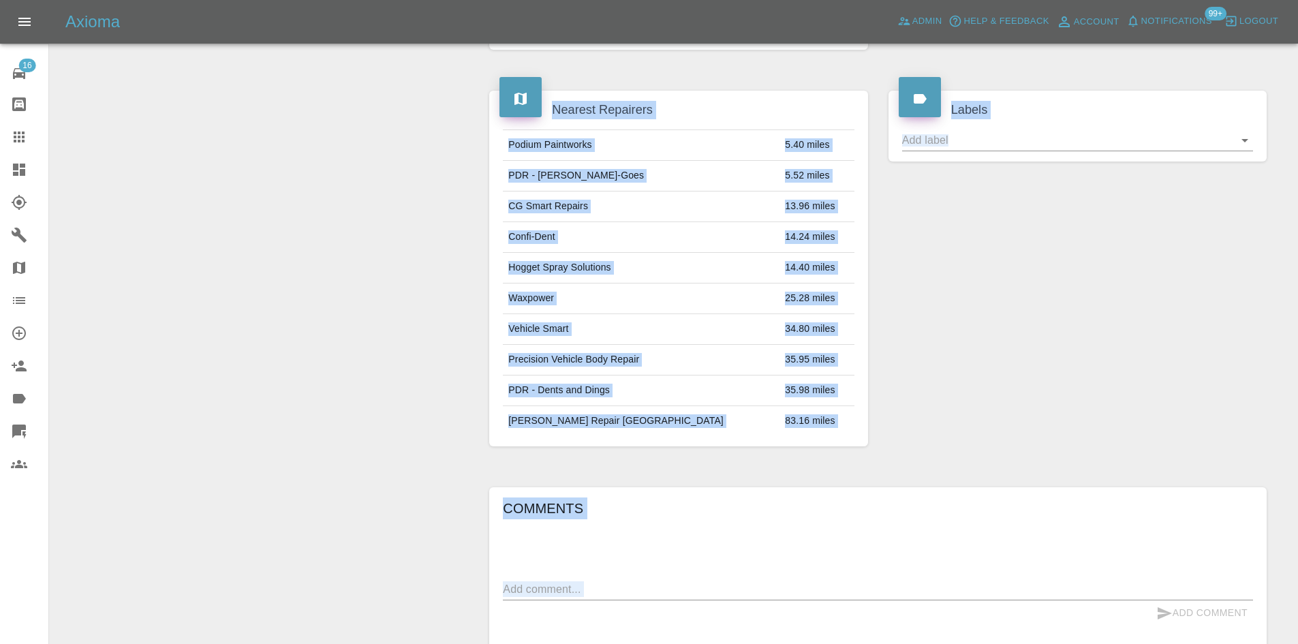
scroll to position [230, 0]
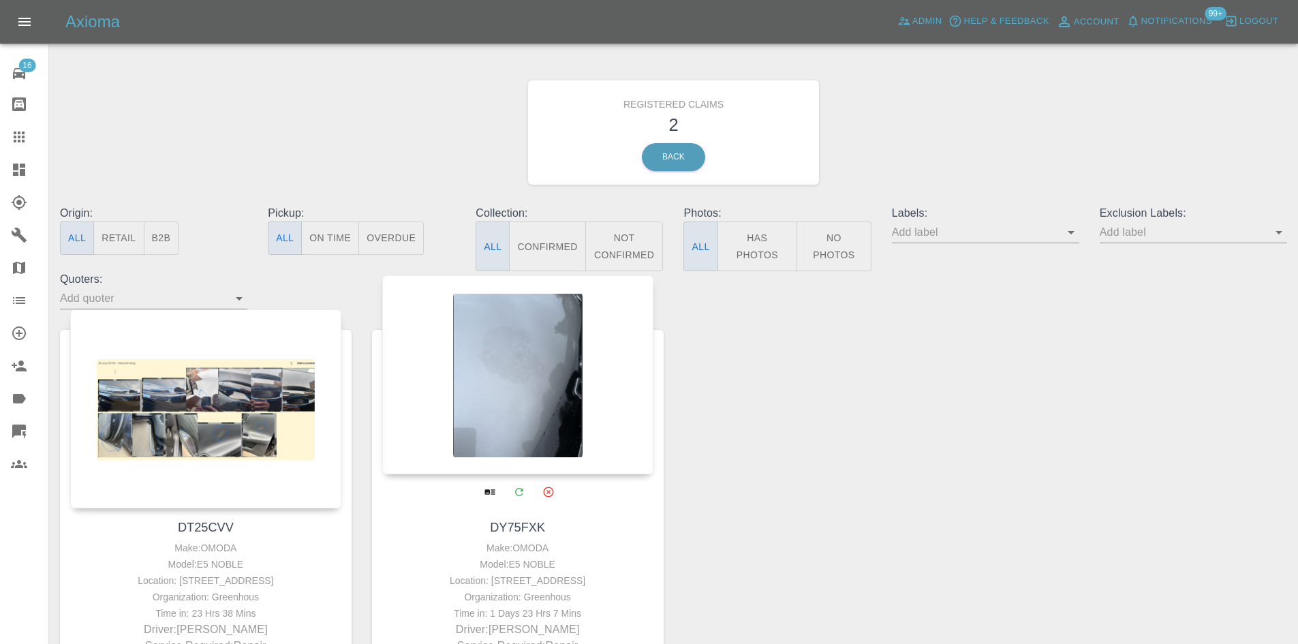
click at [528, 392] on div at bounding box center [517, 374] width 271 height 199
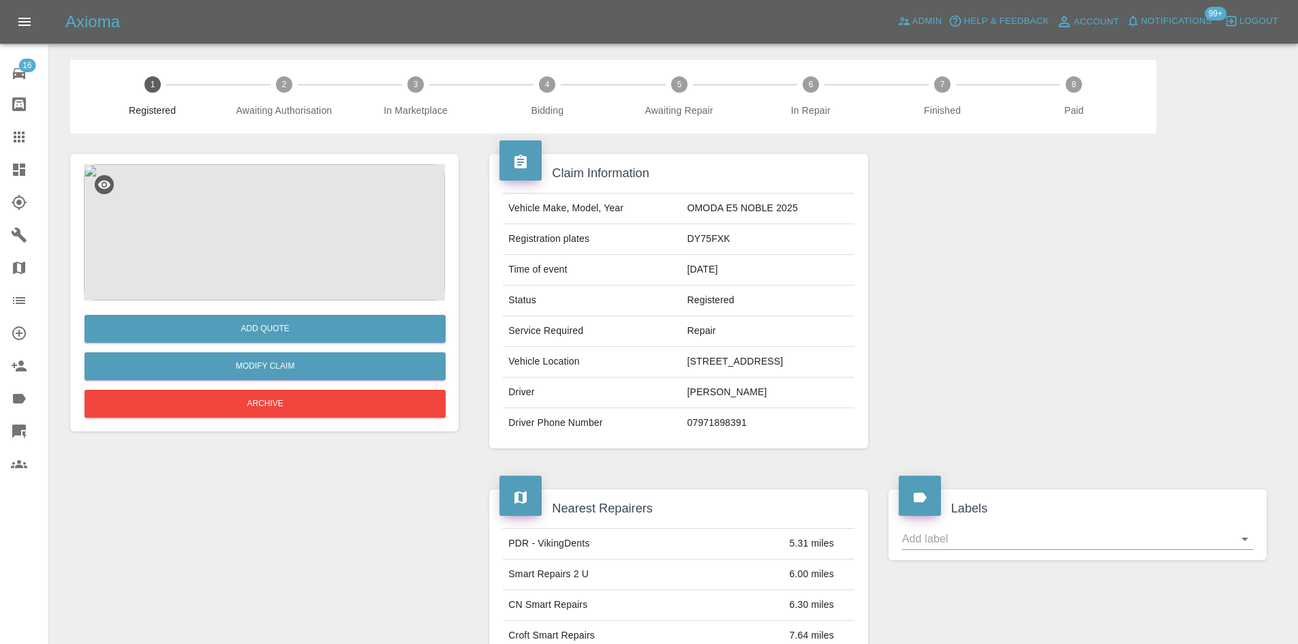
click at [247, 249] on img at bounding box center [264, 232] width 361 height 136
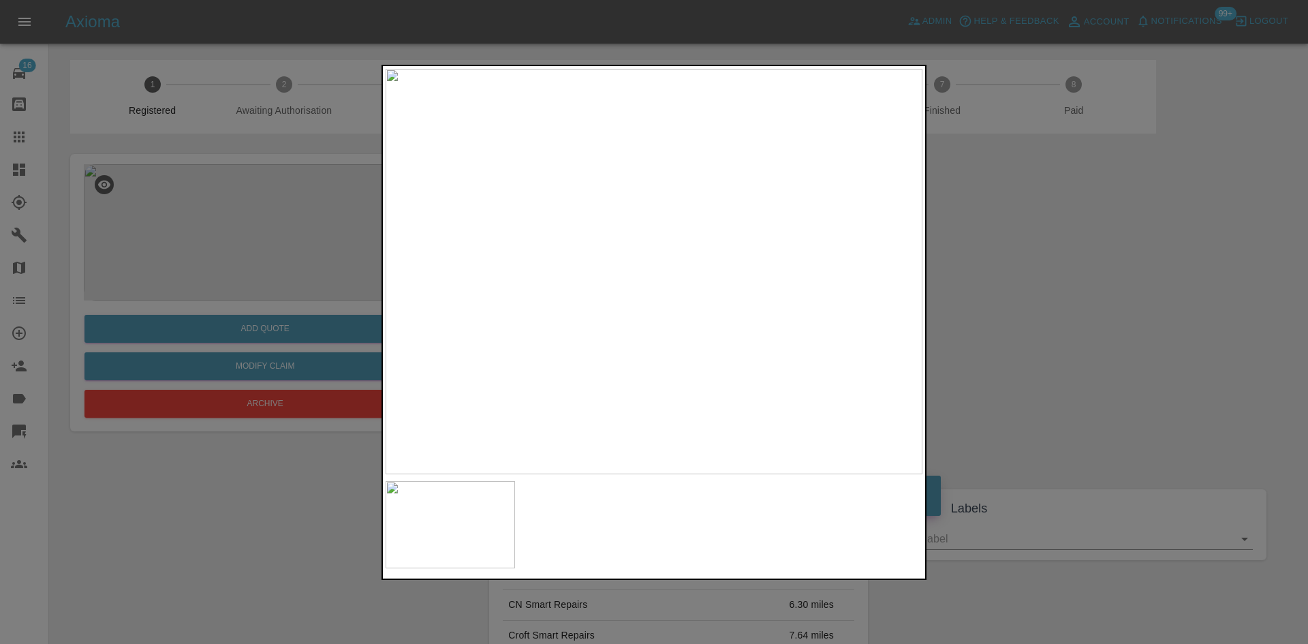
click at [719, 230] on img at bounding box center [654, 271] width 537 height 405
click at [587, 306] on img at bounding box center [654, 271] width 537 height 405
click at [626, 285] on img at bounding box center [654, 271] width 537 height 405
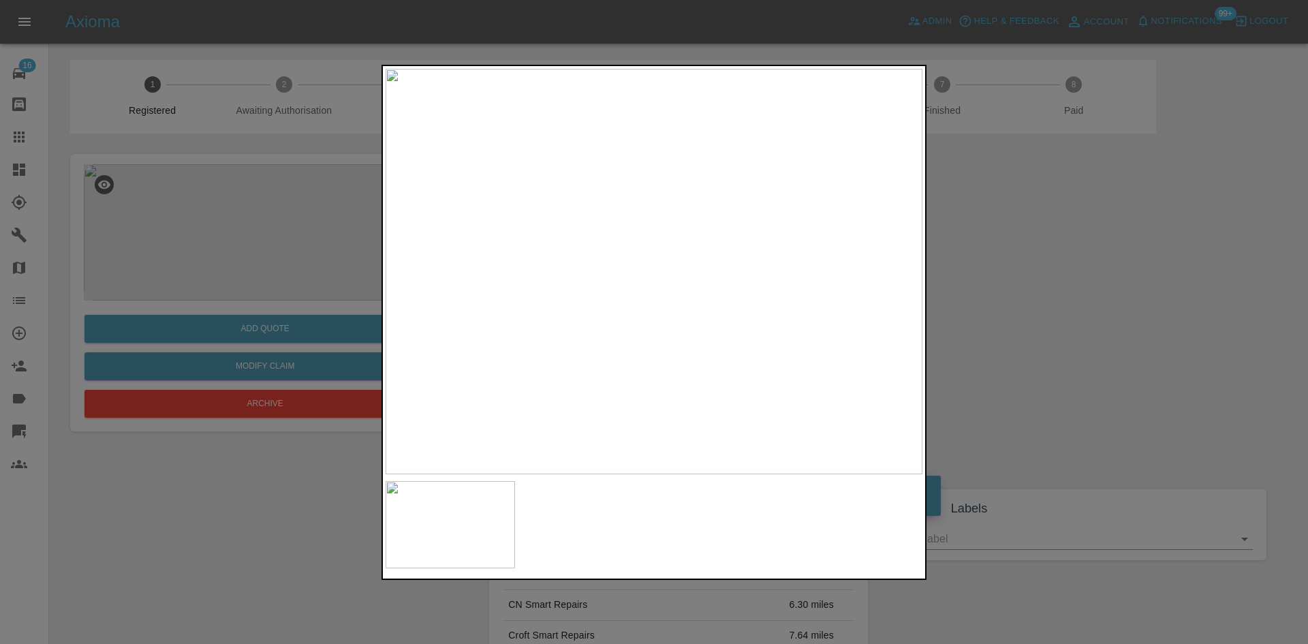
click at [645, 253] on img at bounding box center [654, 271] width 537 height 405
click at [654, 350] on img at bounding box center [669, 447] width 1611 height 1217
click at [634, 130] on img at bounding box center [614, 285] width 1611 height 1217
click at [660, 407] on img at bounding box center [473, 440] width 1611 height 1217
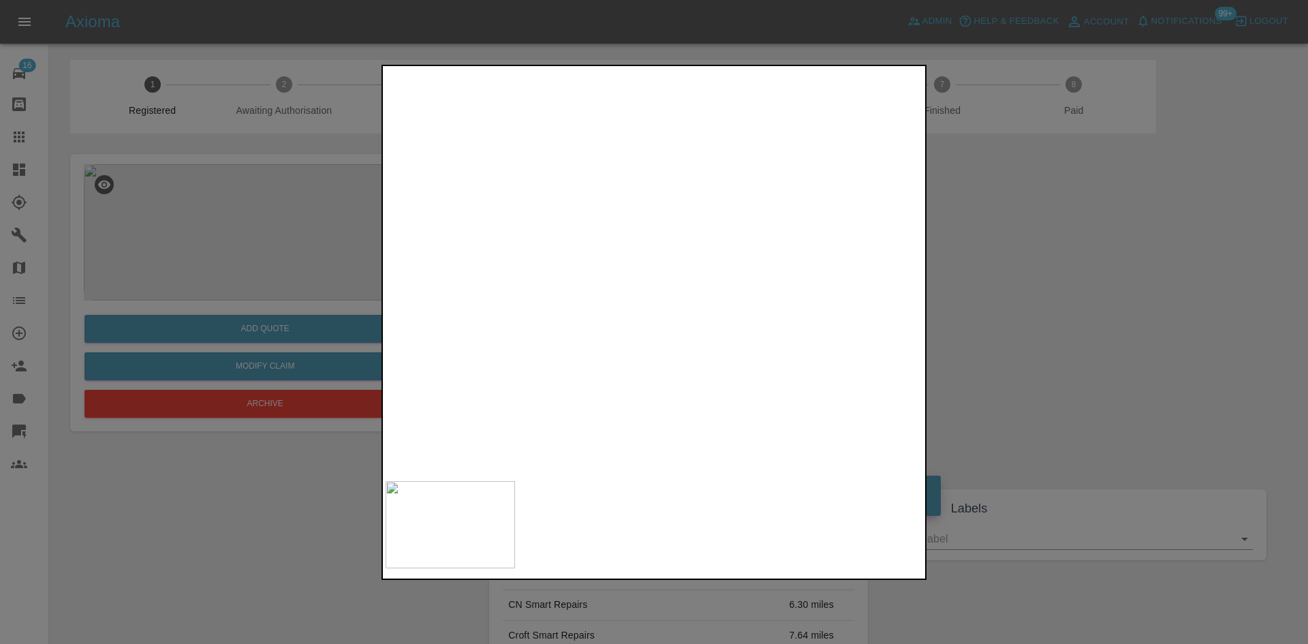
click at [610, 362] on img at bounding box center [473, 438] width 1611 height 1217
click at [965, 211] on div at bounding box center [654, 322] width 1308 height 644
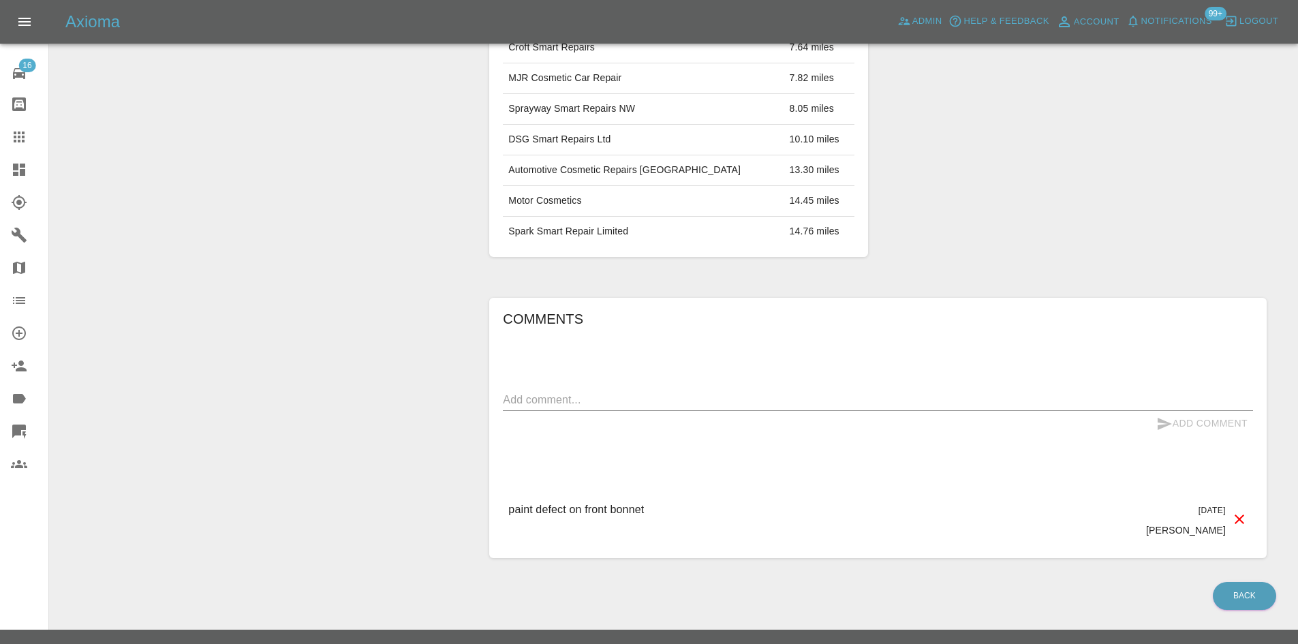
scroll to position [612, 0]
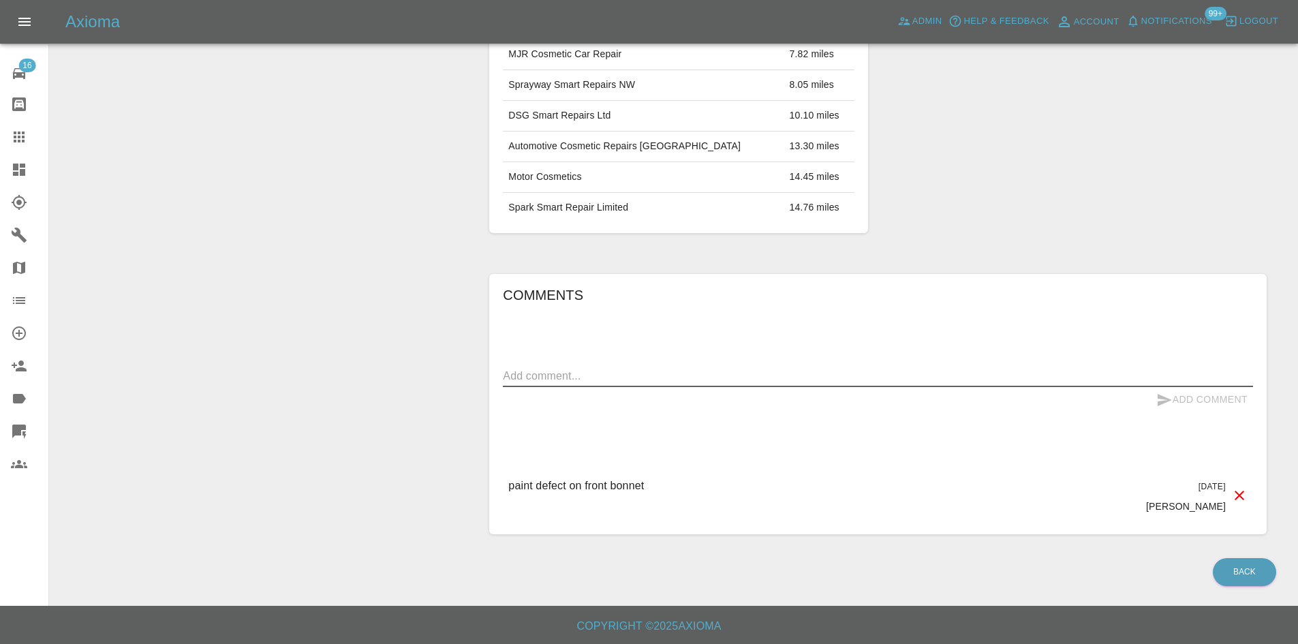
click at [588, 377] on textarea at bounding box center [878, 376] width 750 height 16
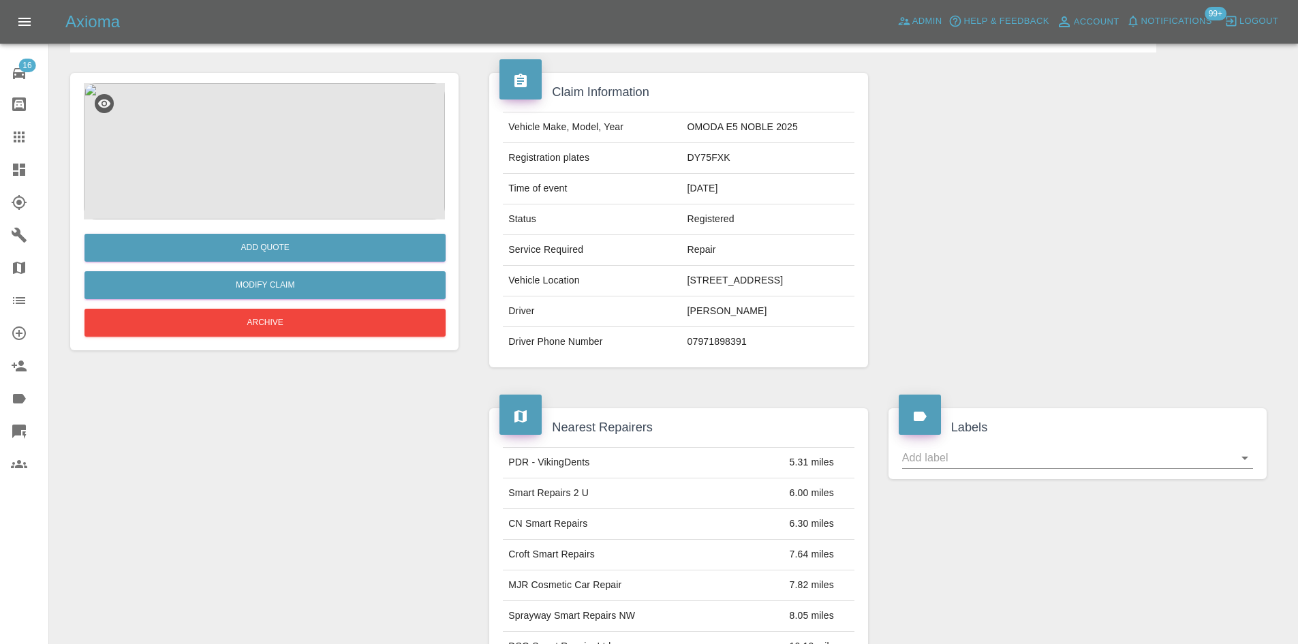
scroll to position [0, 0]
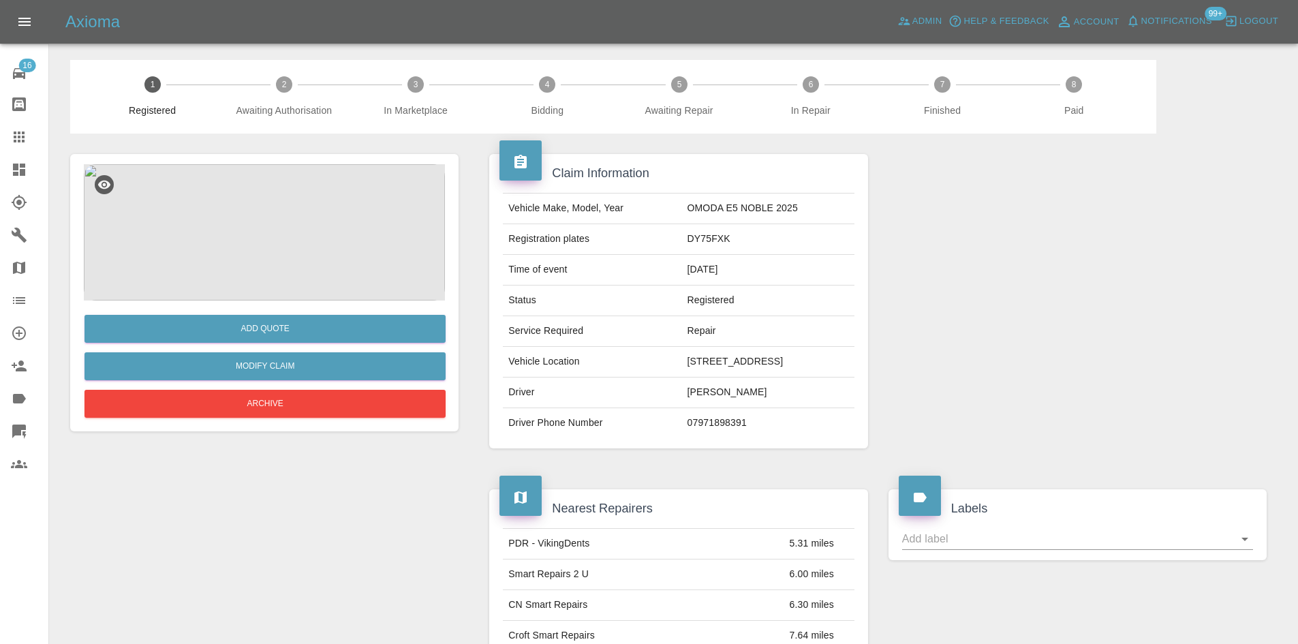
click at [814, 358] on td "70 ASHWOOD AVENUE, Wigan, WN2 5YE" at bounding box center [768, 362] width 172 height 31
click at [682, 388] on td "VICTORIA HINDMARSH" at bounding box center [768, 392] width 172 height 31
click at [682, 217] on td "OMODA E5 NOBLE 2025" at bounding box center [768, 208] width 172 height 31
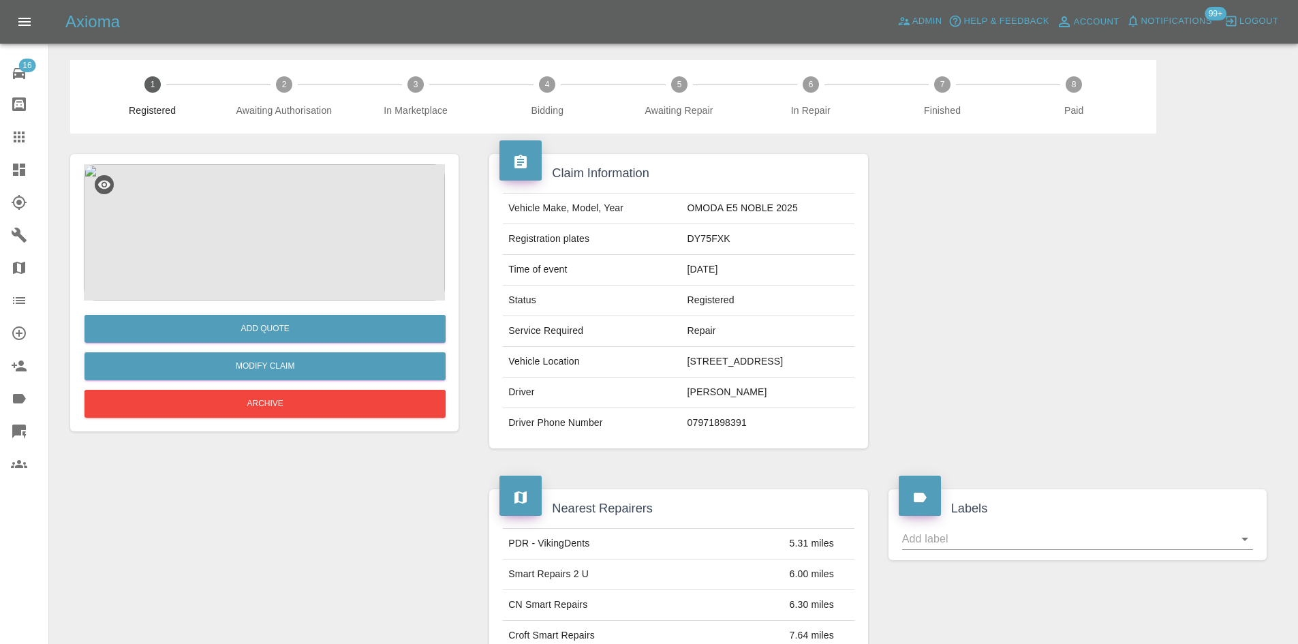
click at [682, 237] on td "DY75FXK" at bounding box center [768, 239] width 172 height 31
copy td "DY75FXK"
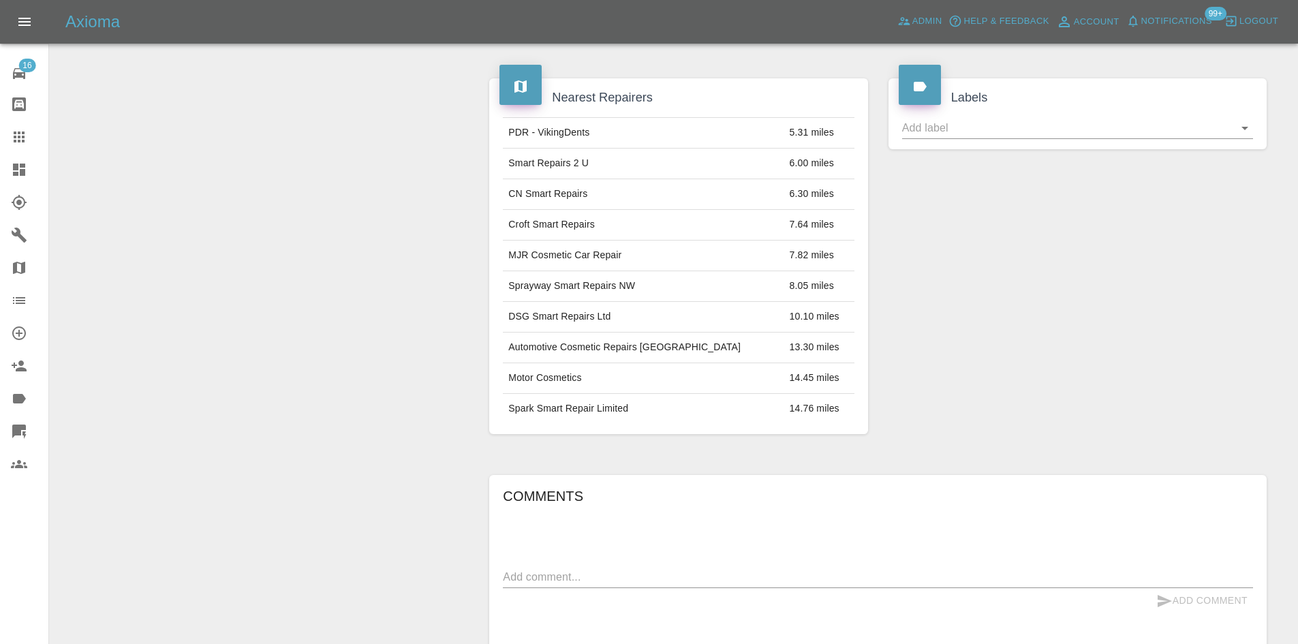
scroll to position [545, 0]
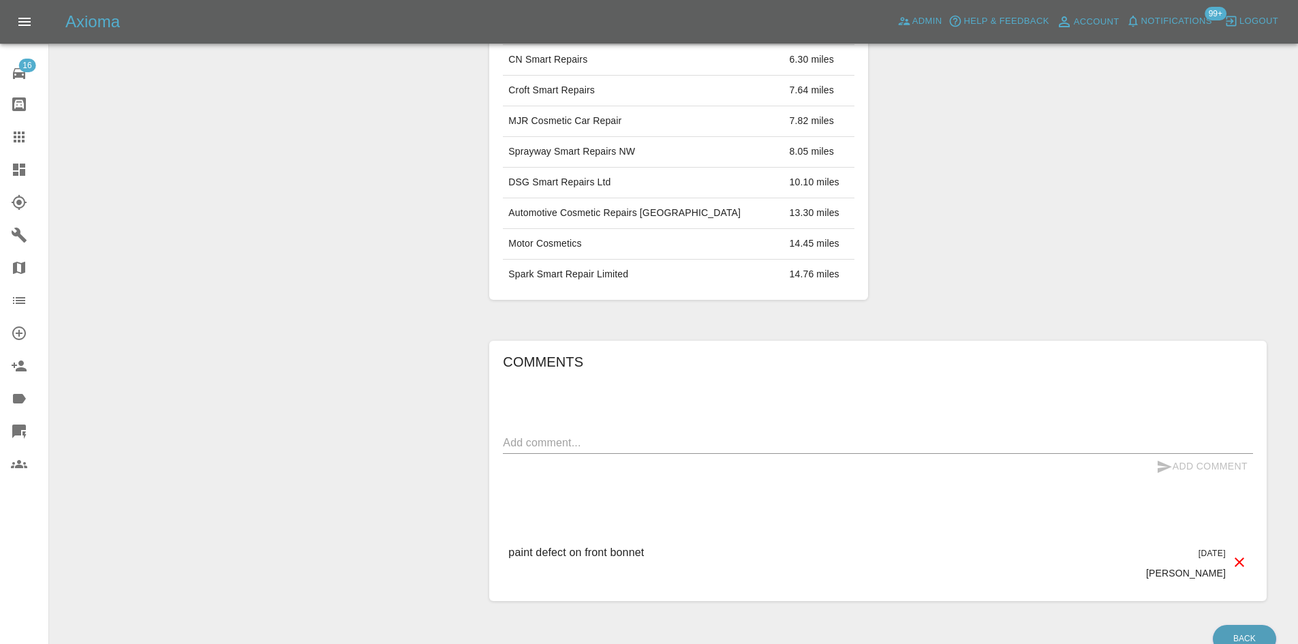
click at [649, 467] on div "Add Comment" at bounding box center [878, 466] width 750 height 25
click at [650, 438] on textarea at bounding box center [878, 443] width 750 height 16
paste textarea "Hey Team, Hope you are both well! @Aimee Broom – I resent the invite for the co…"
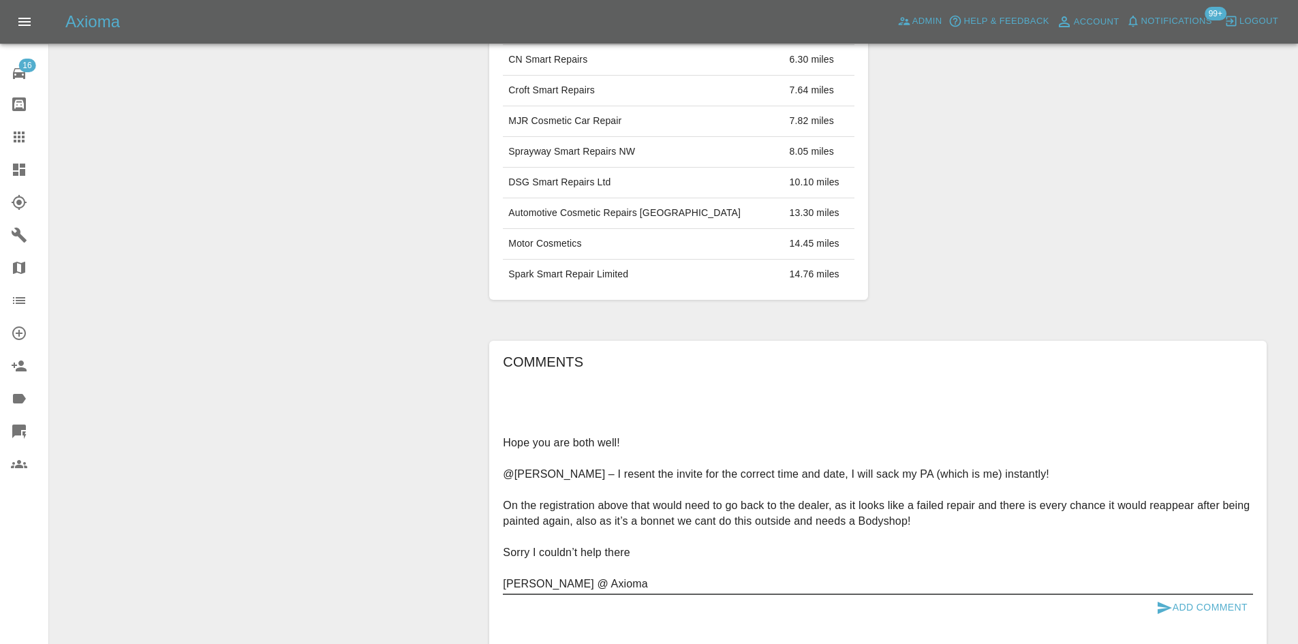
scroll to position [37, 0]
drag, startPoint x: 1061, startPoint y: 444, endPoint x: 456, endPoint y: 450, distance: 605.0
click at [456, 450] on div "Add Quote Modify Claim Archive Claim Information Vehicle Make, Model, Year OMOD…" at bounding box center [673, 175] width 1227 height 1174
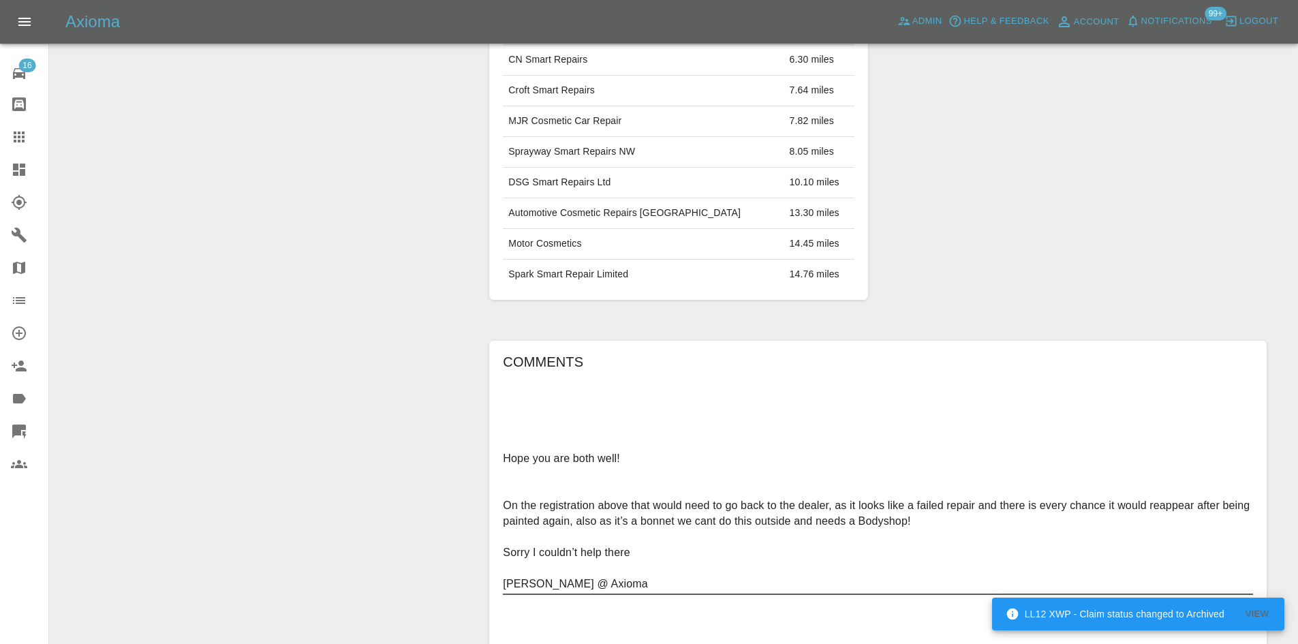
scroll to position [0, 0]
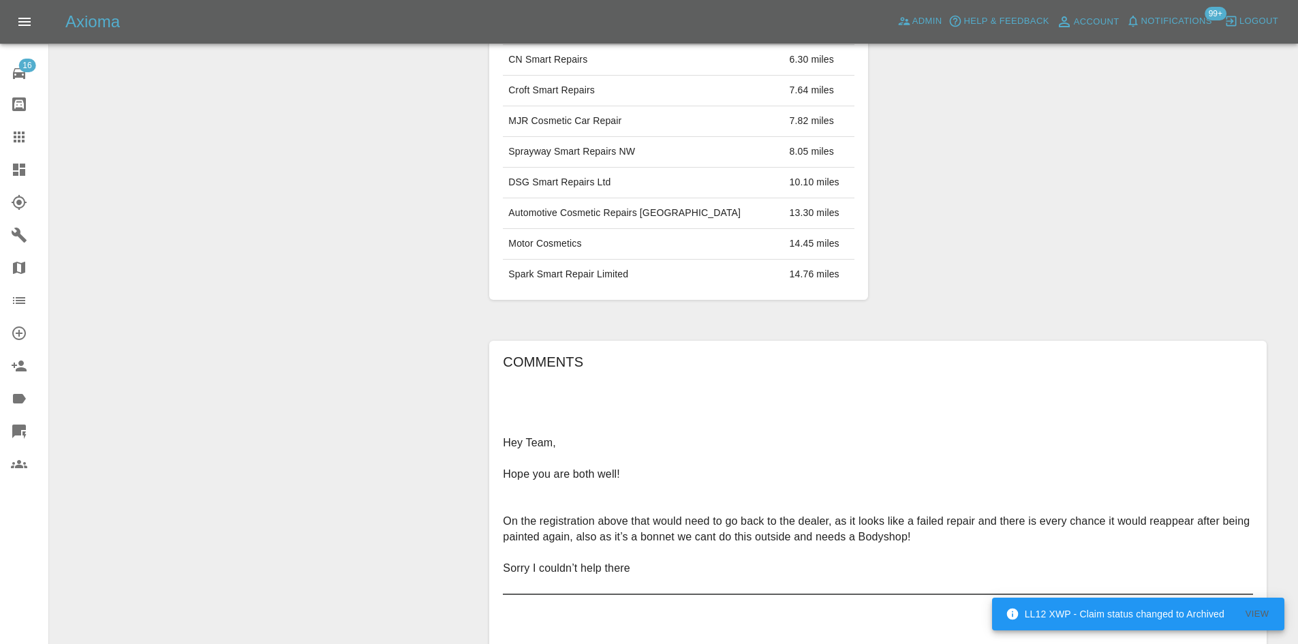
drag, startPoint x: 663, startPoint y: 444, endPoint x: 425, endPoint y: 428, distance: 238.3
click at [425, 428] on div "Add Quote Modify Claim Archive Claim Information Vehicle Make, Model, Year OMOD…" at bounding box center [673, 175] width 1227 height 1174
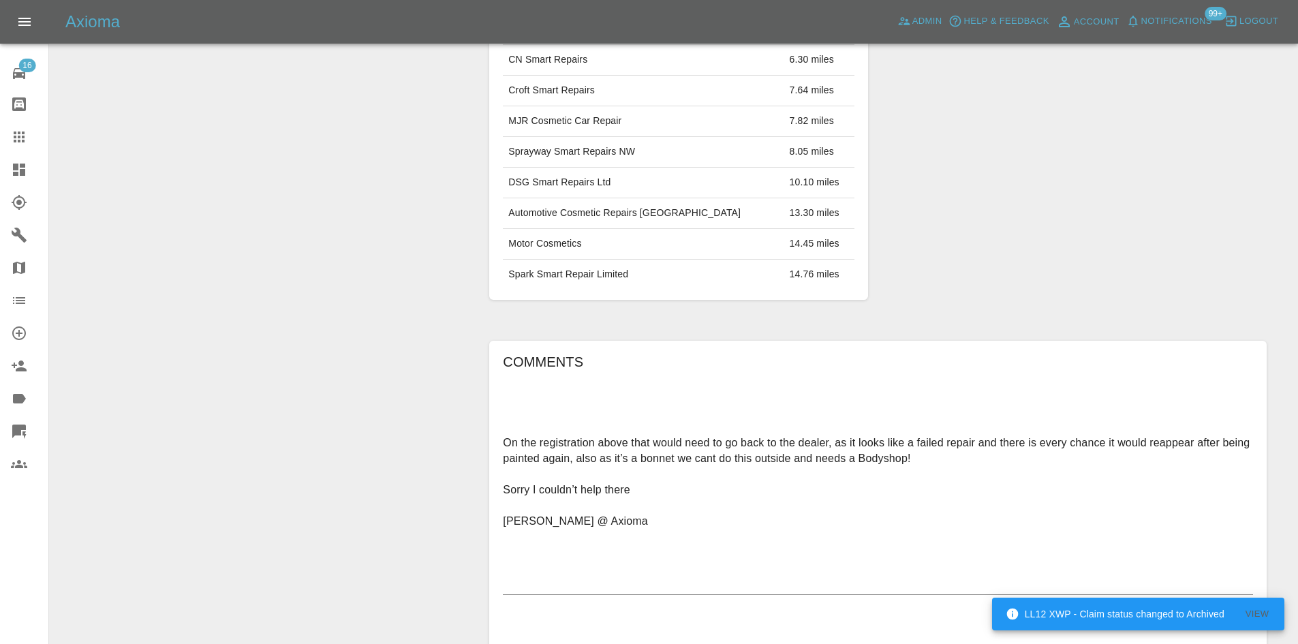
click at [501, 486] on div "Comments On the registration above that would need to go back to the dealer, as…" at bounding box center [877, 541] width 777 height 401
click at [506, 493] on textarea "On the registration above that would need to go back to the dealer, as it looks…" at bounding box center [878, 513] width 750 height 157
type textarea "On the registration above that would need to go back to the dealer, as it looks…"
click at [1228, 581] on button "Add Comment" at bounding box center [1202, 575] width 102 height 25
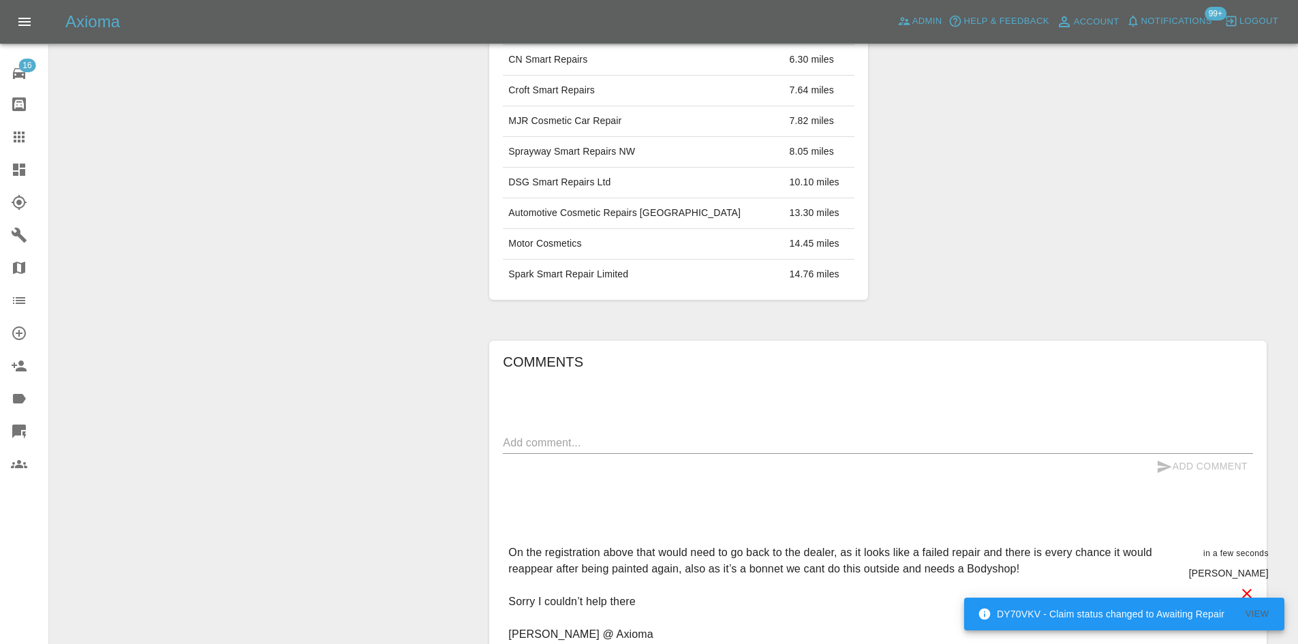
click at [18, 182] on link "Dashboard" at bounding box center [24, 169] width 48 height 33
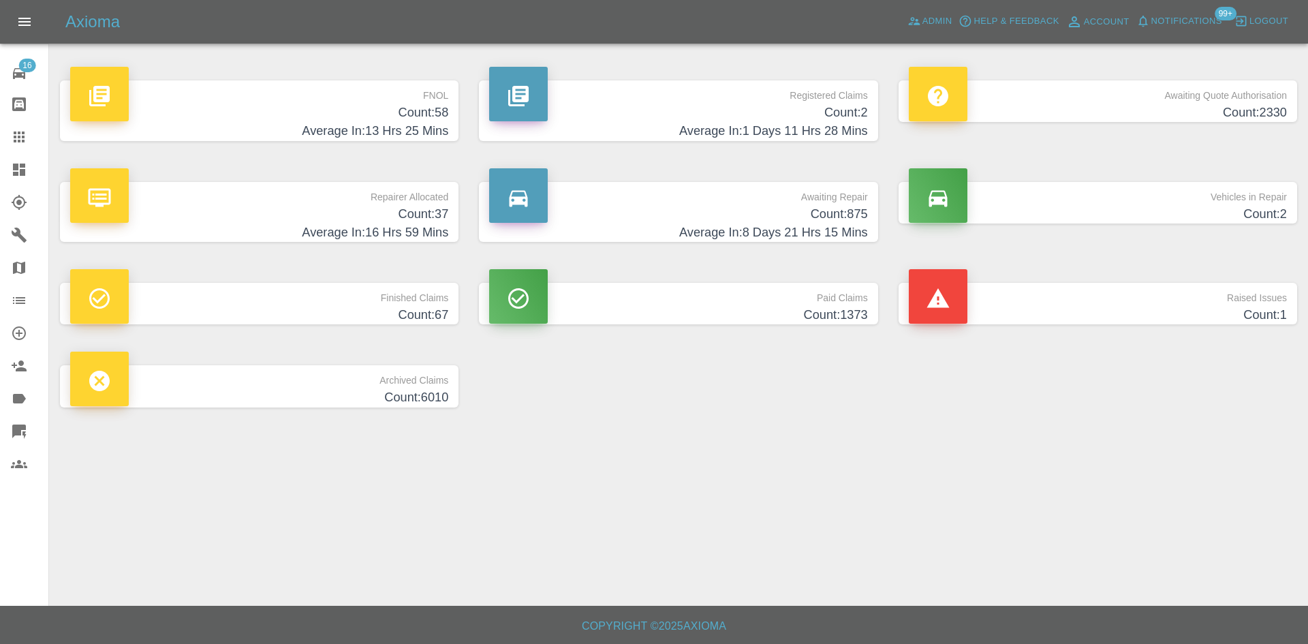
click at [654, 421] on div "FNOL Count: 58 Average In: 13 Hrs 25 Mins Registered Claims Count: 2 Average In…" at bounding box center [679, 244] width 1258 height 368
click at [645, 114] on h4 "Count: 2" at bounding box center [678, 113] width 378 height 18
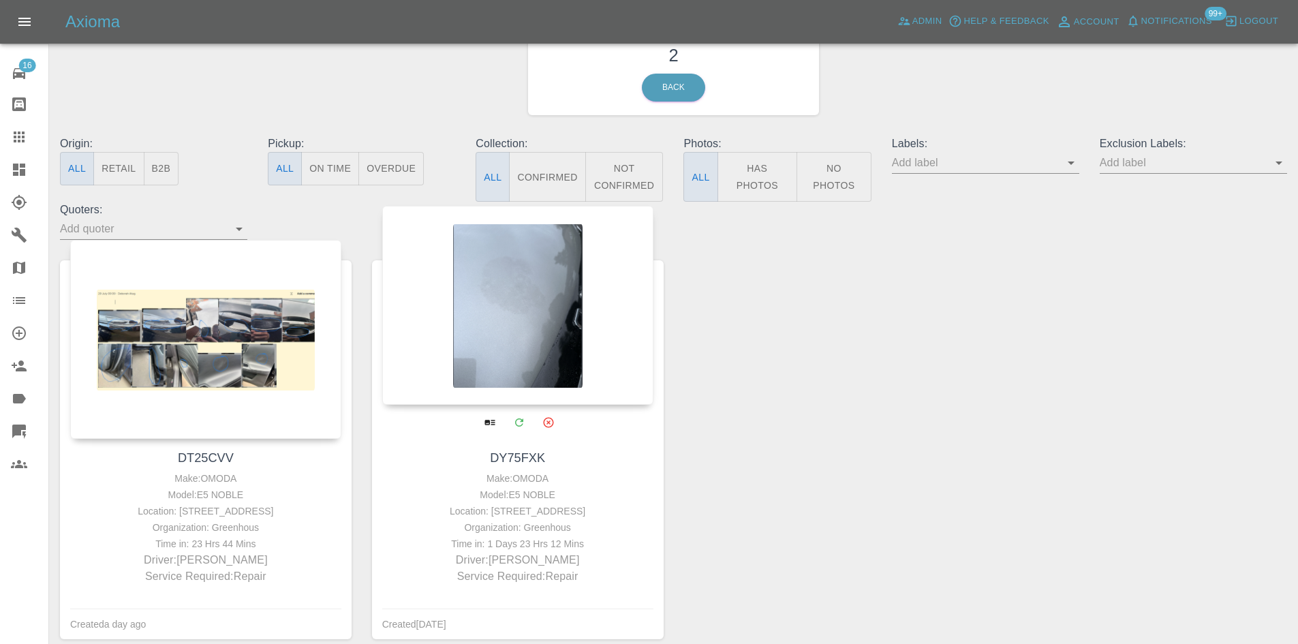
scroll to position [136, 0]
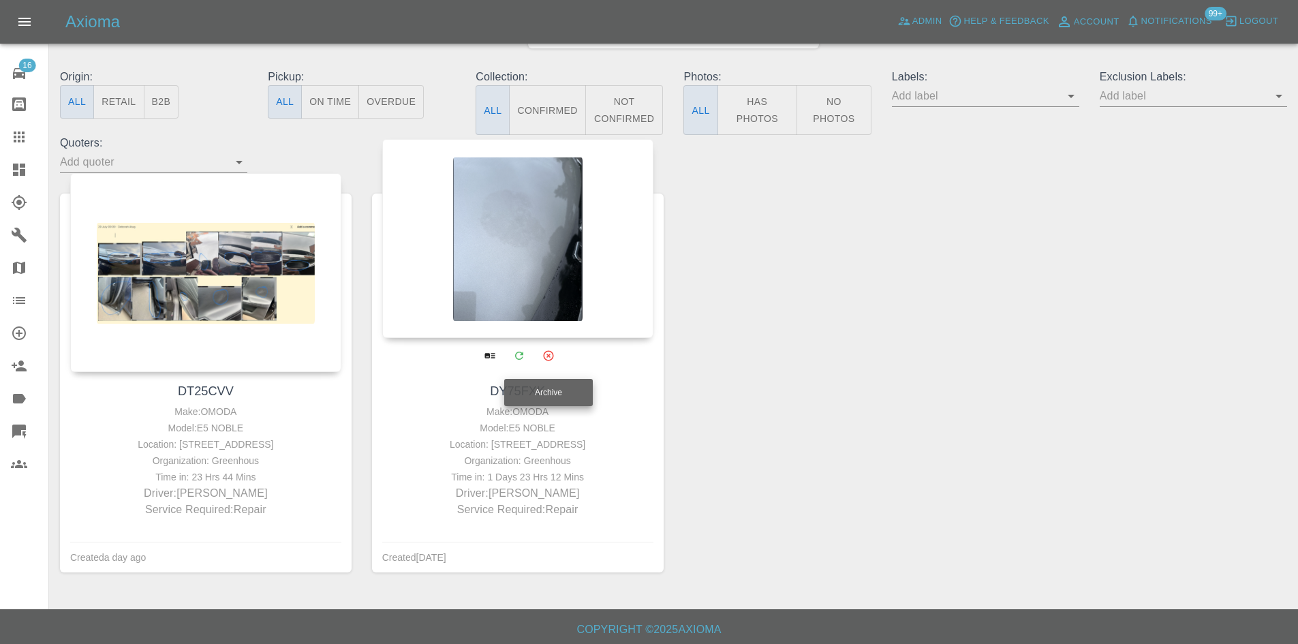
click at [553, 363] on button "Archive" at bounding box center [548, 355] width 28 height 28
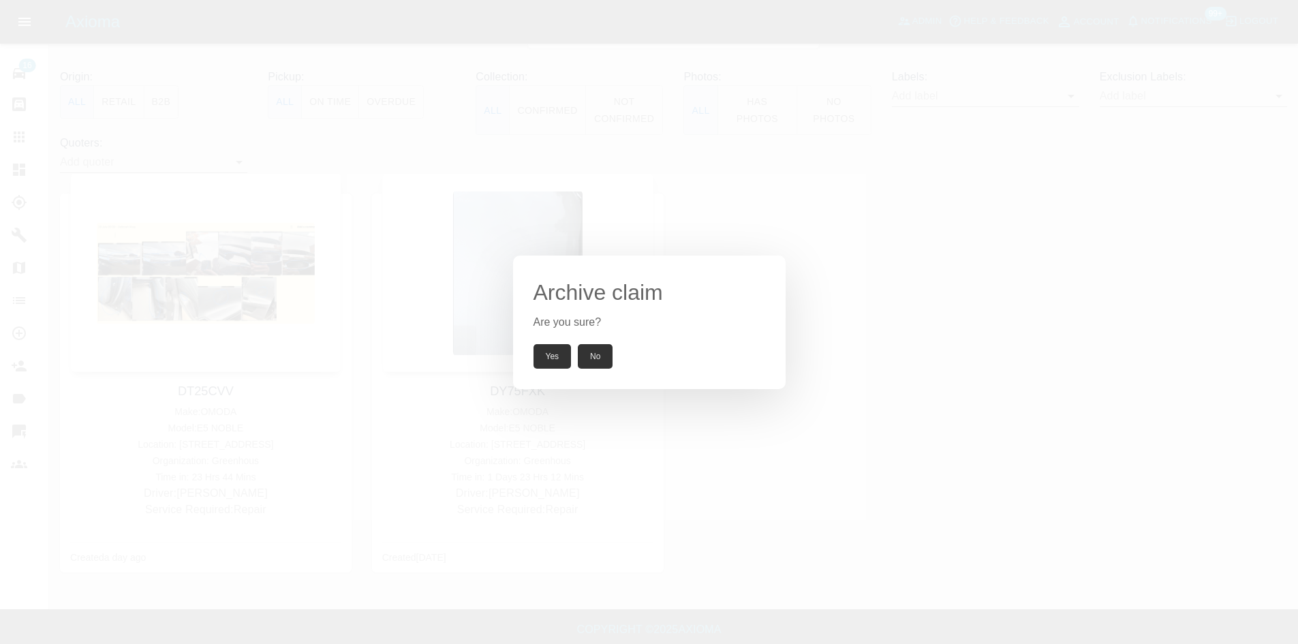
click at [554, 356] on button "Yes" at bounding box center [552, 356] width 38 height 25
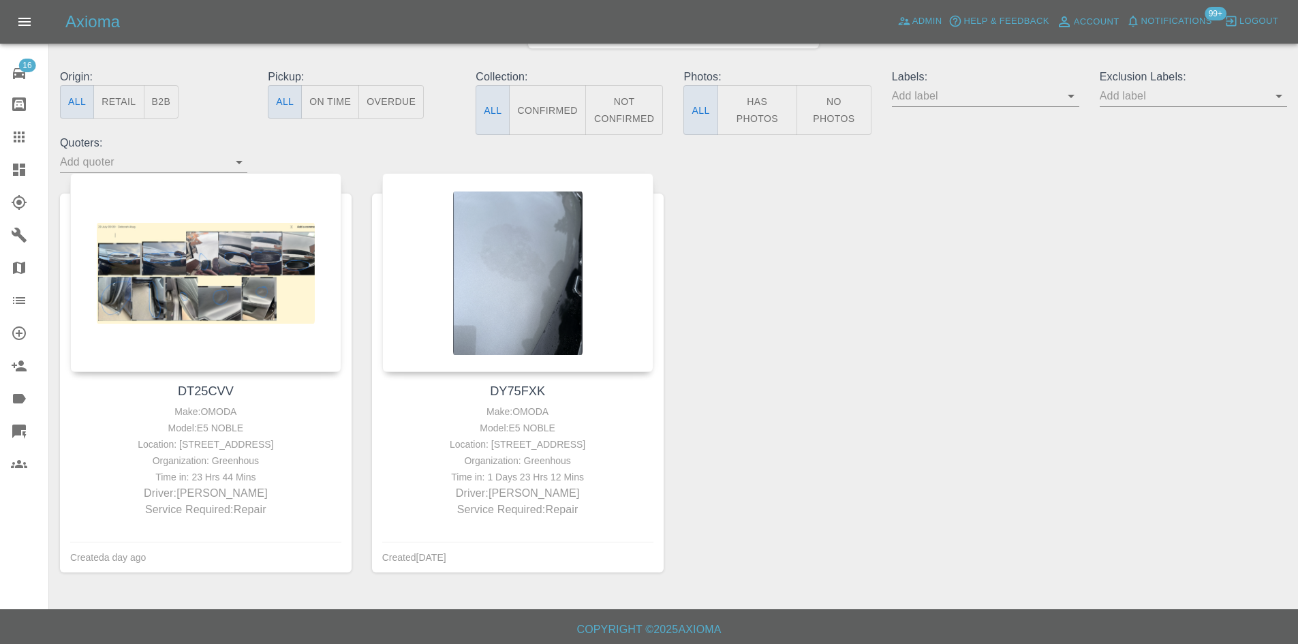
click at [0, 173] on link "Dashboard" at bounding box center [24, 169] width 48 height 33
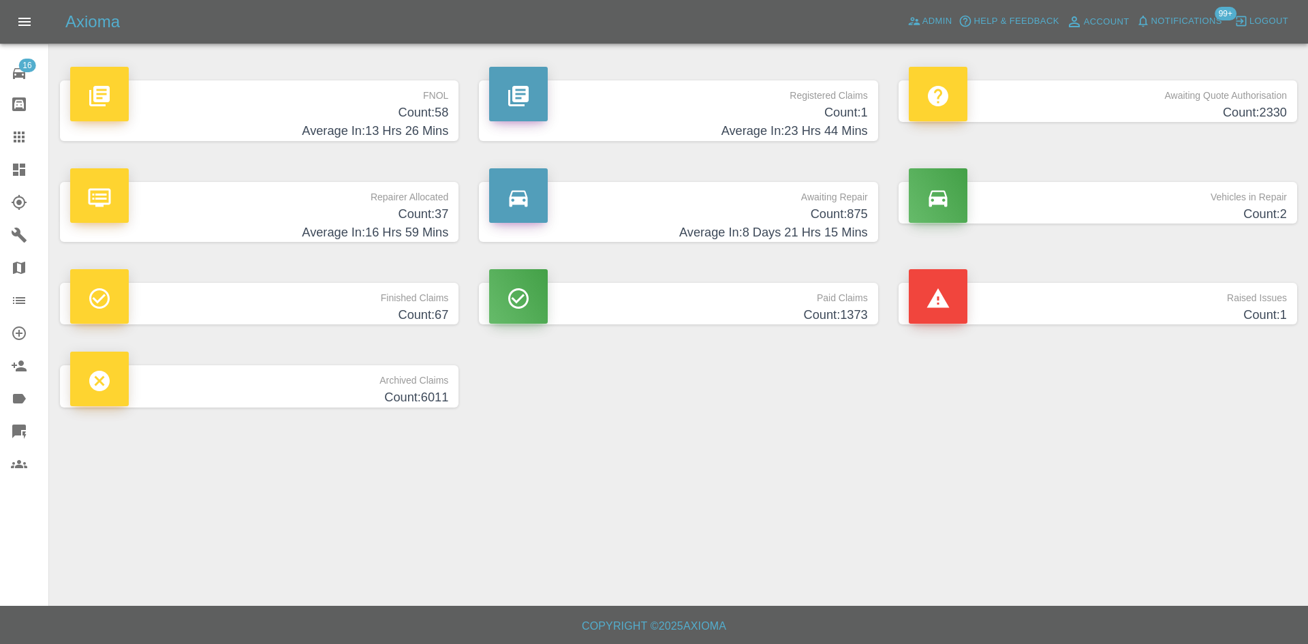
click at [1087, 106] on h4 "Count: 2330" at bounding box center [1098, 113] width 378 height 18
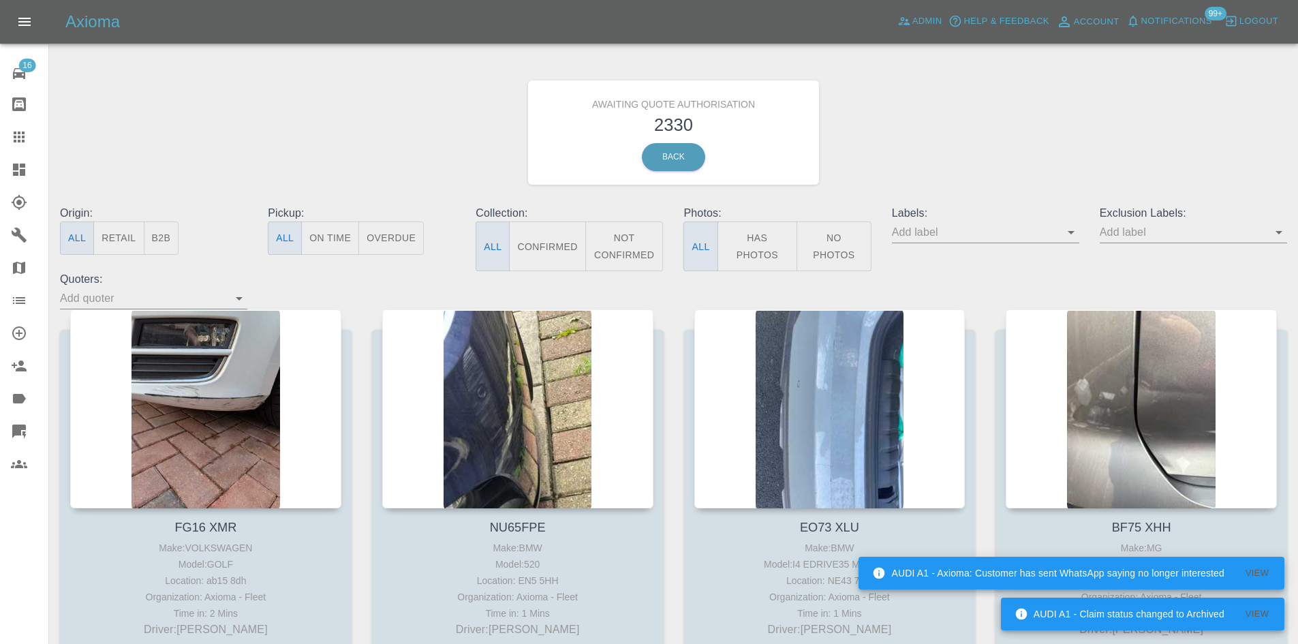
click at [168, 236] on button "B2B" at bounding box center [161, 237] width 35 height 33
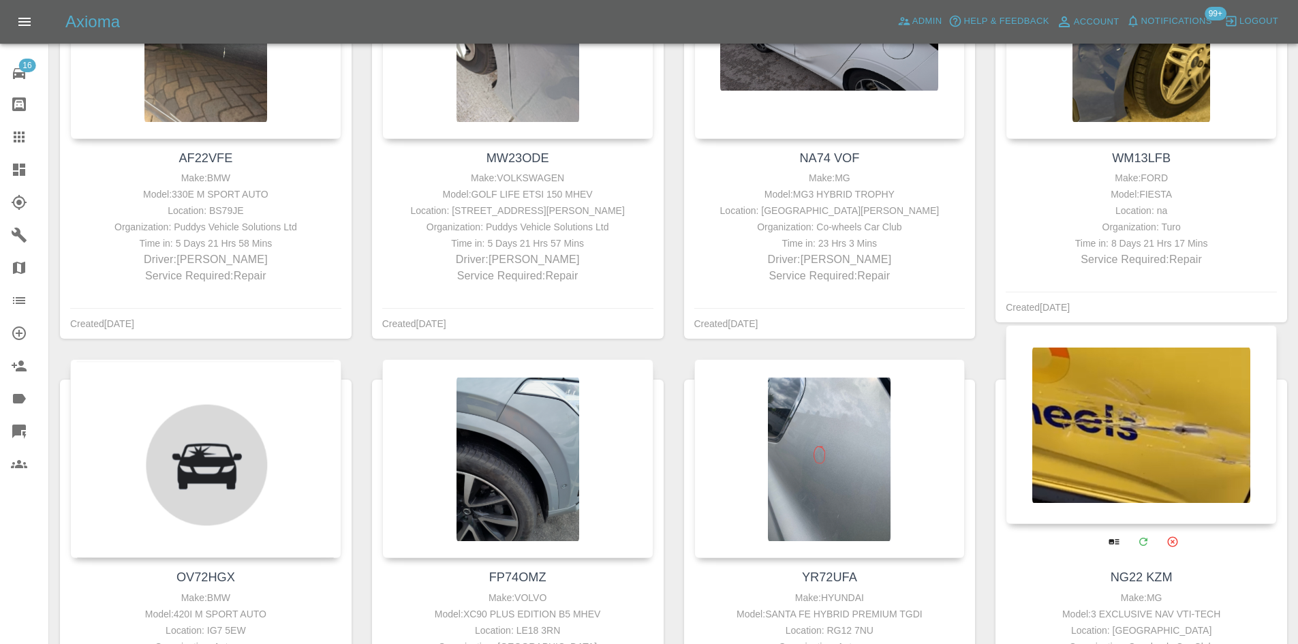
scroll to position [1363, 0]
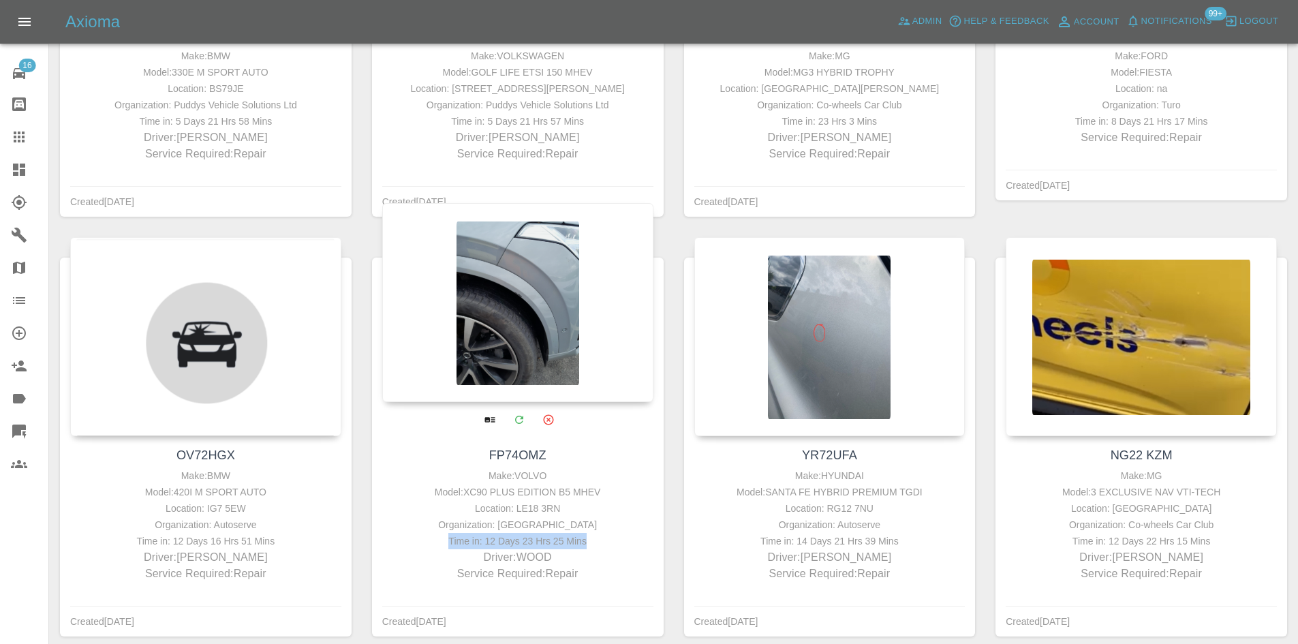
drag, startPoint x: 589, startPoint y: 524, endPoint x: 453, endPoint y: 525, distance: 136.3
click at [453, 533] on div "Time in: 12 Days 23 Hrs 25 Mins" at bounding box center [518, 541] width 264 height 16
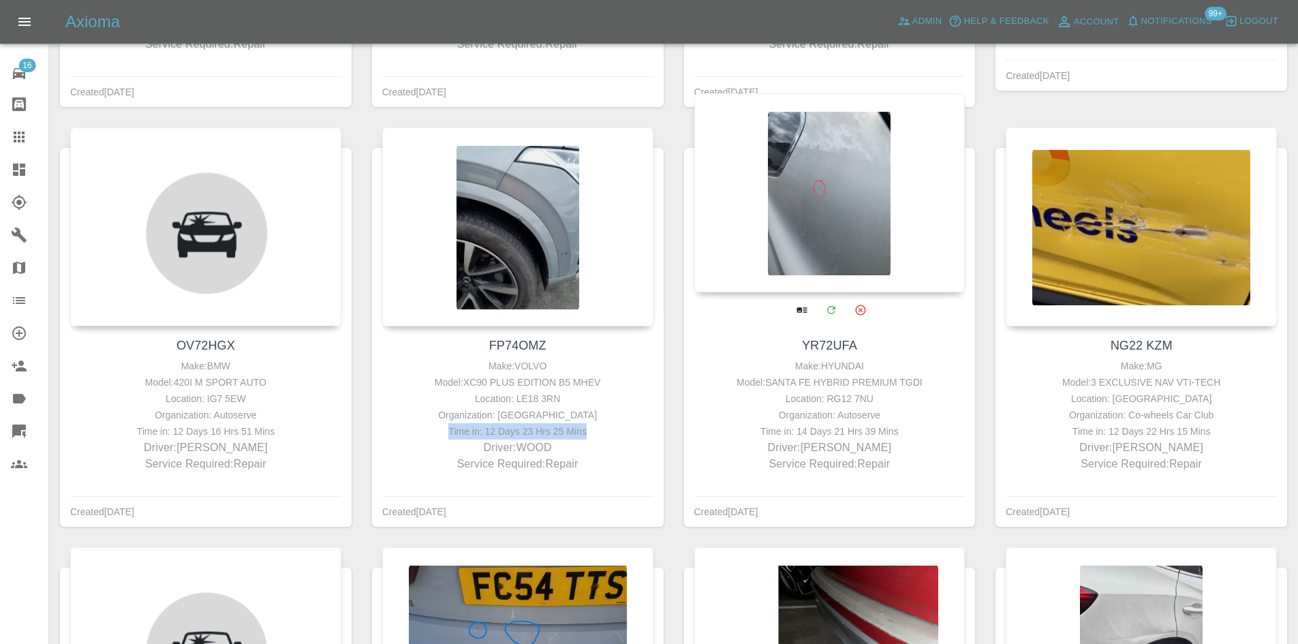
scroll to position [1499, 0]
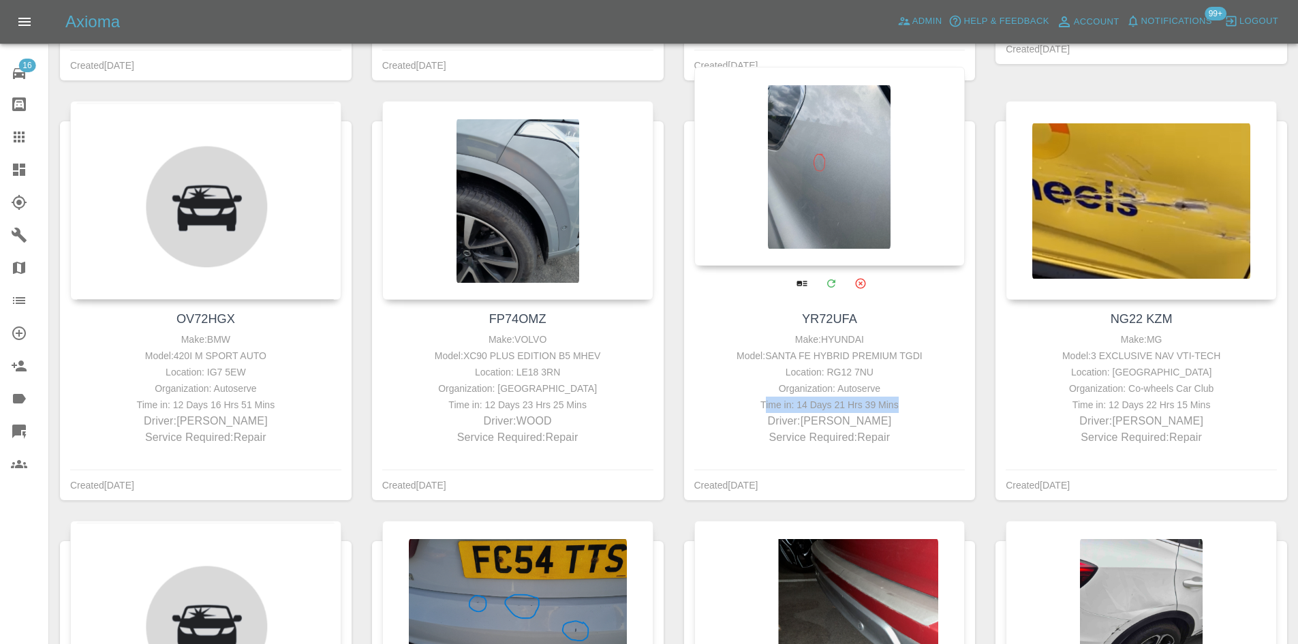
drag, startPoint x: 901, startPoint y: 382, endPoint x: 771, endPoint y: 381, distance: 130.1
click at [771, 397] on div "Time in: 14 Days 21 Hrs 39 Mins" at bounding box center [830, 405] width 264 height 16
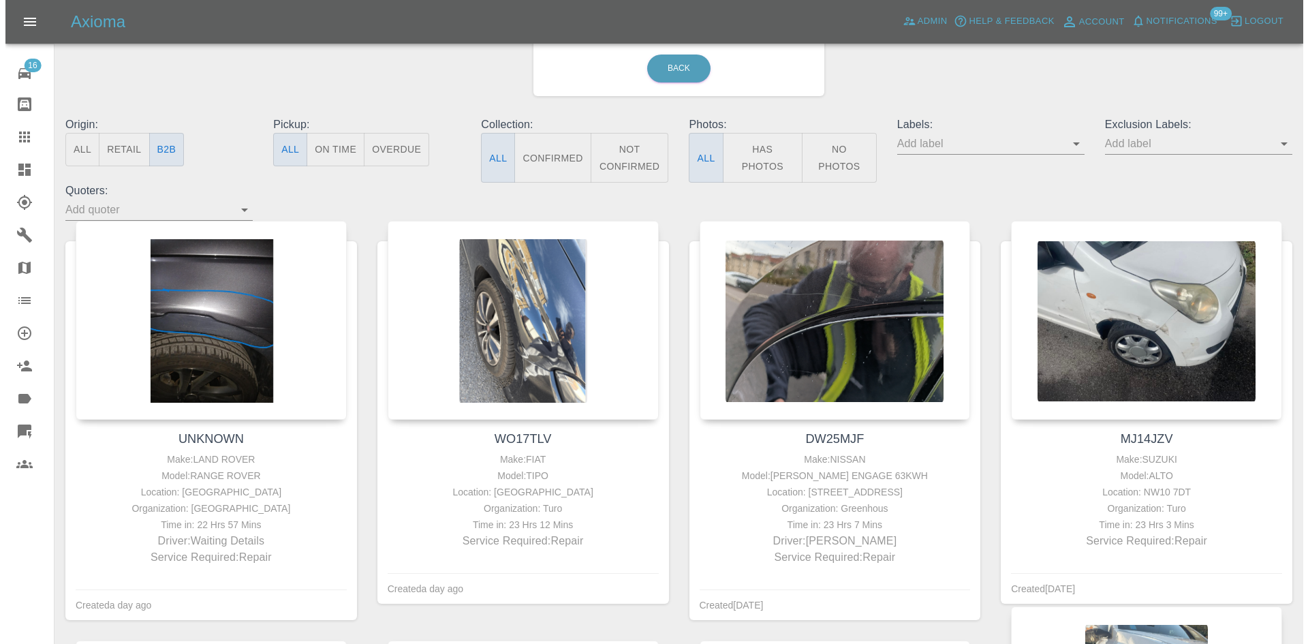
scroll to position [0, 0]
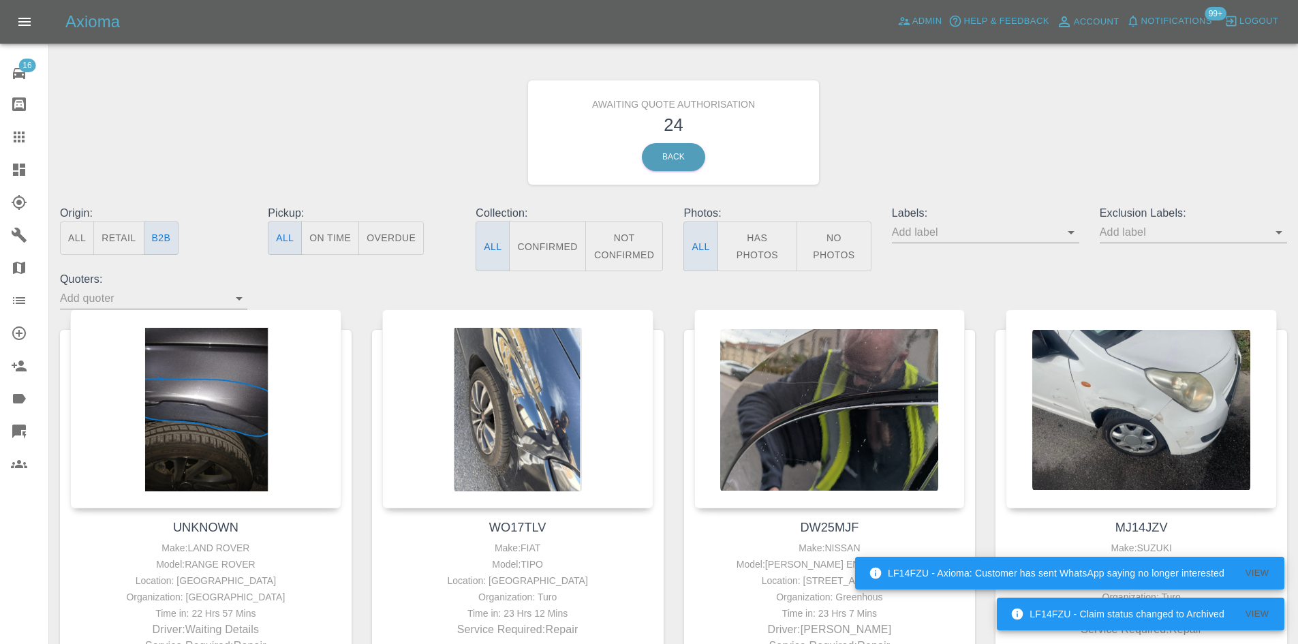
click at [0, 176] on link "Dashboard" at bounding box center [24, 169] width 48 height 33
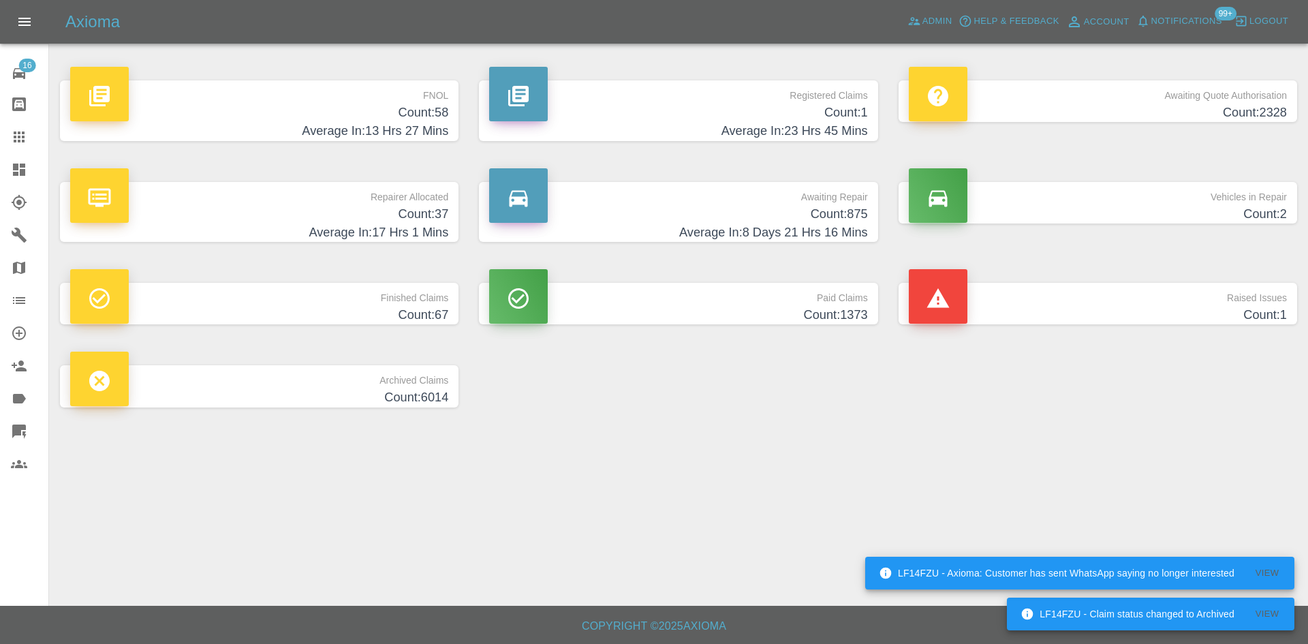
click at [745, 211] on h4 "Count: 875" at bounding box center [678, 214] width 378 height 18
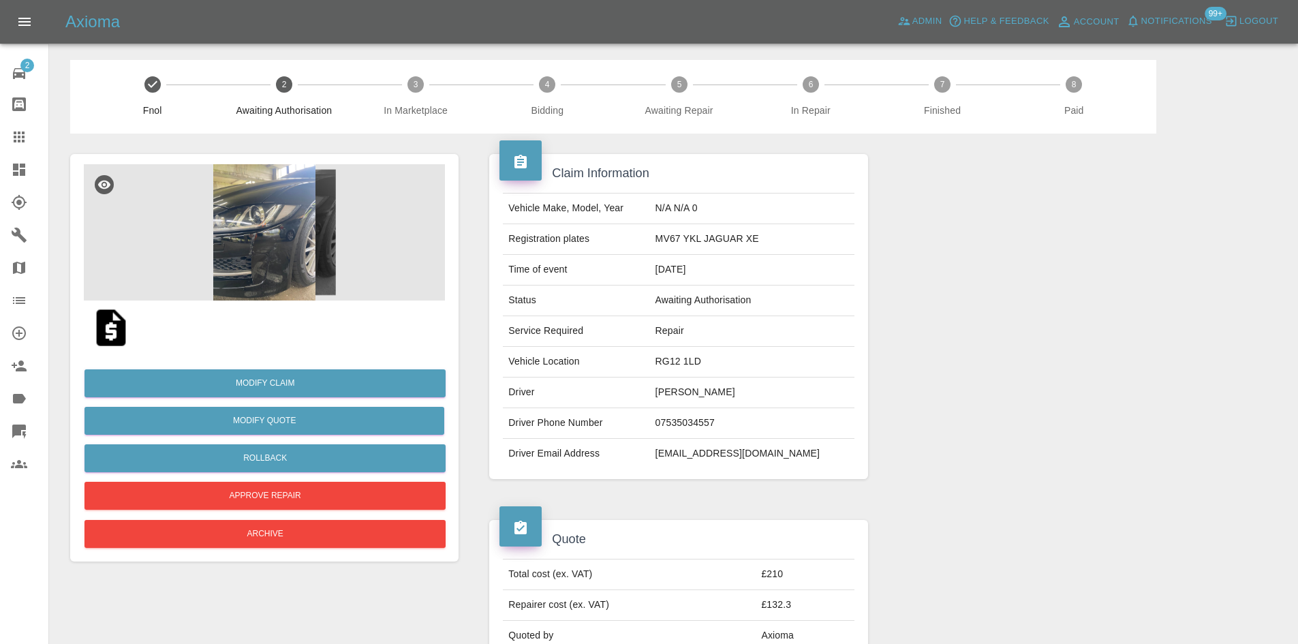
click at [241, 205] on img at bounding box center [264, 232] width 361 height 136
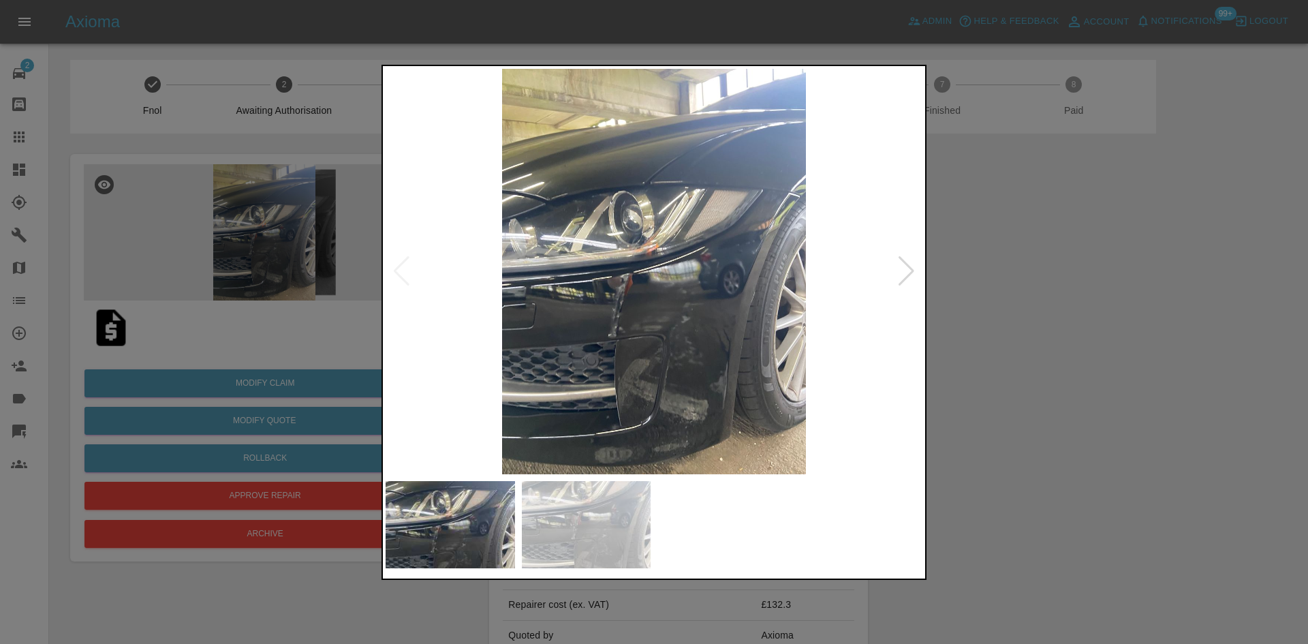
click at [894, 277] on img at bounding box center [654, 271] width 537 height 405
click at [901, 277] on div at bounding box center [906, 271] width 18 height 30
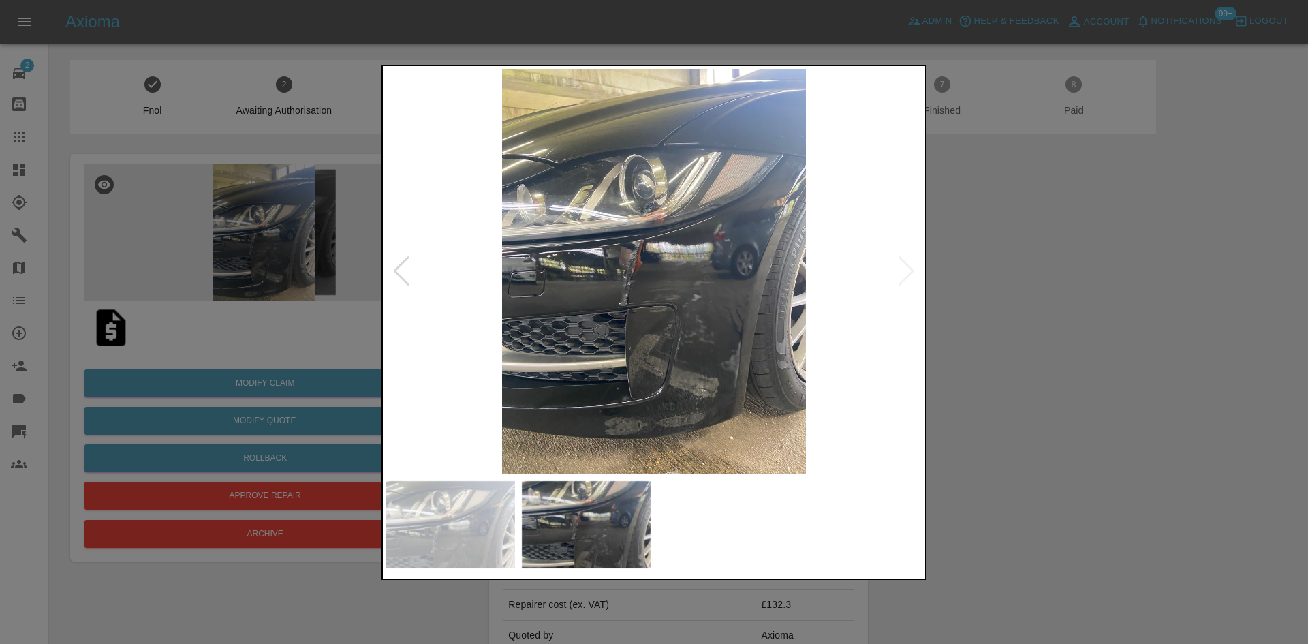
click at [495, 258] on img at bounding box center [654, 271] width 537 height 405
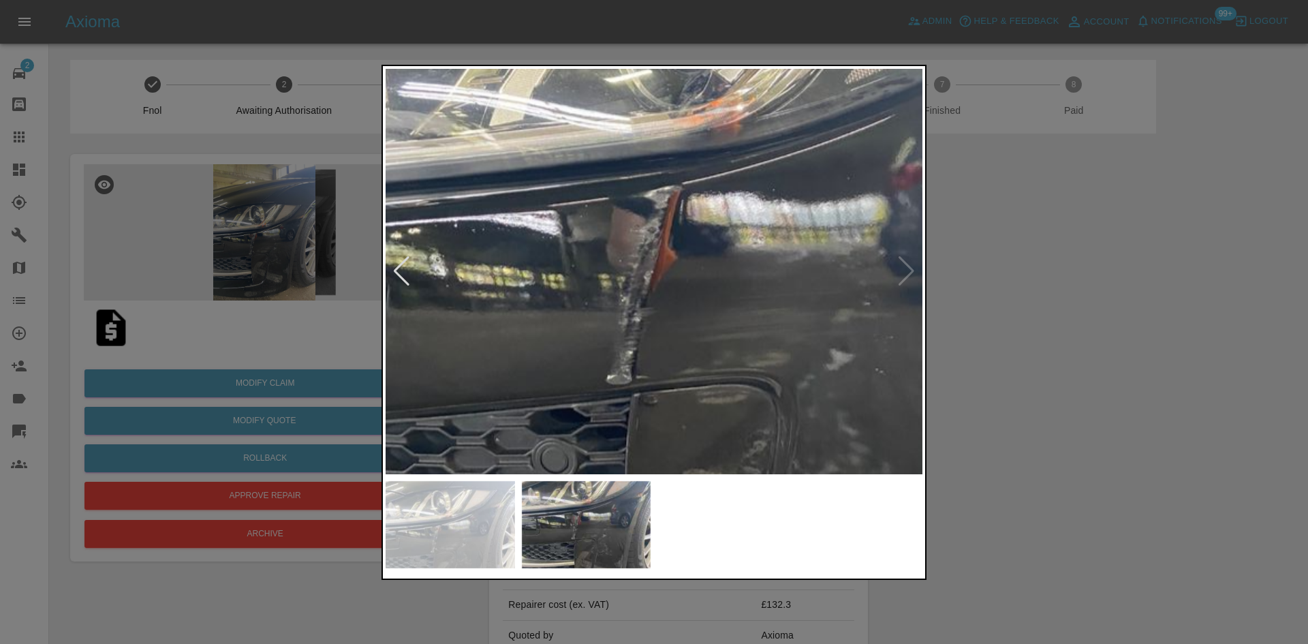
click at [303, 55] on div at bounding box center [654, 322] width 1308 height 644
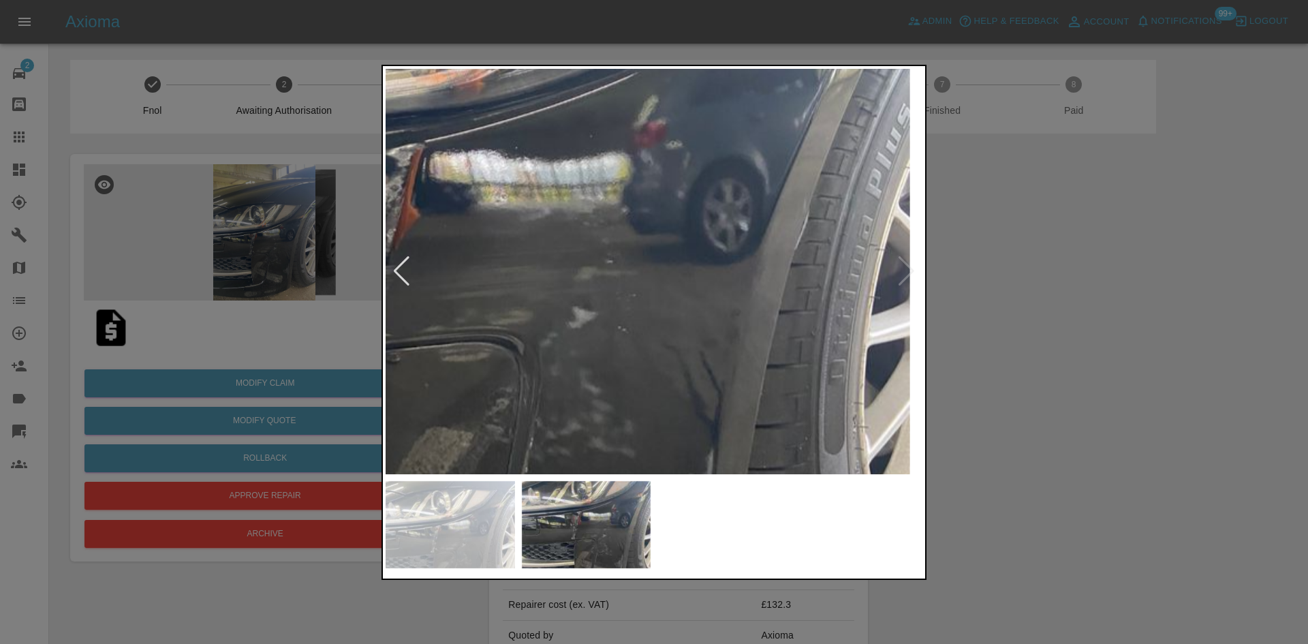
click at [542, 218] on img at bounding box center [454, 239] width 1611 height 1217
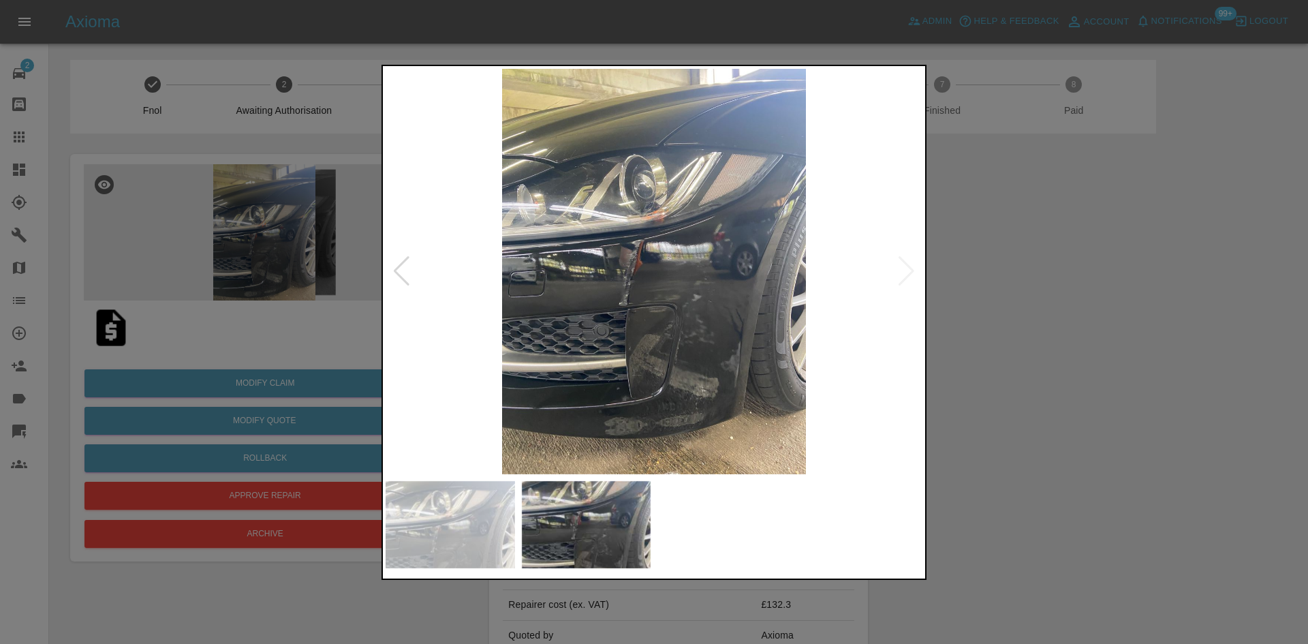
click at [896, 217] on img at bounding box center [654, 271] width 537 height 405
click at [158, 245] on div at bounding box center [654, 322] width 1308 height 644
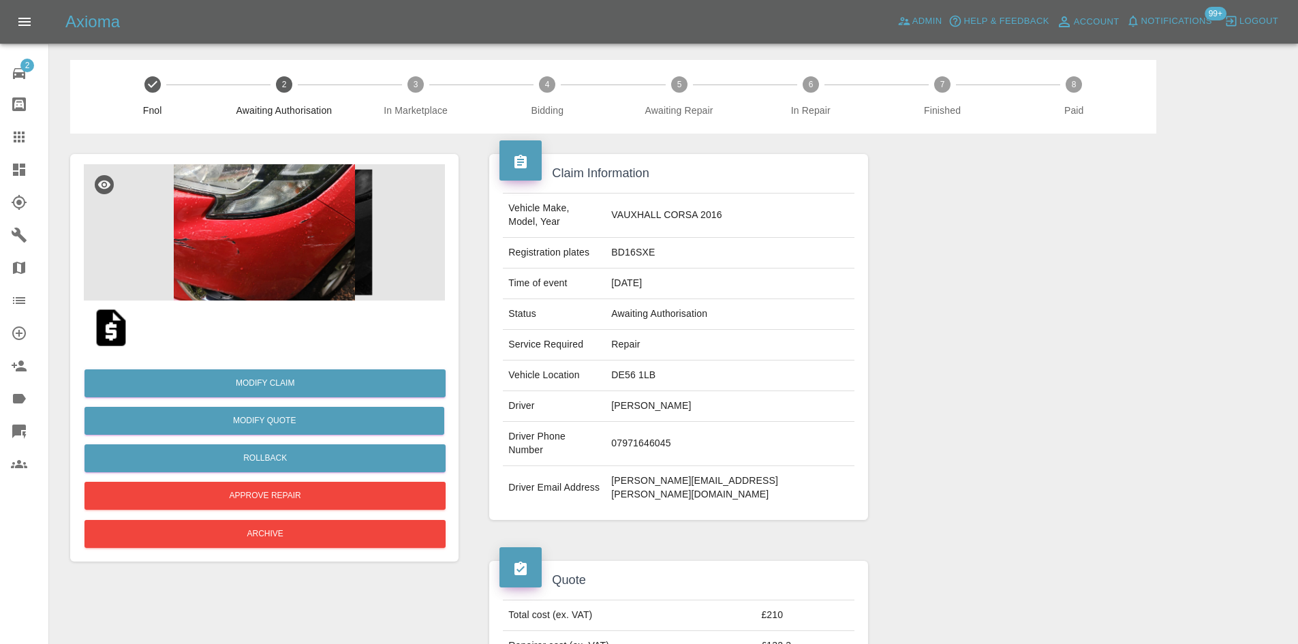
click at [271, 217] on img at bounding box center [264, 232] width 361 height 136
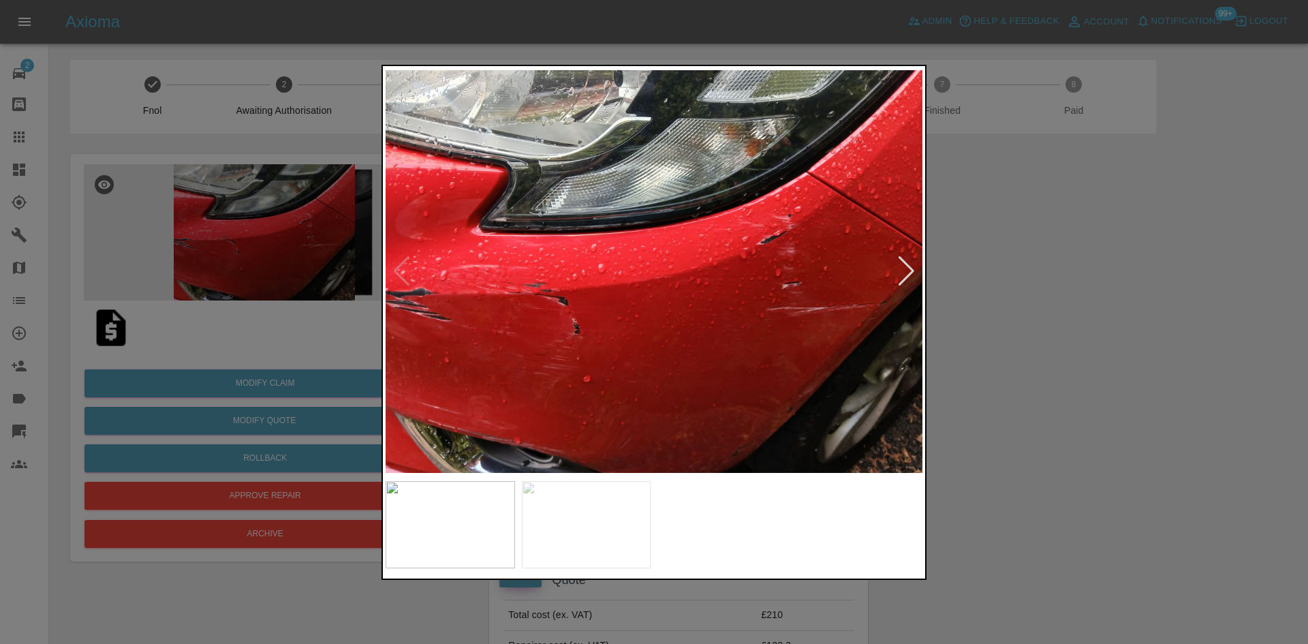
click at [902, 278] on div at bounding box center [906, 271] width 18 height 30
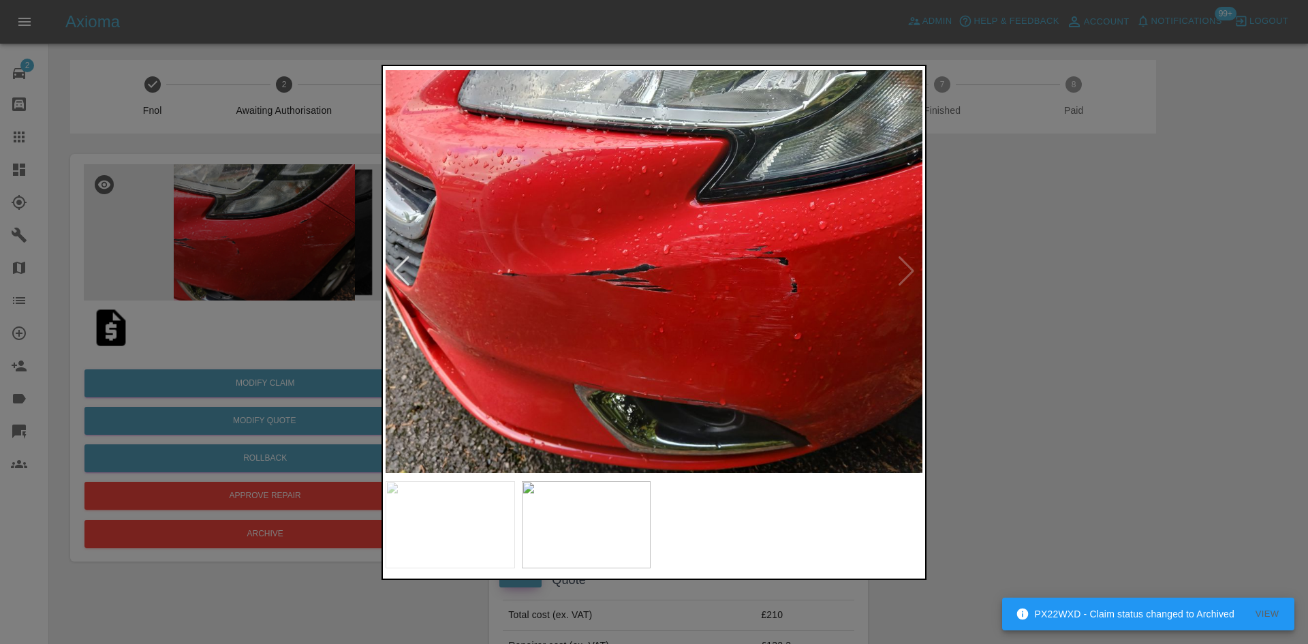
click at [1040, 255] on div at bounding box center [654, 322] width 1308 height 644
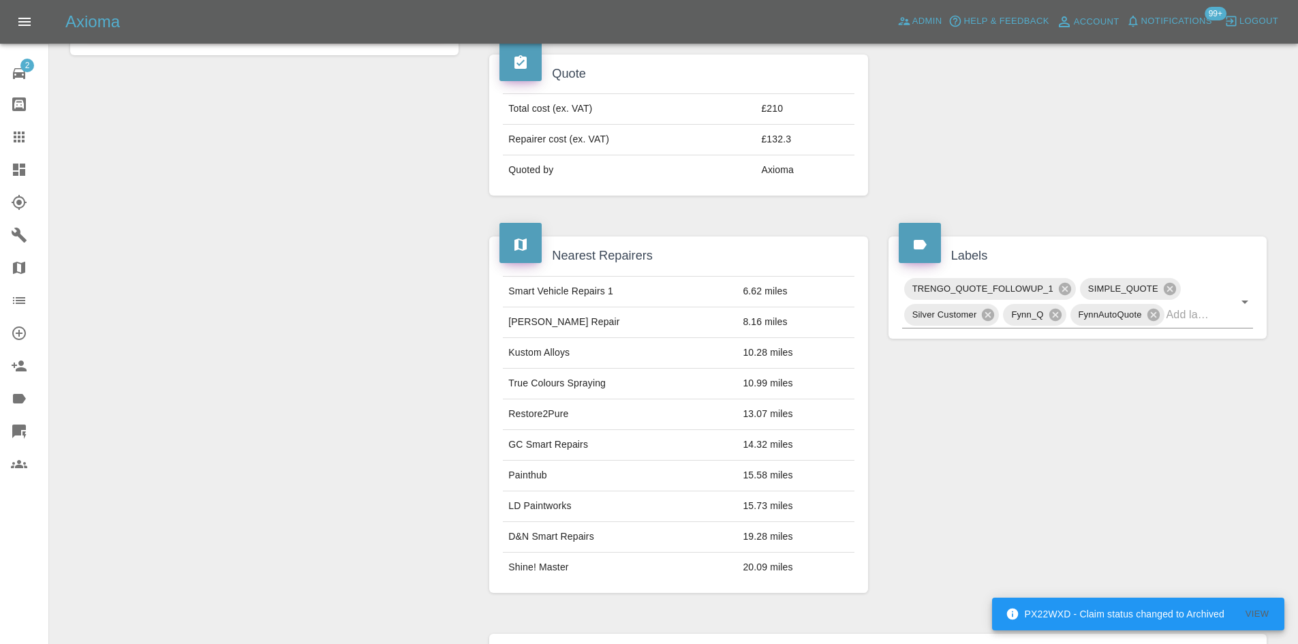
scroll to position [234, 0]
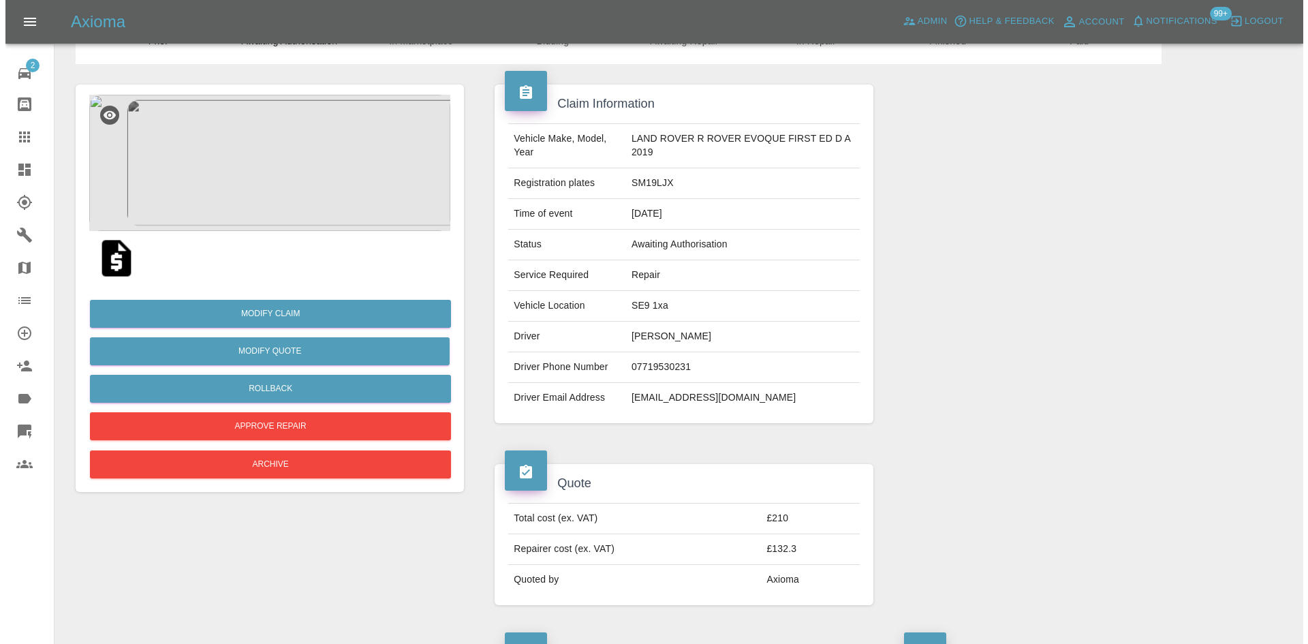
scroll to position [68, 0]
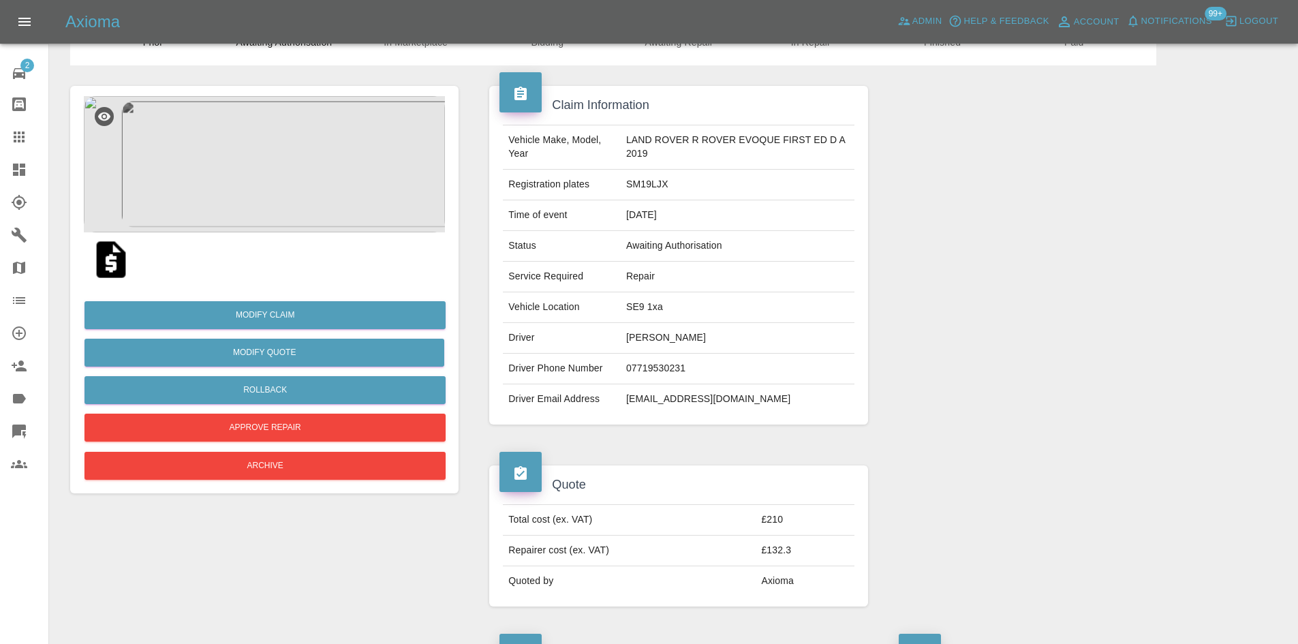
click at [321, 143] on img at bounding box center [264, 164] width 361 height 136
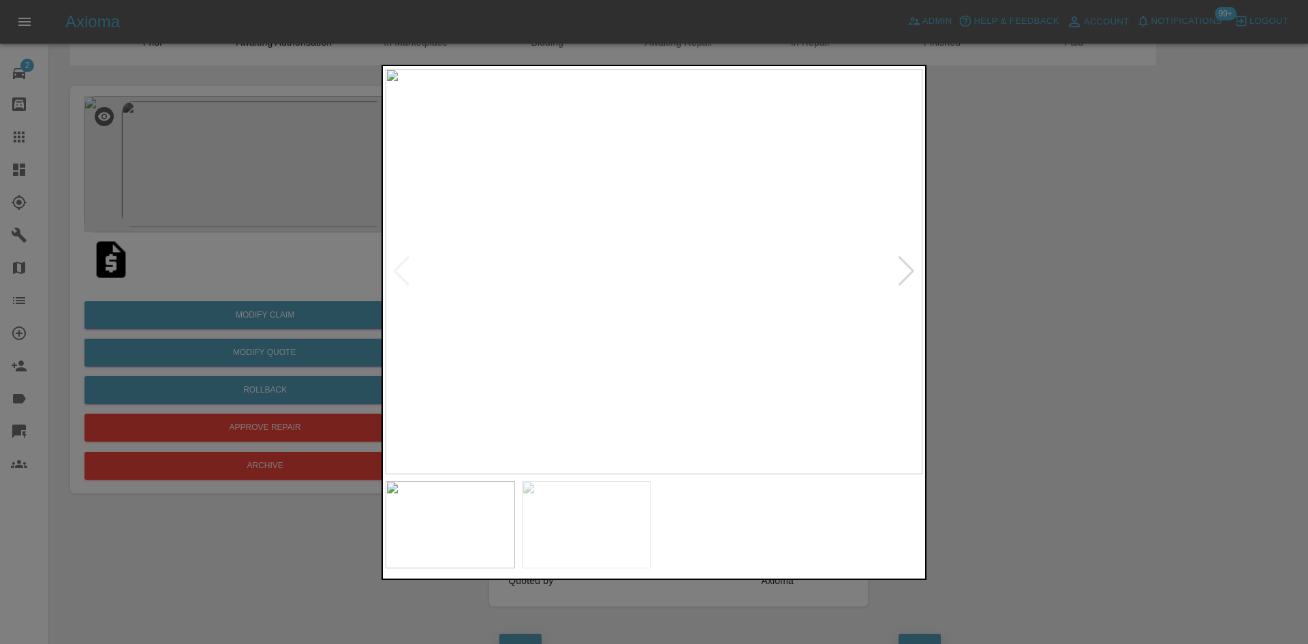
click at [912, 277] on div at bounding box center [906, 271] width 18 height 30
click at [912, 277] on img at bounding box center [654, 271] width 537 height 405
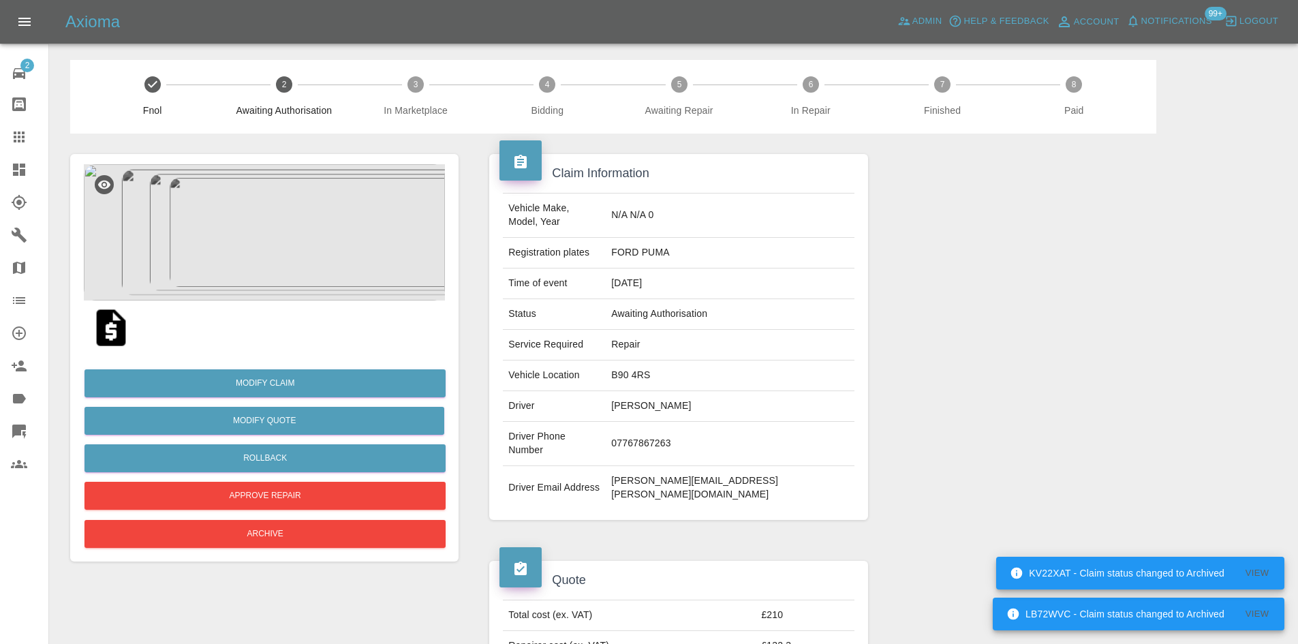
click at [905, 540] on div at bounding box center [1077, 631] width 399 height 182
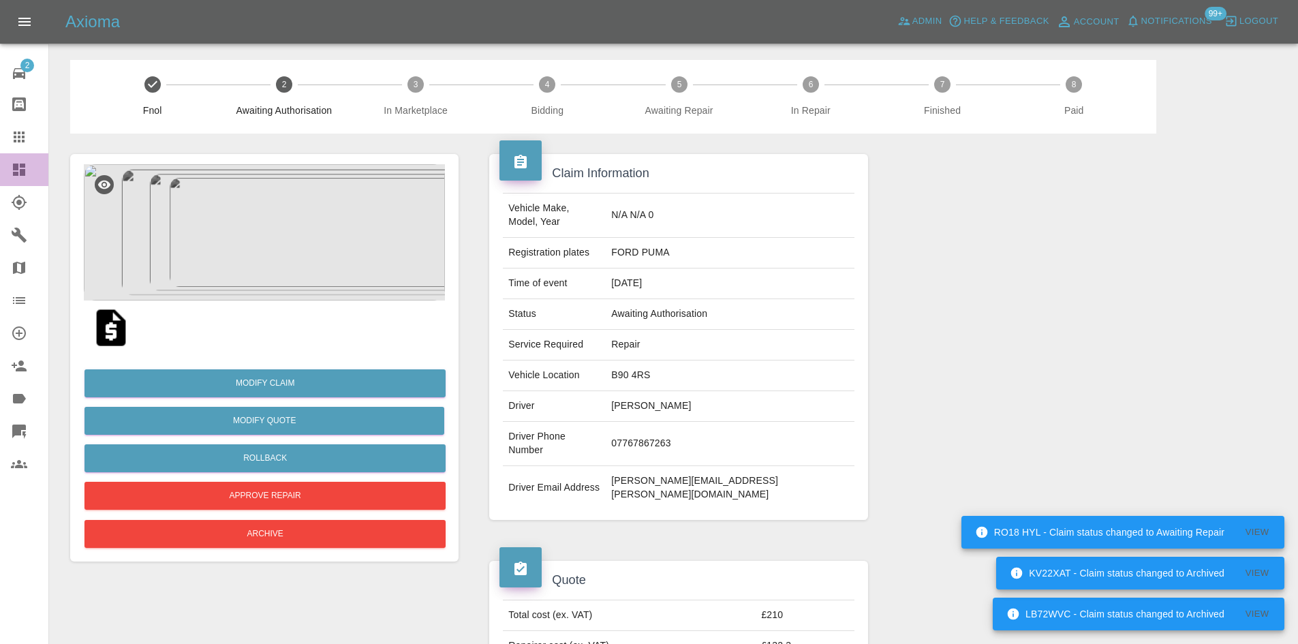
click at [1, 167] on link "Dashboard" at bounding box center [24, 169] width 48 height 33
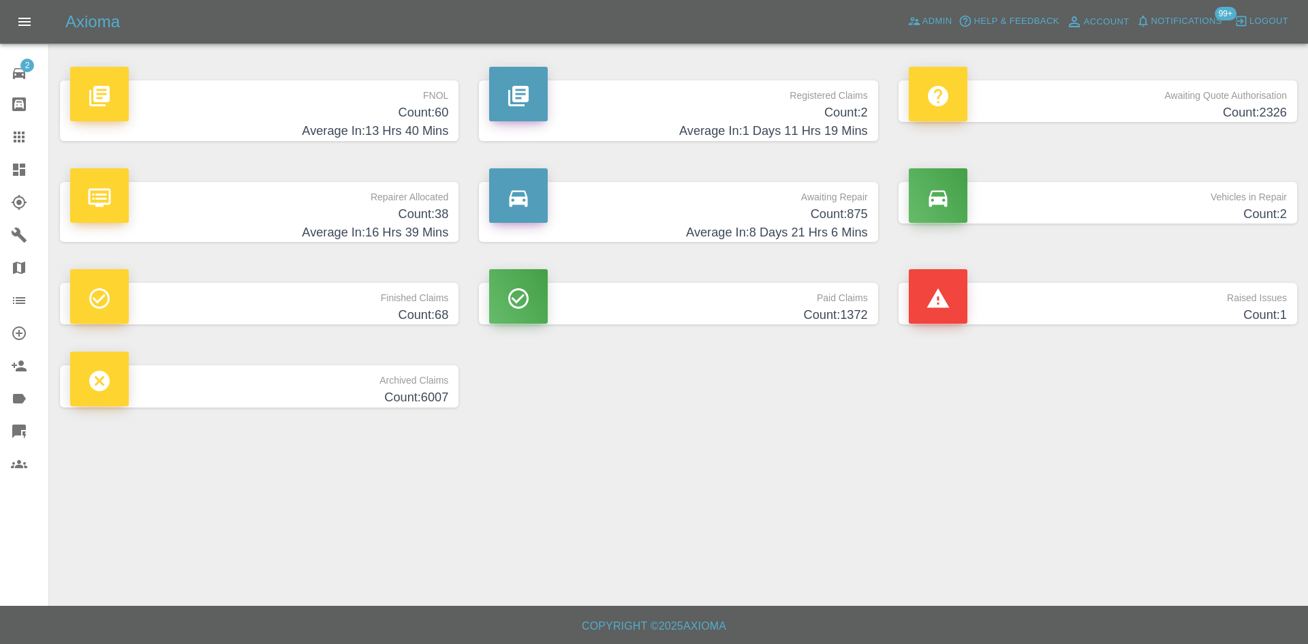
click at [930, 5] on div "Axioma Admin Help & Feedback Account Notifications 99+ Logout" at bounding box center [654, 22] width 1308 height 44
click at [926, 24] on span "Admin" at bounding box center [937, 22] width 30 height 16
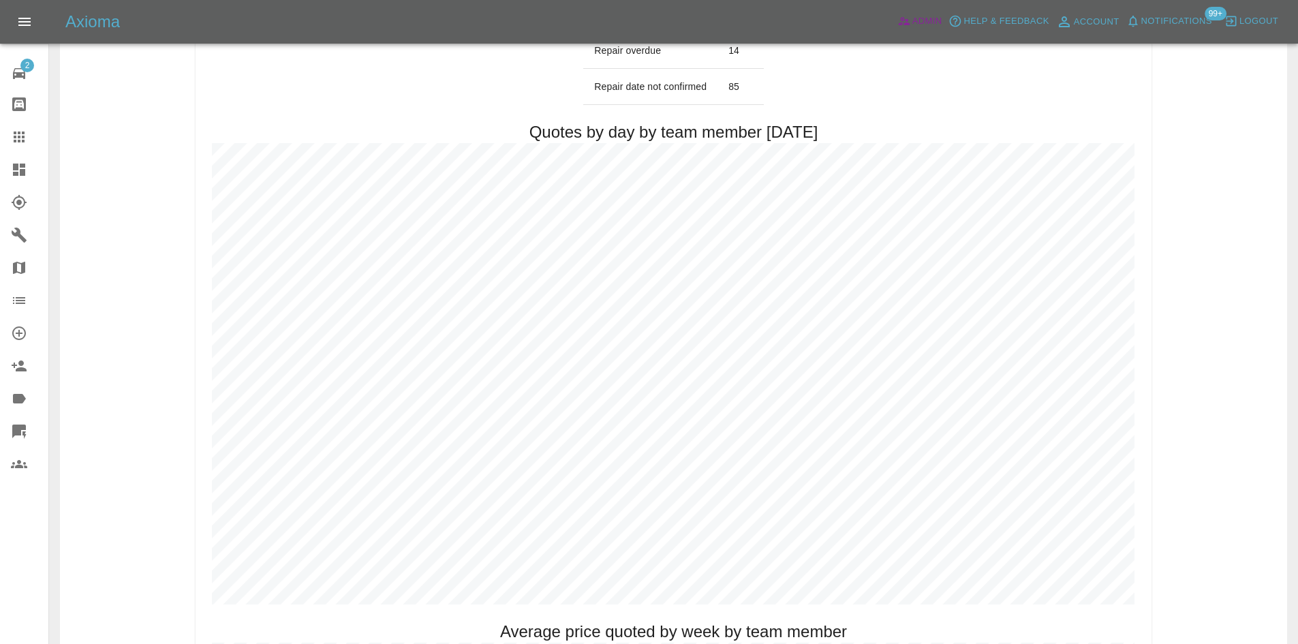
scroll to position [613, 0]
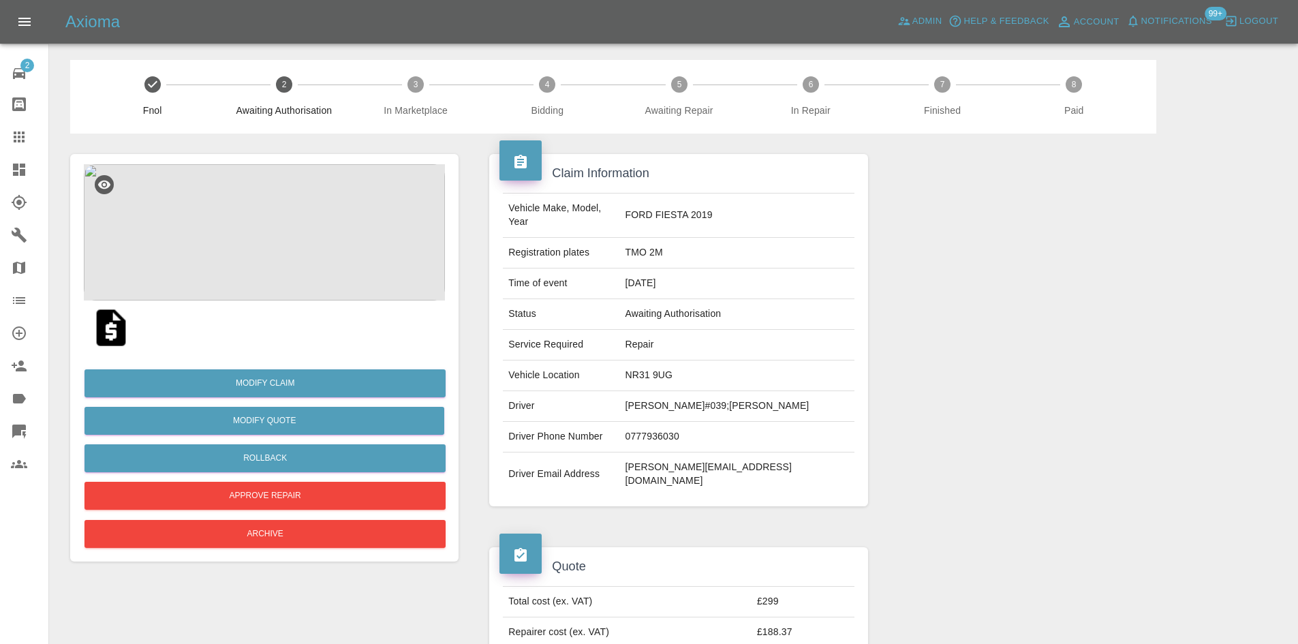
click at [285, 212] on img at bounding box center [264, 232] width 361 height 136
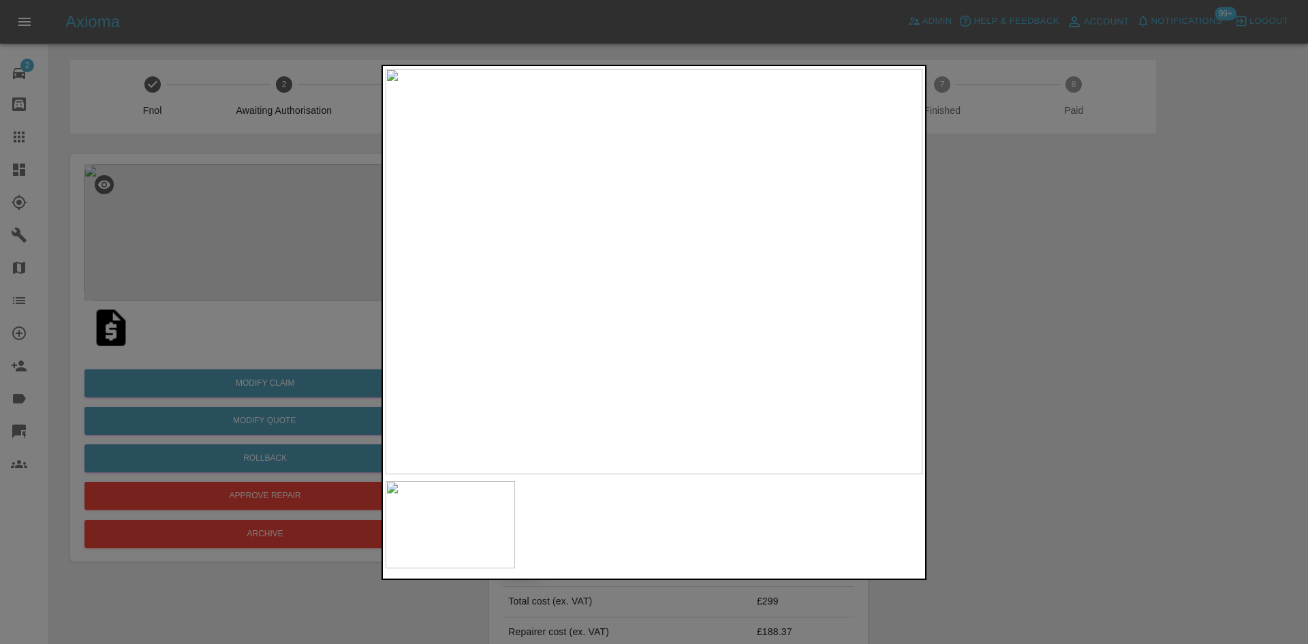
click at [993, 275] on div at bounding box center [654, 322] width 1308 height 644
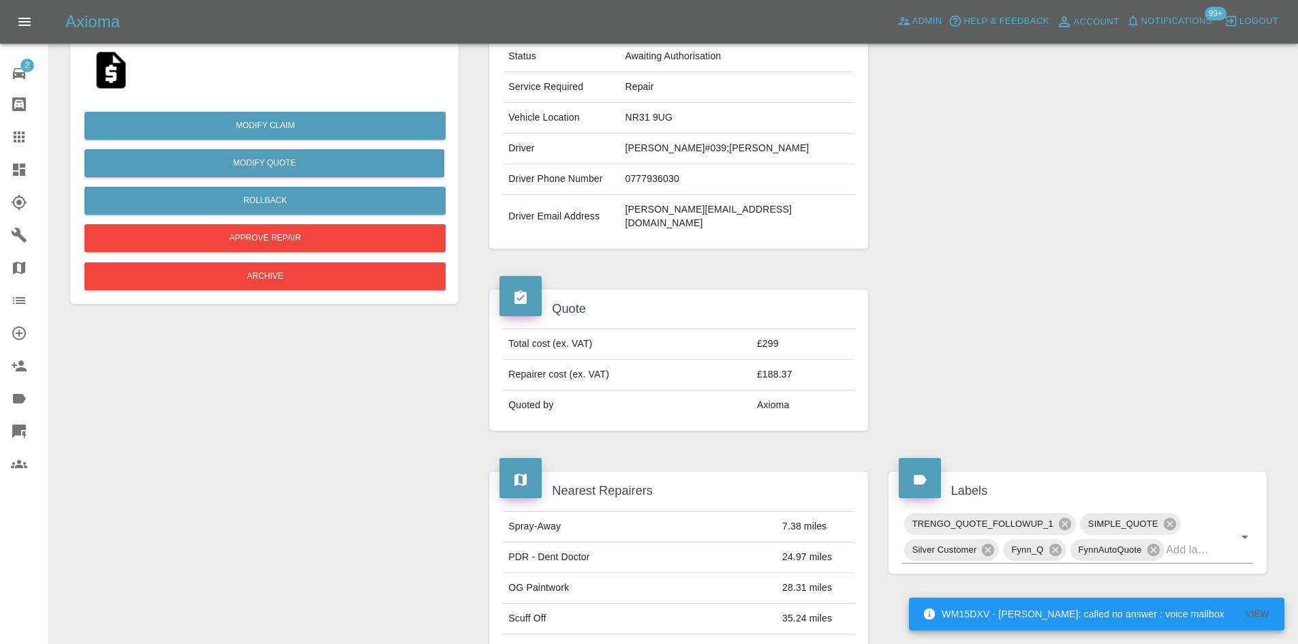
scroll to position [112, 0]
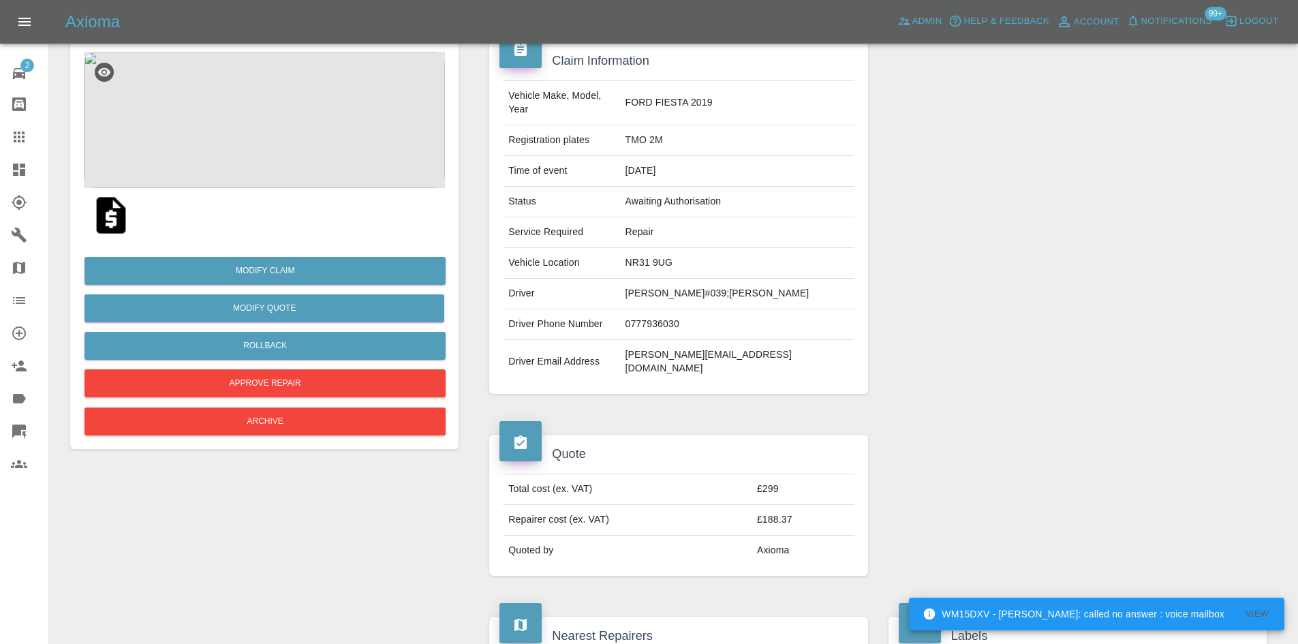
click at [259, 155] on img at bounding box center [264, 120] width 361 height 136
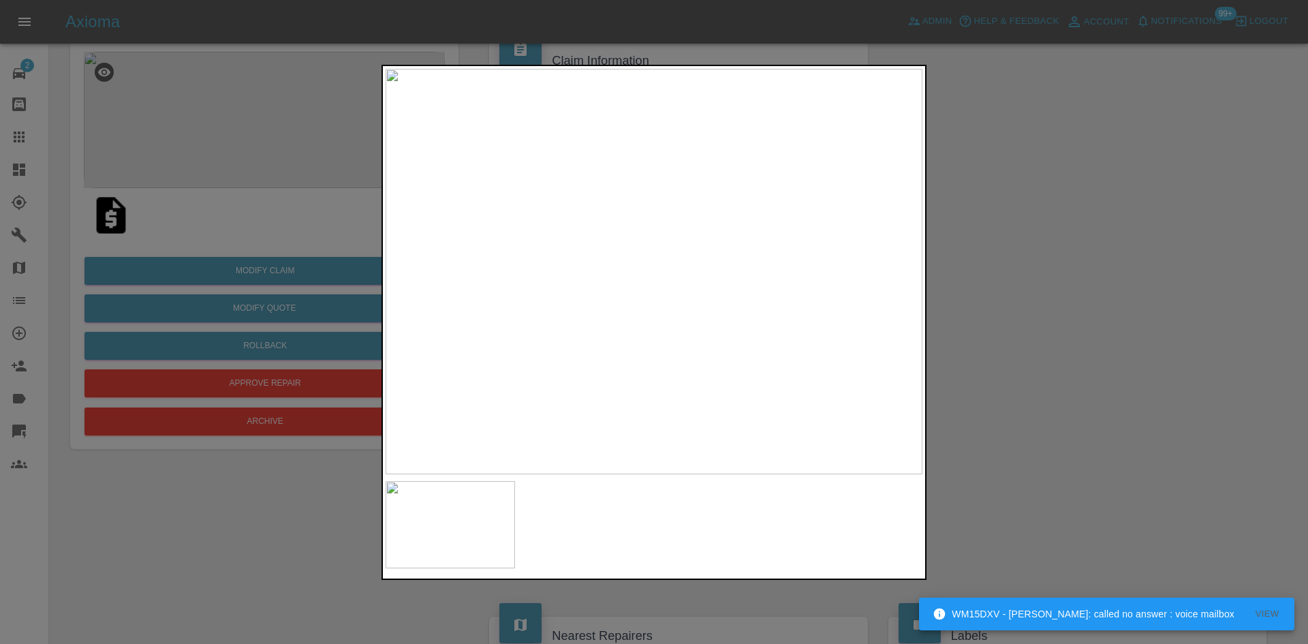
click at [756, 341] on img at bounding box center [654, 271] width 537 height 405
click at [755, 341] on img at bounding box center [654, 271] width 537 height 405
click at [753, 339] on img at bounding box center [351, 62] width 1611 height 1217
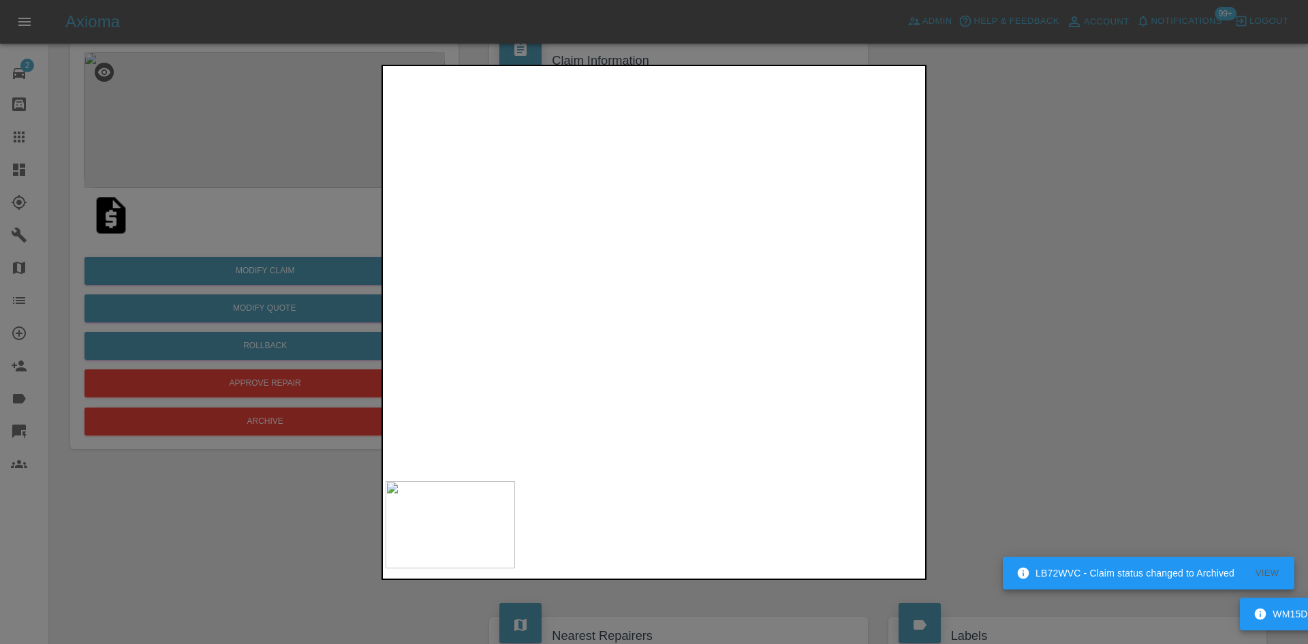
click at [753, 339] on img at bounding box center [351, 62] width 1611 height 1217
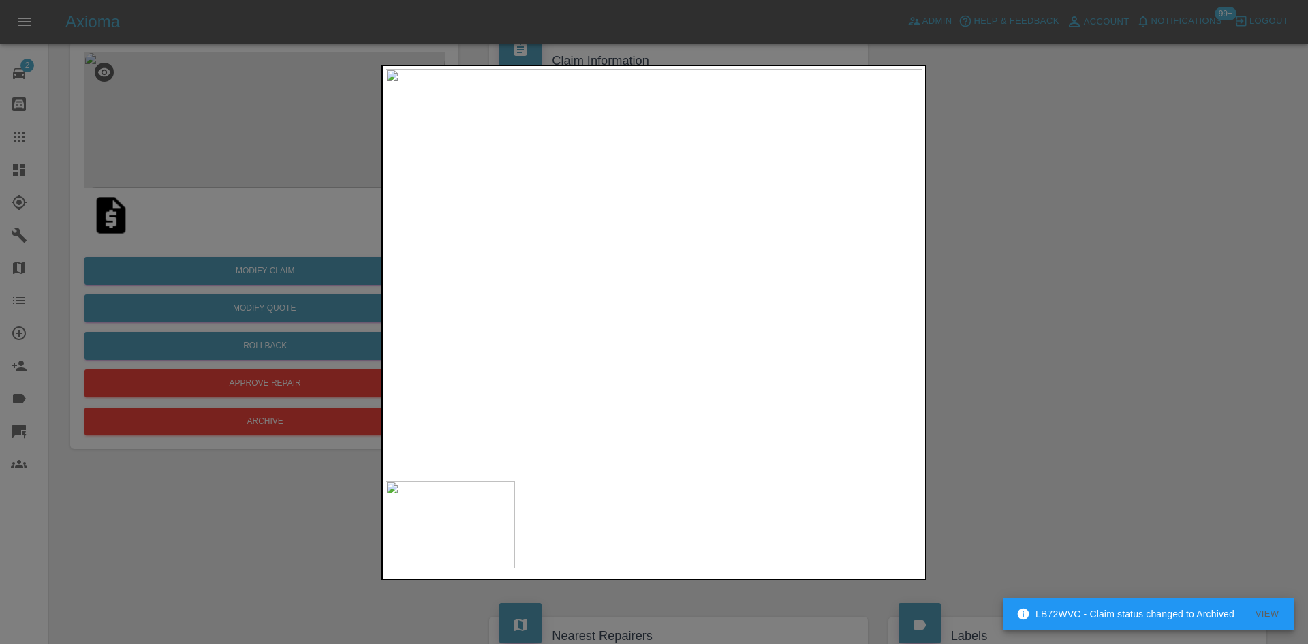
click at [1089, 308] on div at bounding box center [654, 322] width 1308 height 644
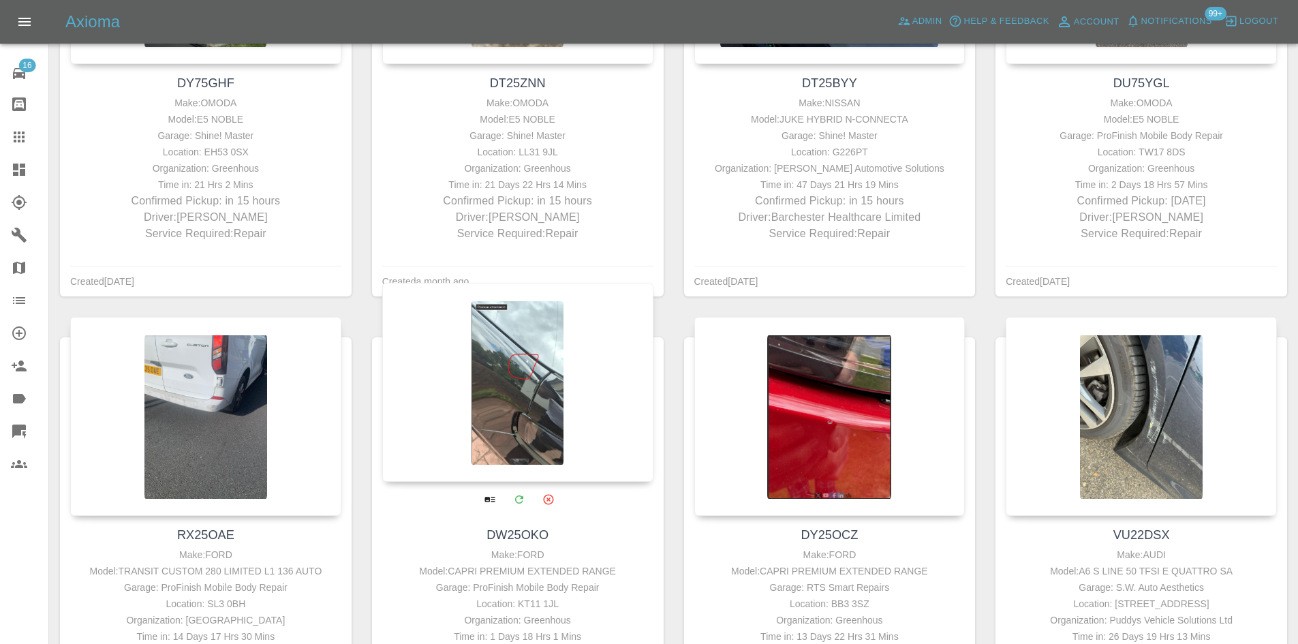
scroll to position [1090, 0]
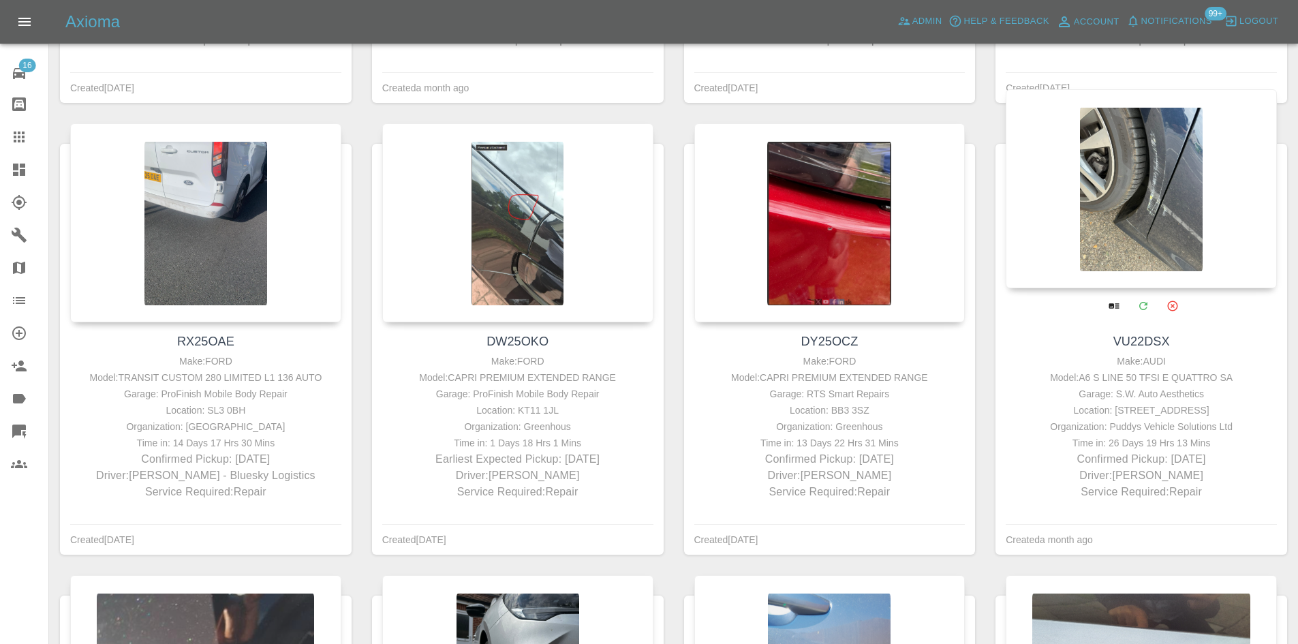
click at [1121, 397] on div "Garage: S.W. Auto Aesthetics" at bounding box center [1141, 394] width 264 height 16
click at [1122, 397] on div "Garage: S.W. Auto Aesthetics" at bounding box center [1141, 394] width 264 height 16
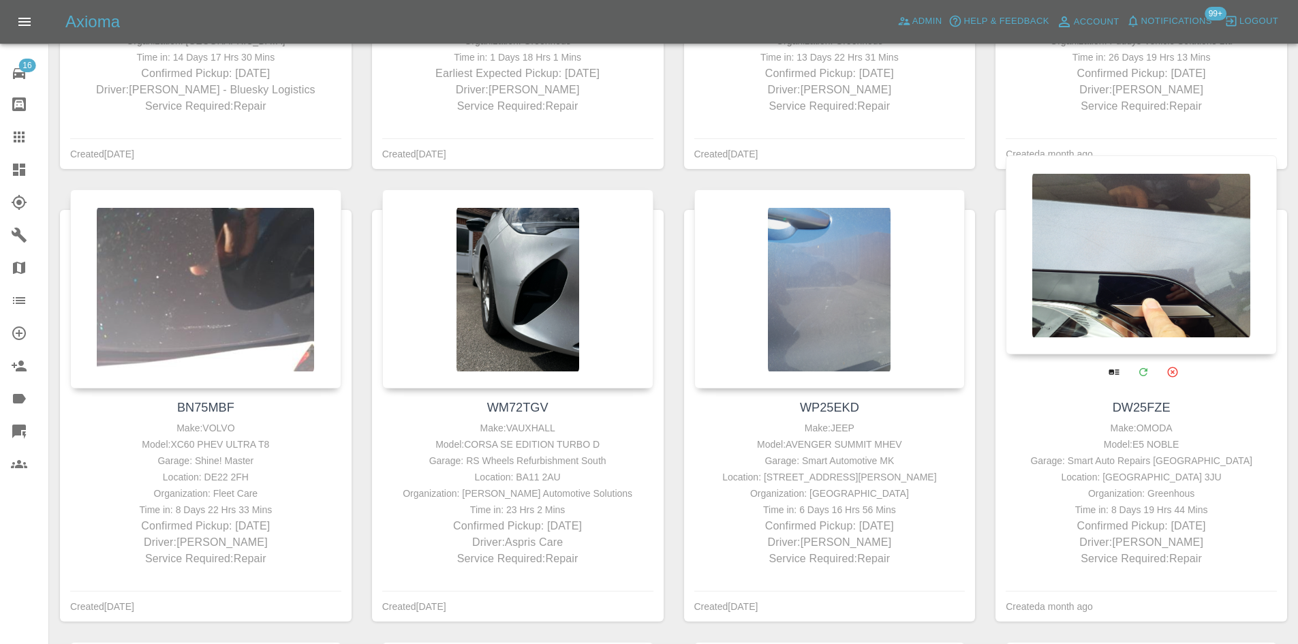
scroll to position [1499, 0]
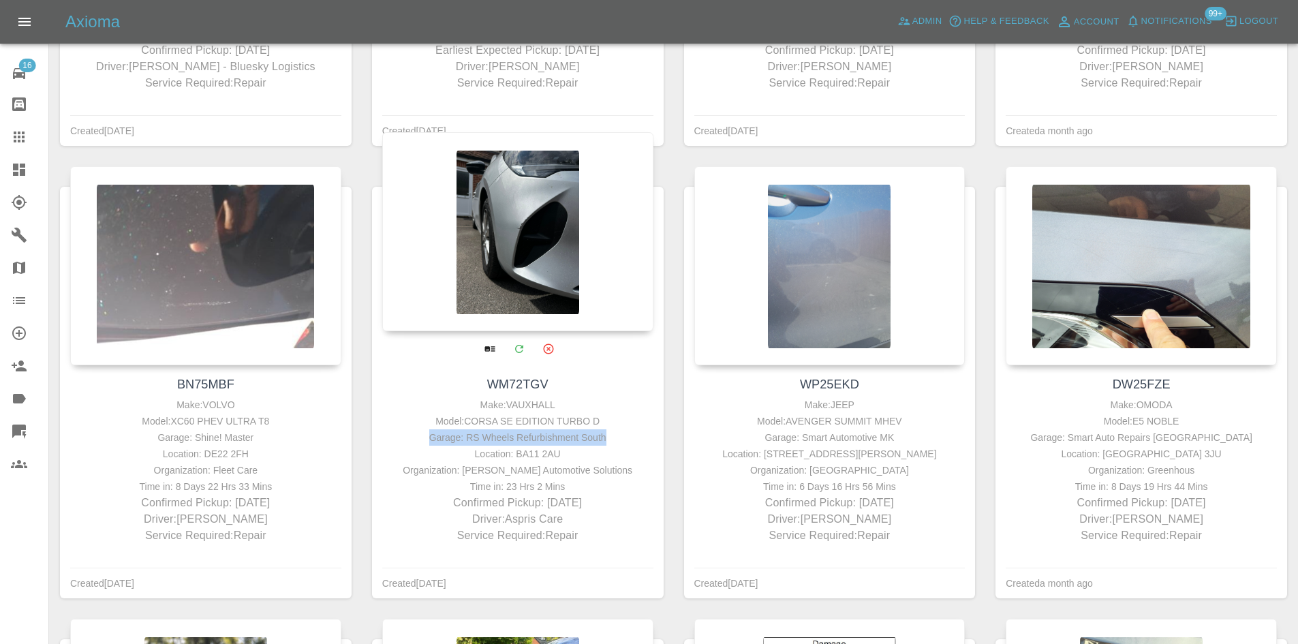
drag, startPoint x: 625, startPoint y: 439, endPoint x: 372, endPoint y: 439, distance: 252.8
click at [372, 439] on div "WM72TGV Make: VAUXHALL Model: CORSA SE EDITION TURBO D Garage: RS Wheels Refurb…" at bounding box center [518, 459] width 292 height 188
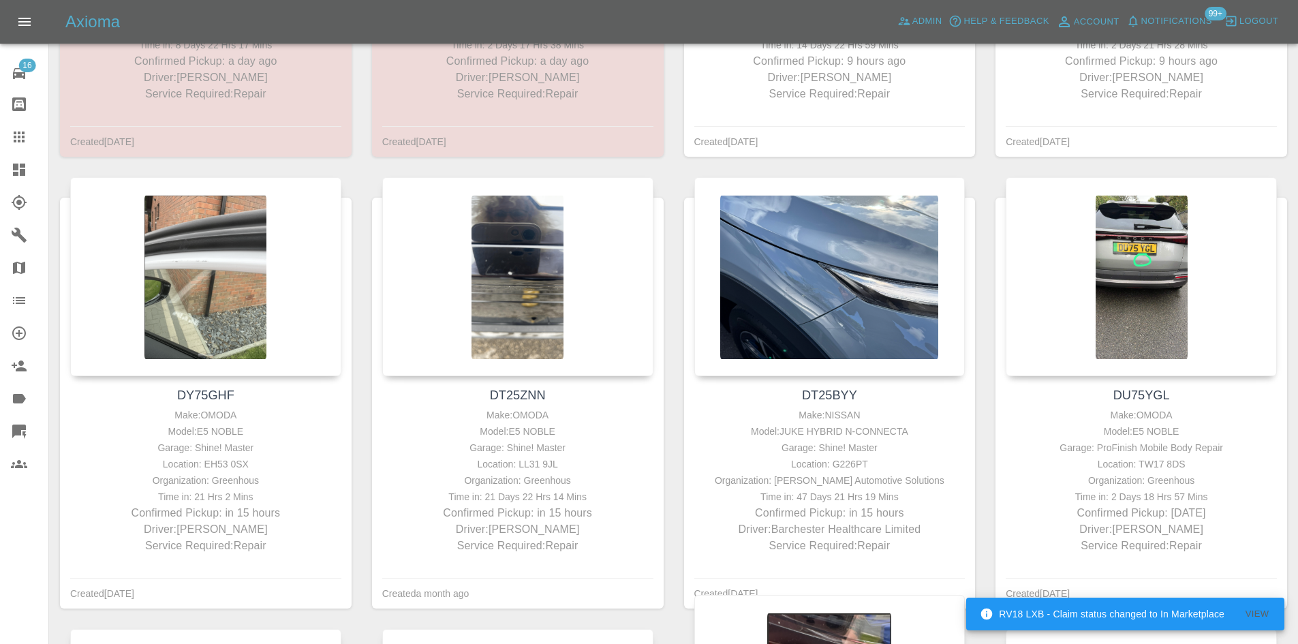
scroll to position [749, 0]
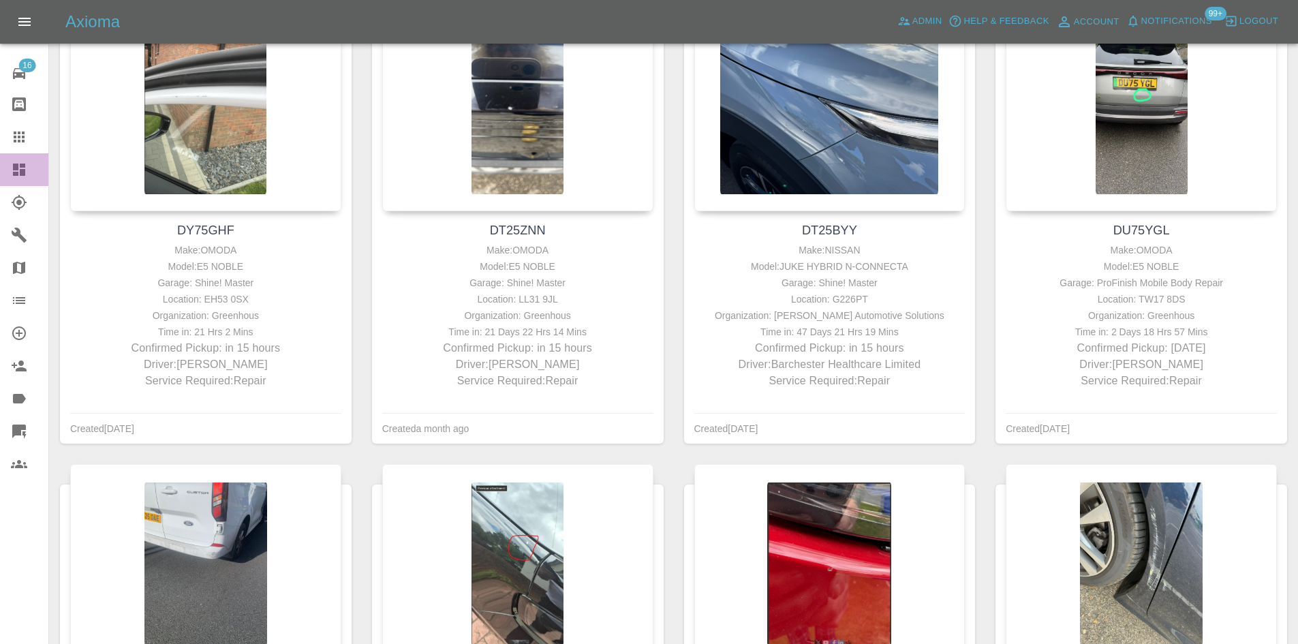
click at [2, 164] on link "Dashboard" at bounding box center [24, 169] width 48 height 33
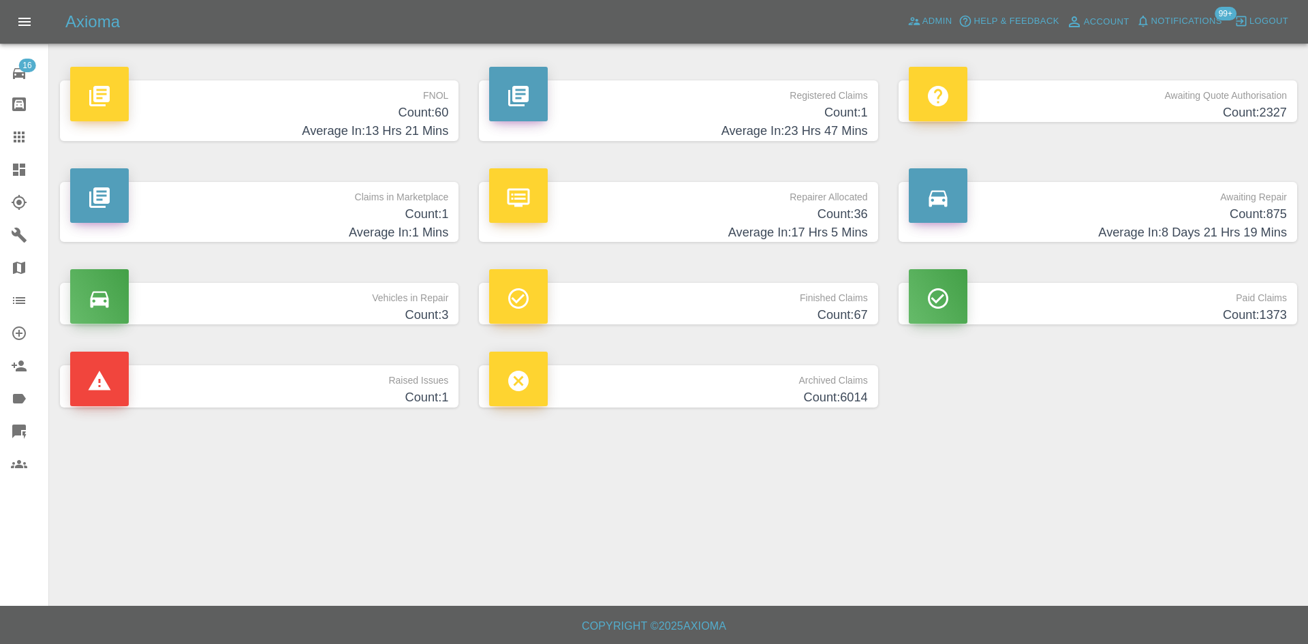
click at [224, 190] on p "Claims in Marketplace" at bounding box center [259, 193] width 378 height 23
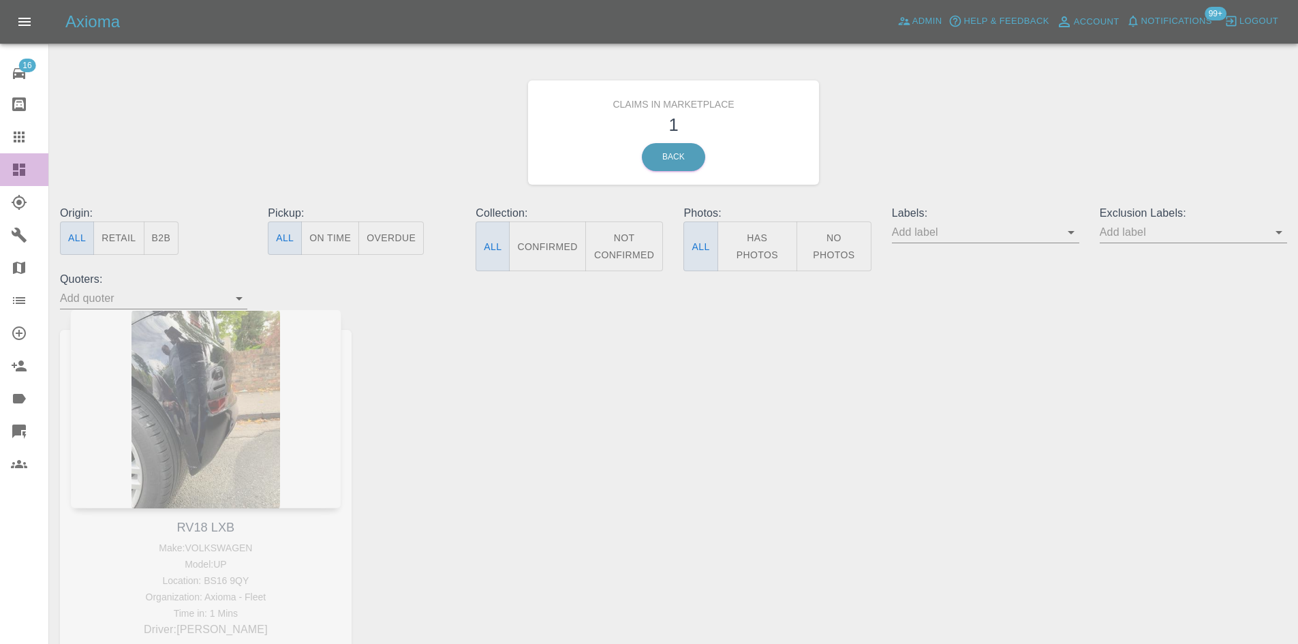
click at [37, 181] on link "Dashboard" at bounding box center [24, 169] width 48 height 33
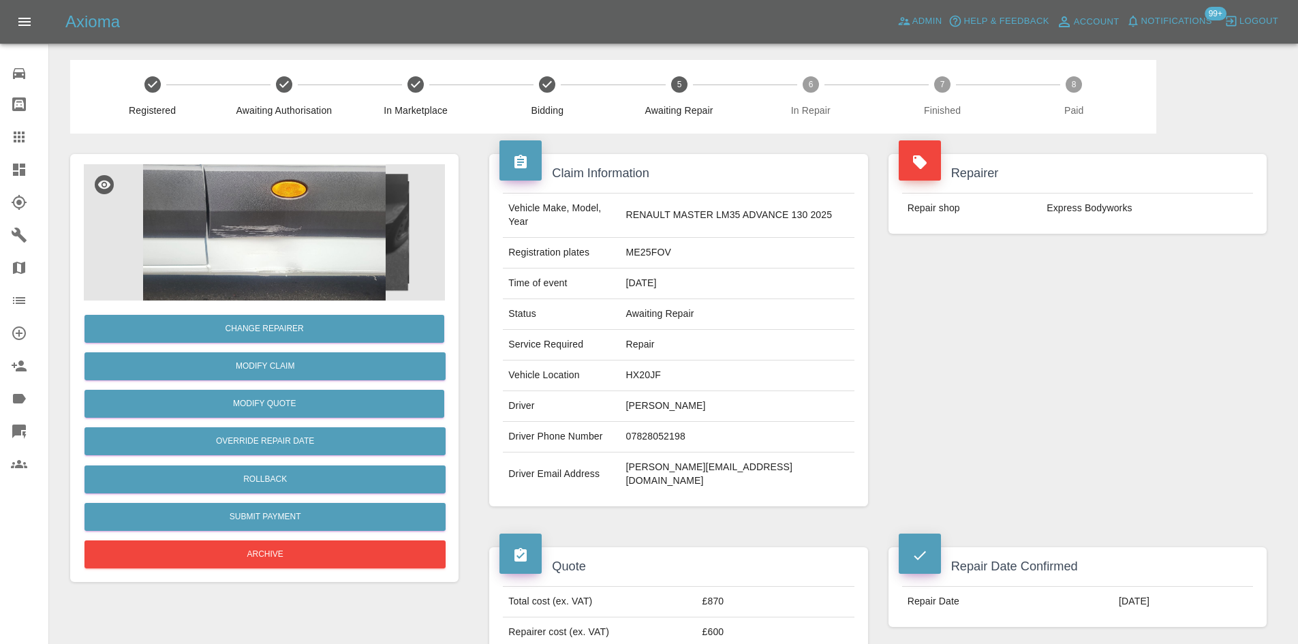
click at [268, 236] on img at bounding box center [264, 232] width 361 height 136
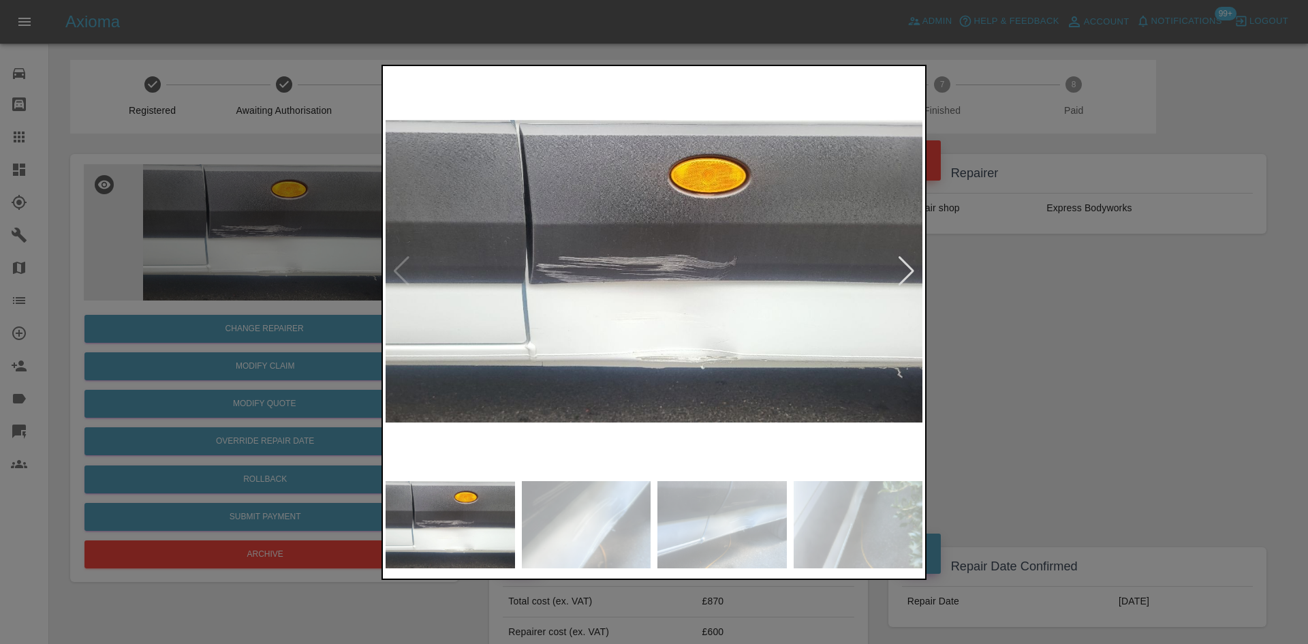
click at [898, 268] on div at bounding box center [906, 271] width 18 height 30
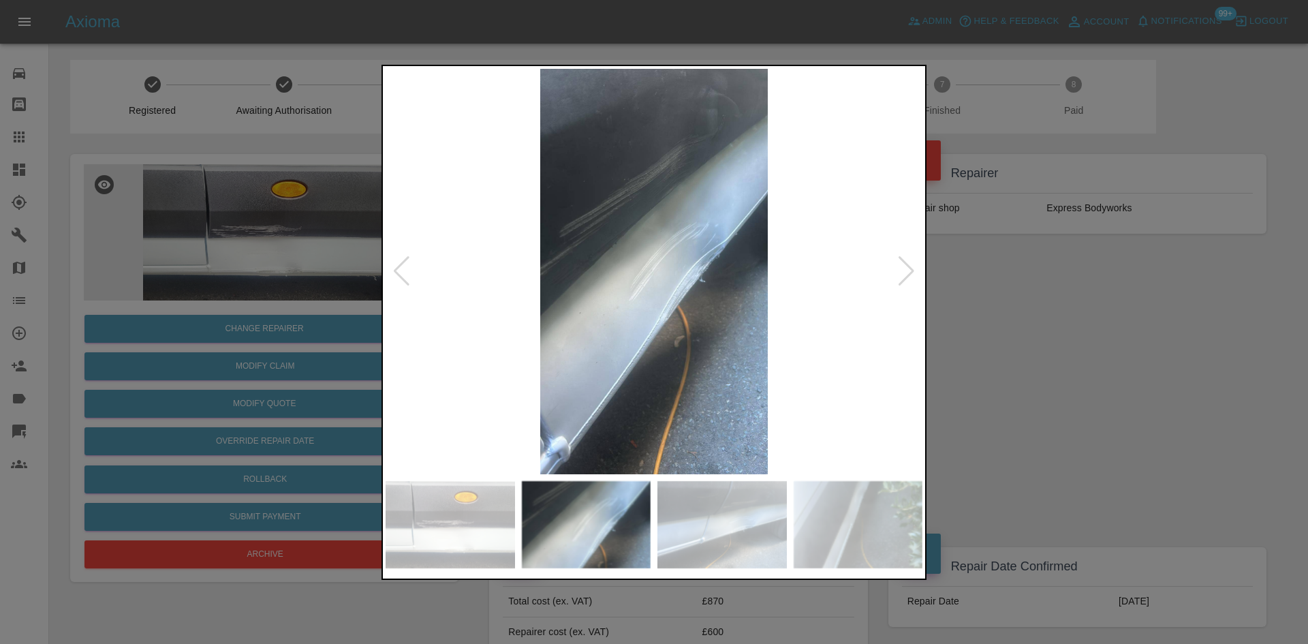
click at [898, 268] on div at bounding box center [906, 271] width 18 height 30
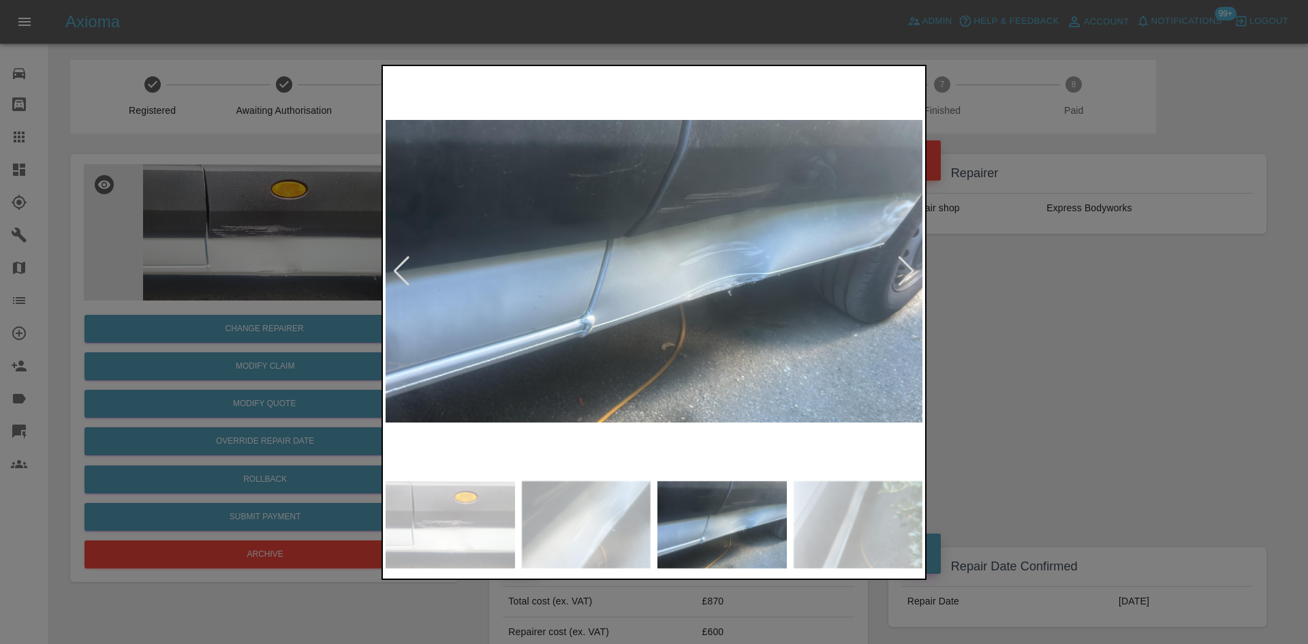
click at [898, 268] on div at bounding box center [906, 271] width 18 height 30
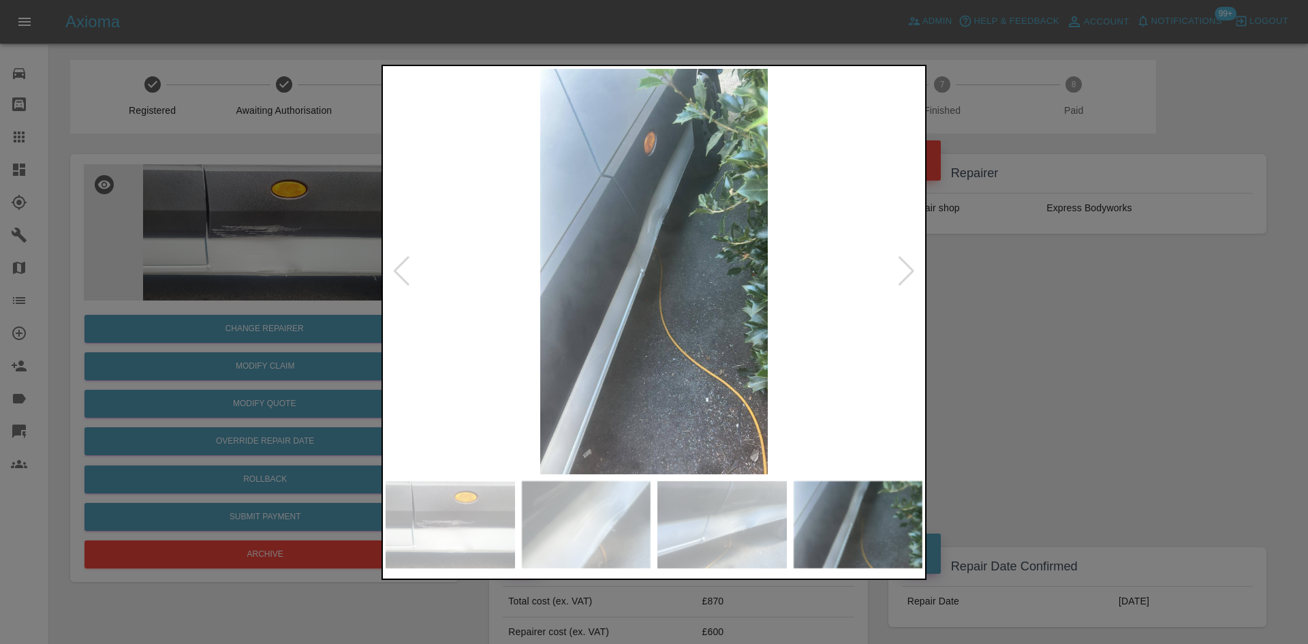
click at [656, 206] on img at bounding box center [654, 271] width 537 height 405
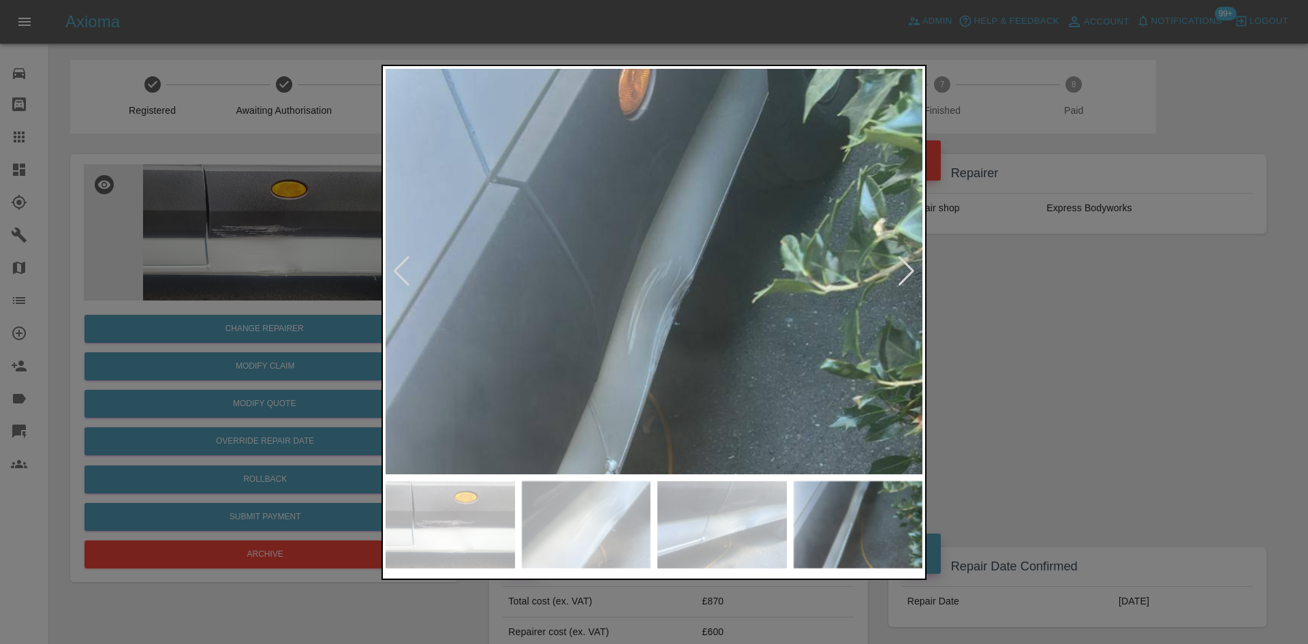
click at [1077, 301] on div at bounding box center [654, 322] width 1308 height 644
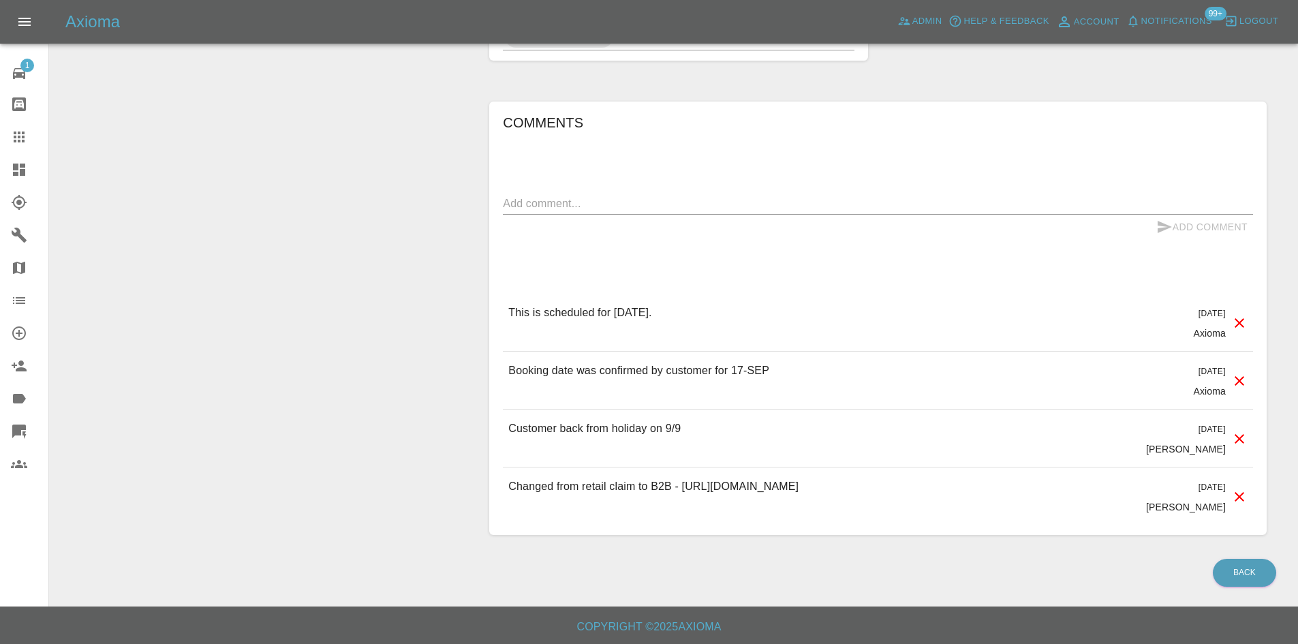
scroll to position [754, 0]
